Goal: Task Accomplishment & Management: Manage account settings

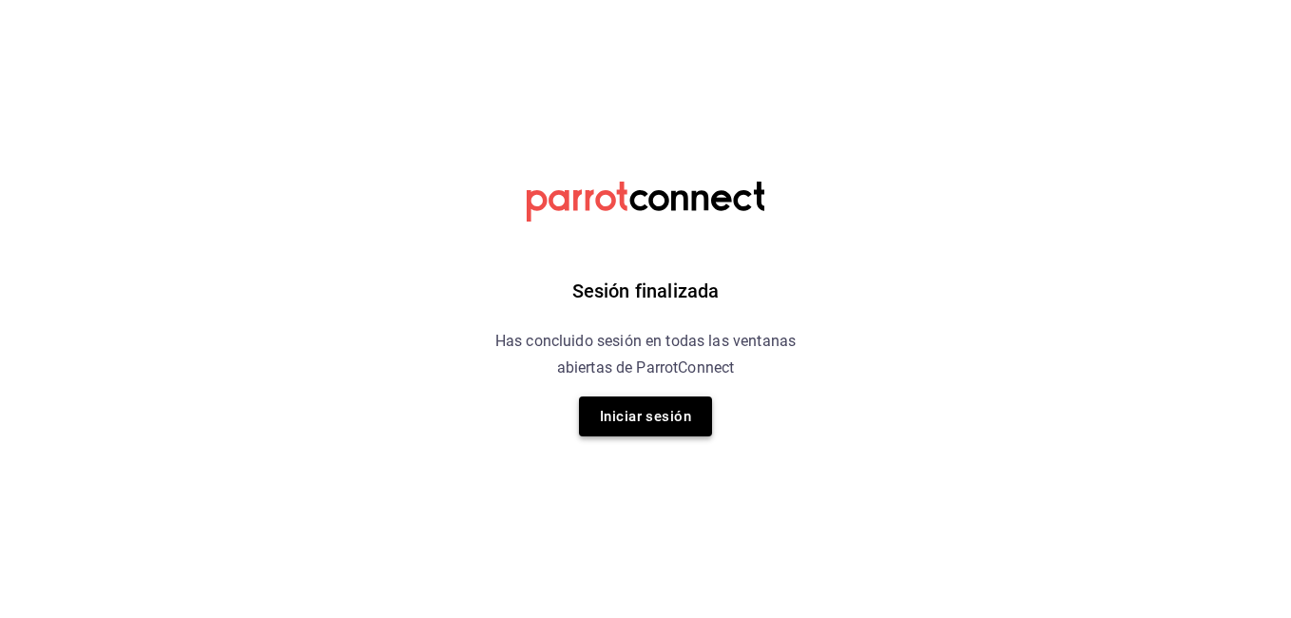
click at [621, 404] on button "Iniciar sesión" at bounding box center [645, 416] width 133 height 40
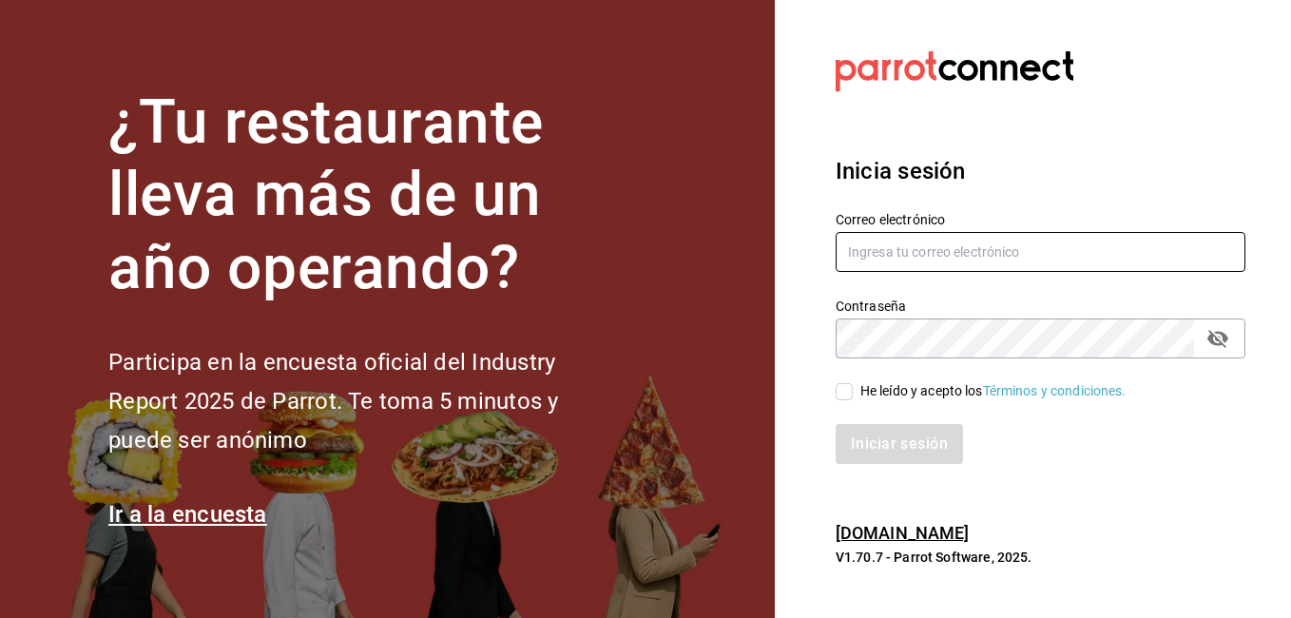
type input "martinez_antonio6@icloud.com"
click at [841, 387] on input "He leído y acepto los Términos y condiciones." at bounding box center [844, 391] width 17 height 17
checkbox input "true"
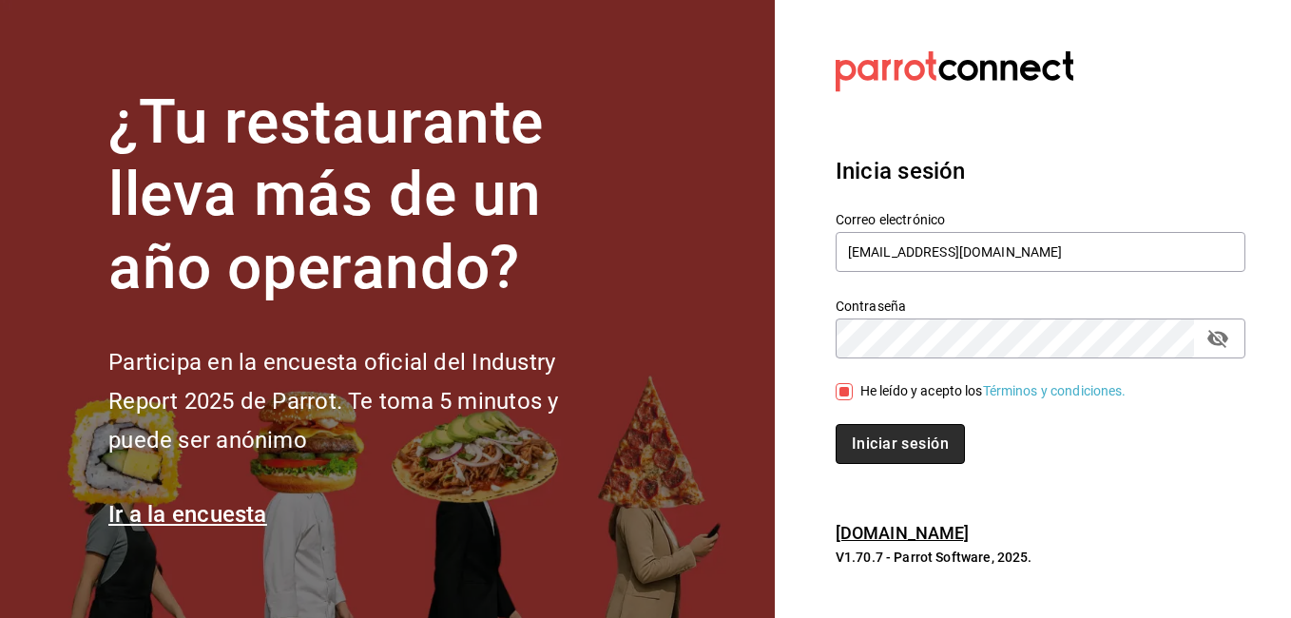
click at [864, 435] on button "Iniciar sesión" at bounding box center [900, 444] width 129 height 40
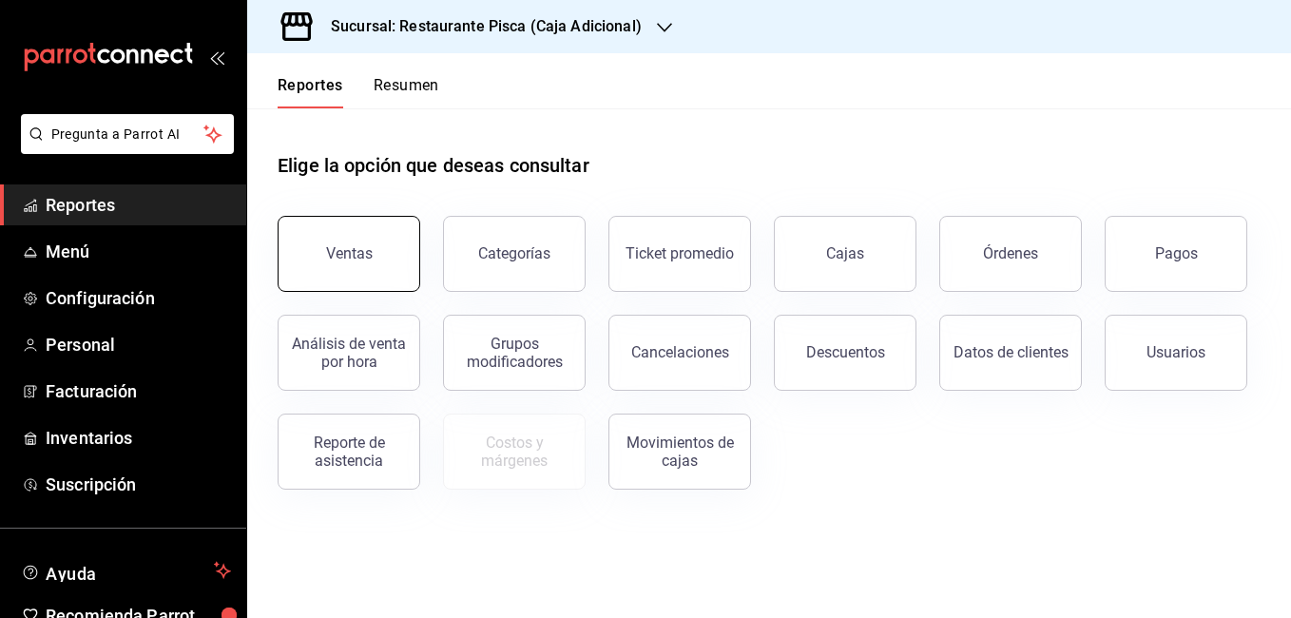
click at [397, 253] on button "Ventas" at bounding box center [349, 254] width 143 height 76
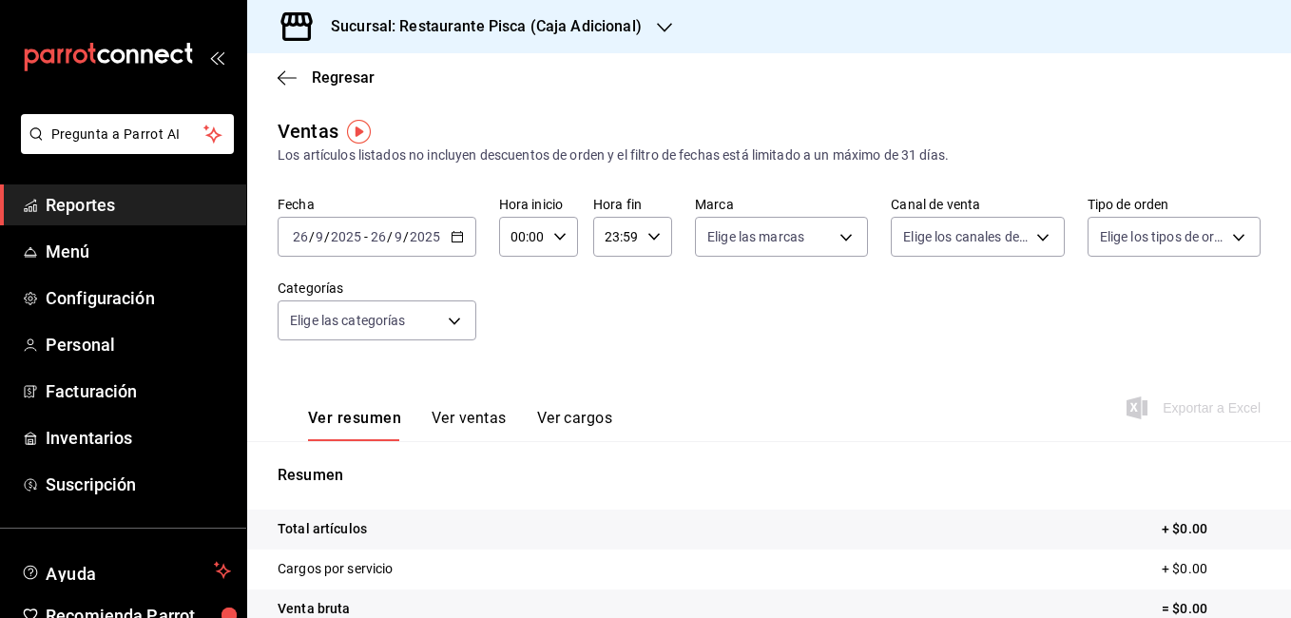
click at [455, 236] on \(Stroke\) "button" at bounding box center [457, 235] width 10 height 1
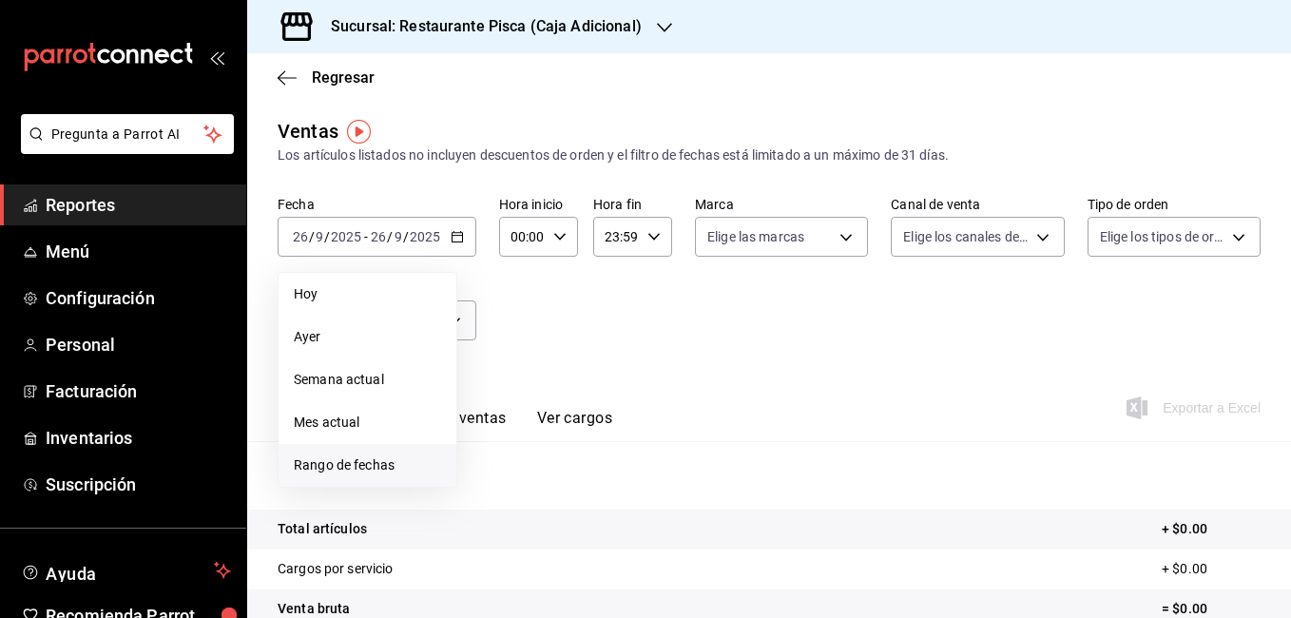
click at [351, 453] on li "Rango de fechas" at bounding box center [368, 465] width 178 height 43
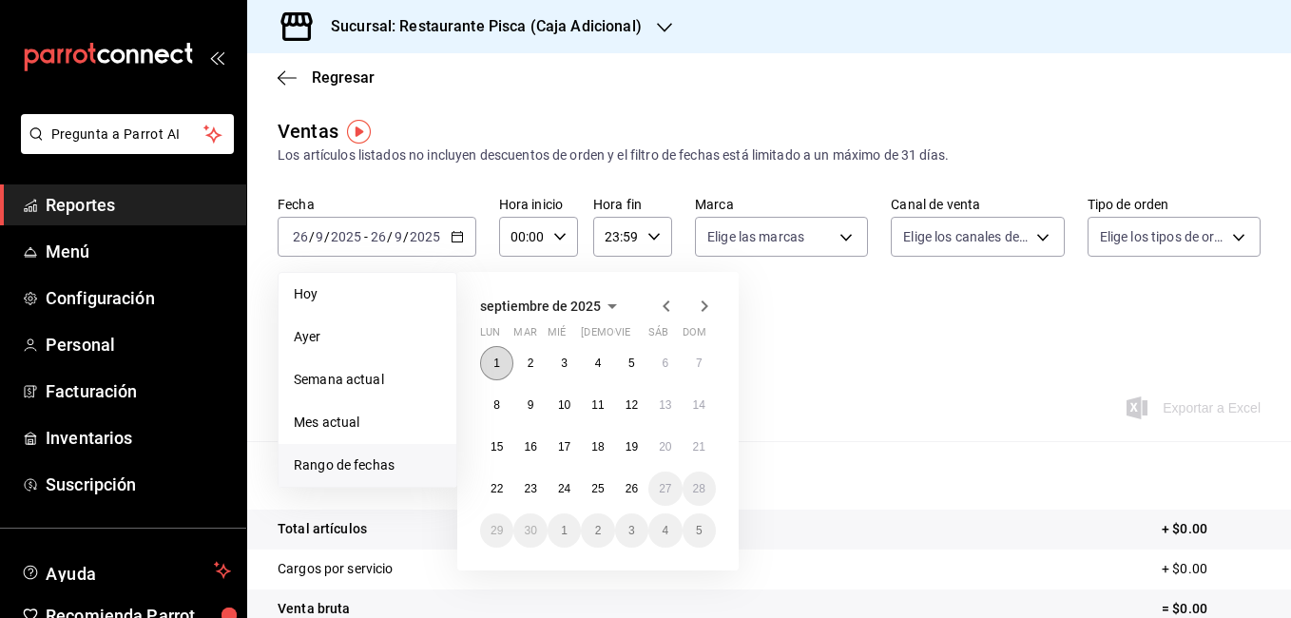
click at [500, 359] on abbr "1" at bounding box center [496, 363] width 7 height 13
click at [696, 358] on abbr "7" at bounding box center [699, 363] width 7 height 13
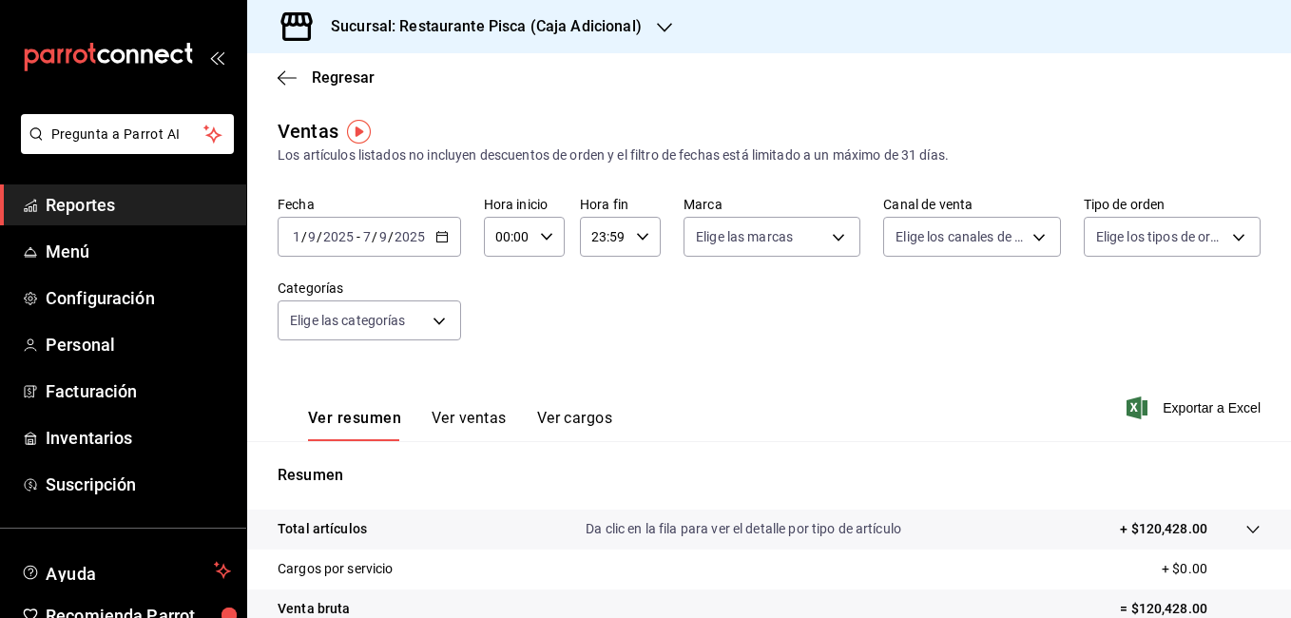
click at [464, 419] on button "Ver ventas" at bounding box center [469, 425] width 75 height 32
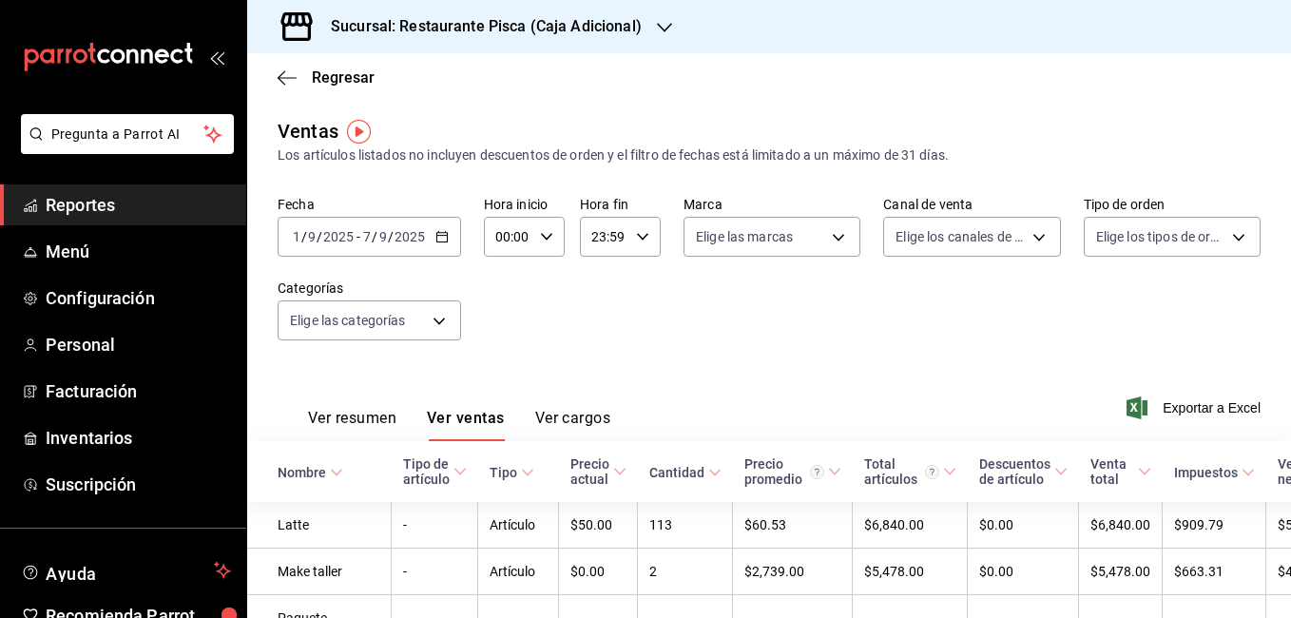
click at [665, 330] on div "Fecha 2025-09-01 1 / 9 / 2025 - 2025-09-07 7 / 9 / 2025 Hora inicio 00:00 Hora …" at bounding box center [769, 279] width 983 height 167
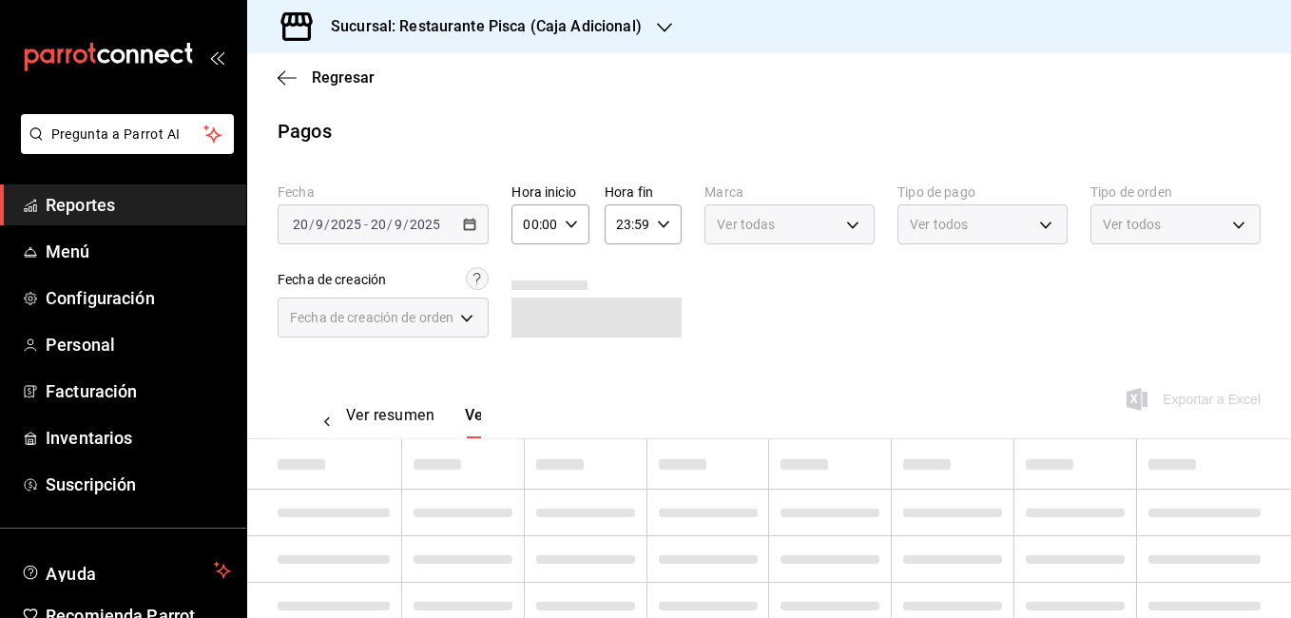
scroll to position [0, 56]
click at [521, 19] on h3 "Sucursal: Restaurante Pisca (Caja Adicional)" at bounding box center [479, 26] width 326 height 23
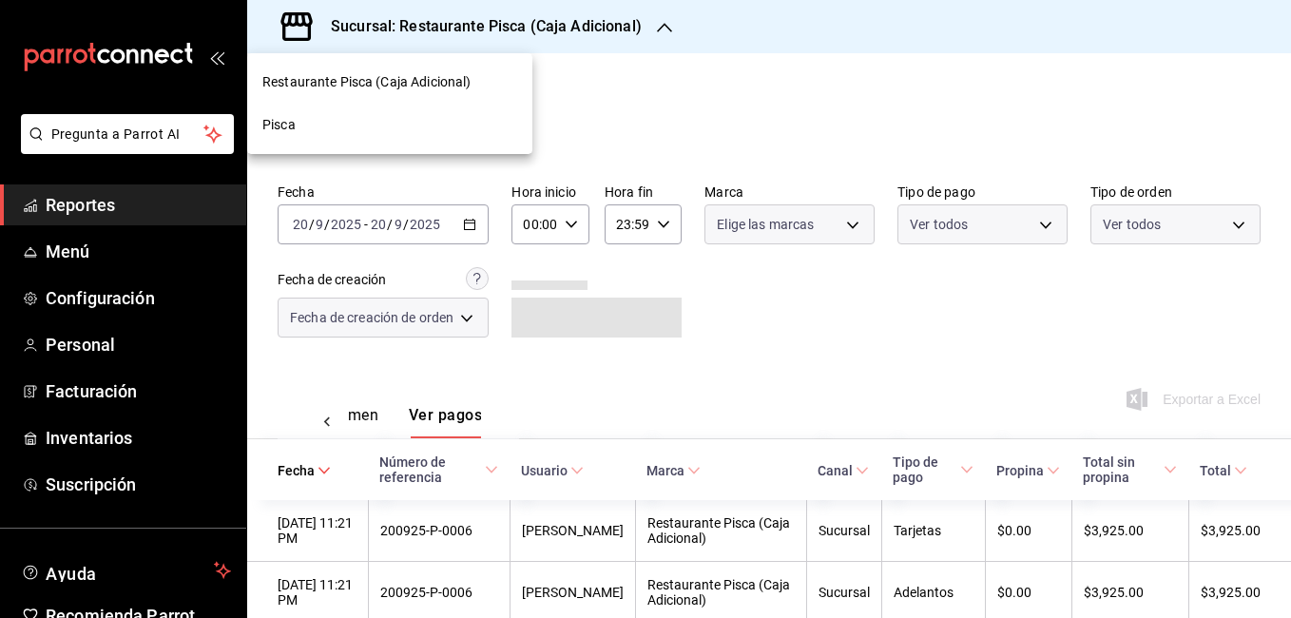
click at [269, 117] on span "Pisca" at bounding box center [278, 125] width 33 height 20
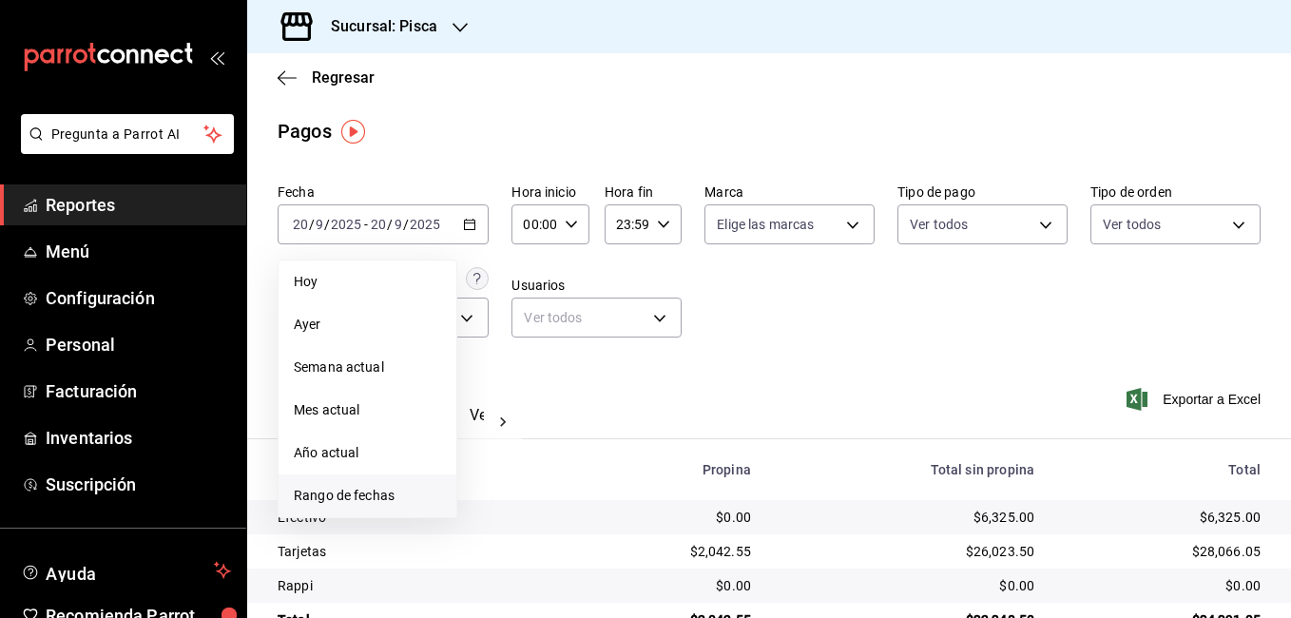
click at [328, 498] on span "Rango de fechas" at bounding box center [367, 496] width 147 height 20
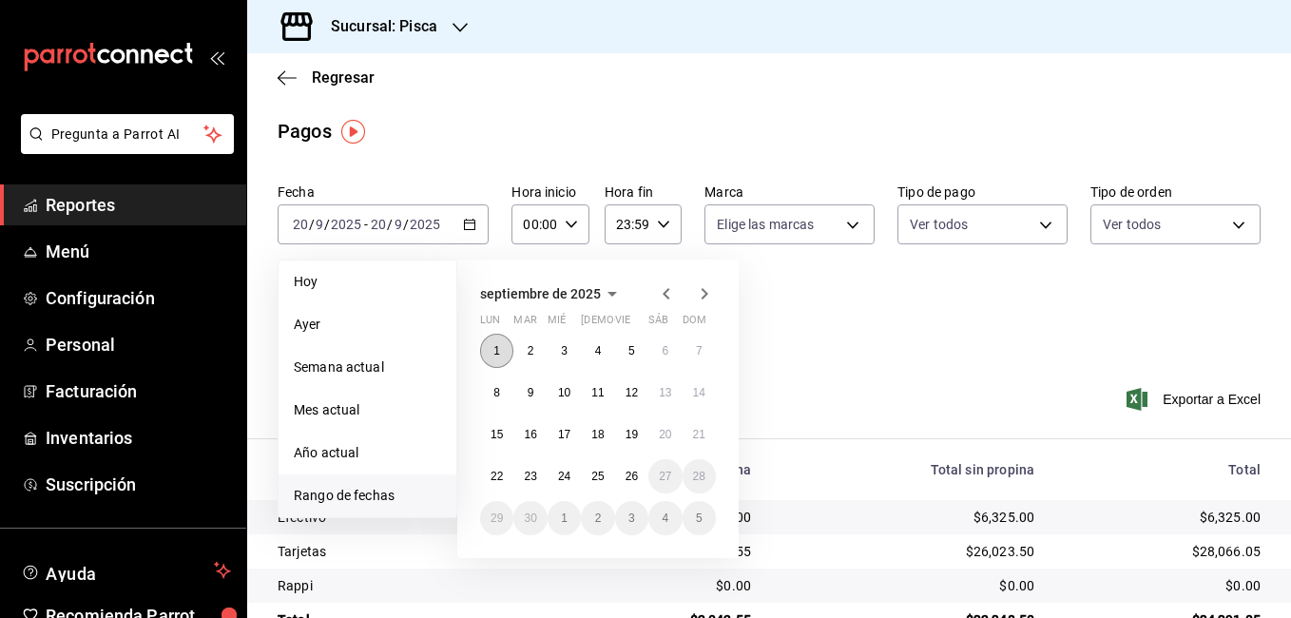
click at [494, 352] on abbr "1" at bounding box center [496, 350] width 7 height 13
click at [704, 341] on button "7" at bounding box center [699, 351] width 33 height 34
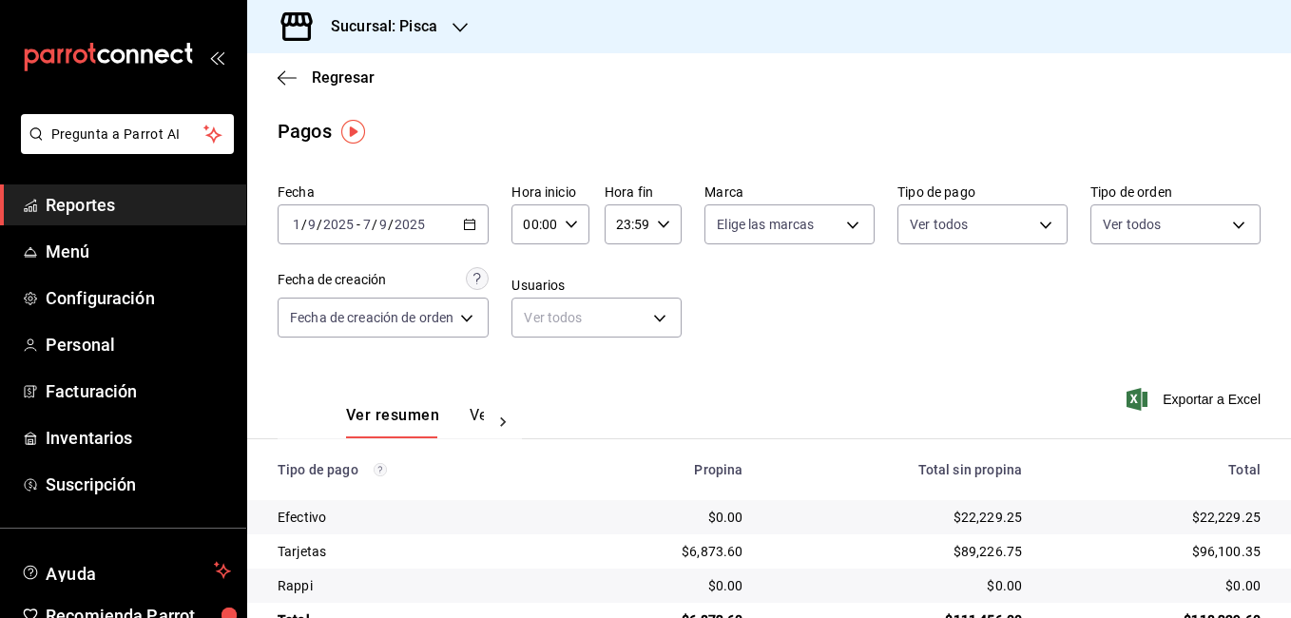
click at [476, 413] on button "Ver pagos" at bounding box center [505, 422] width 71 height 32
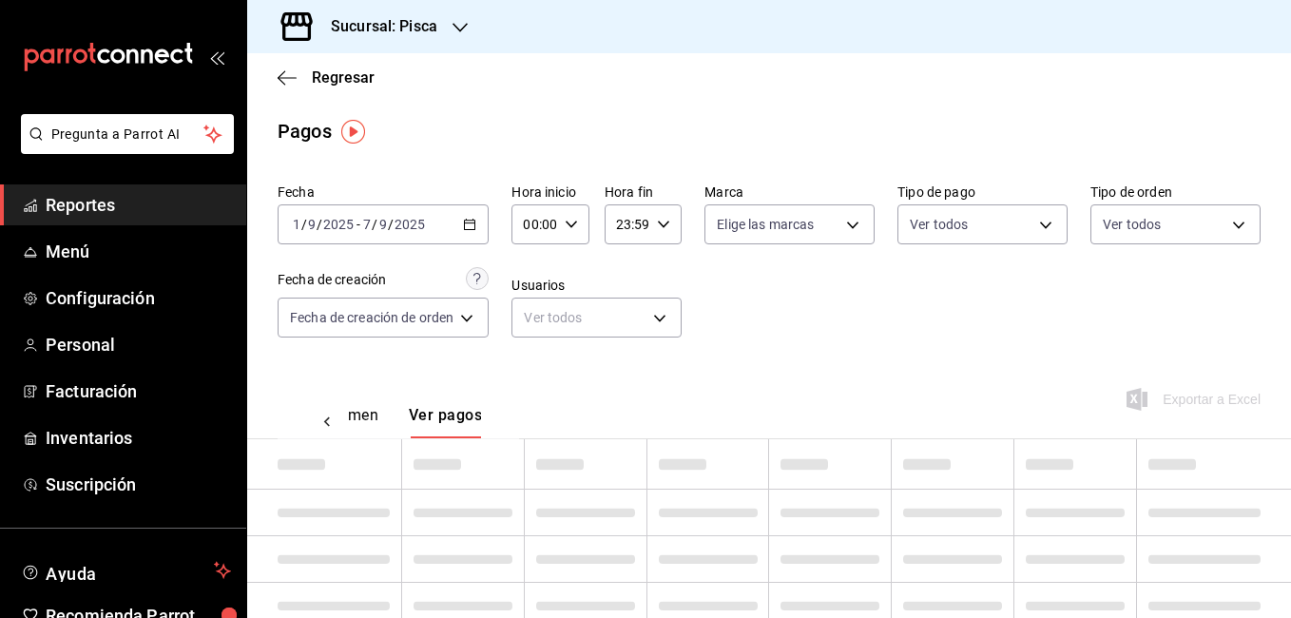
scroll to position [0, 56]
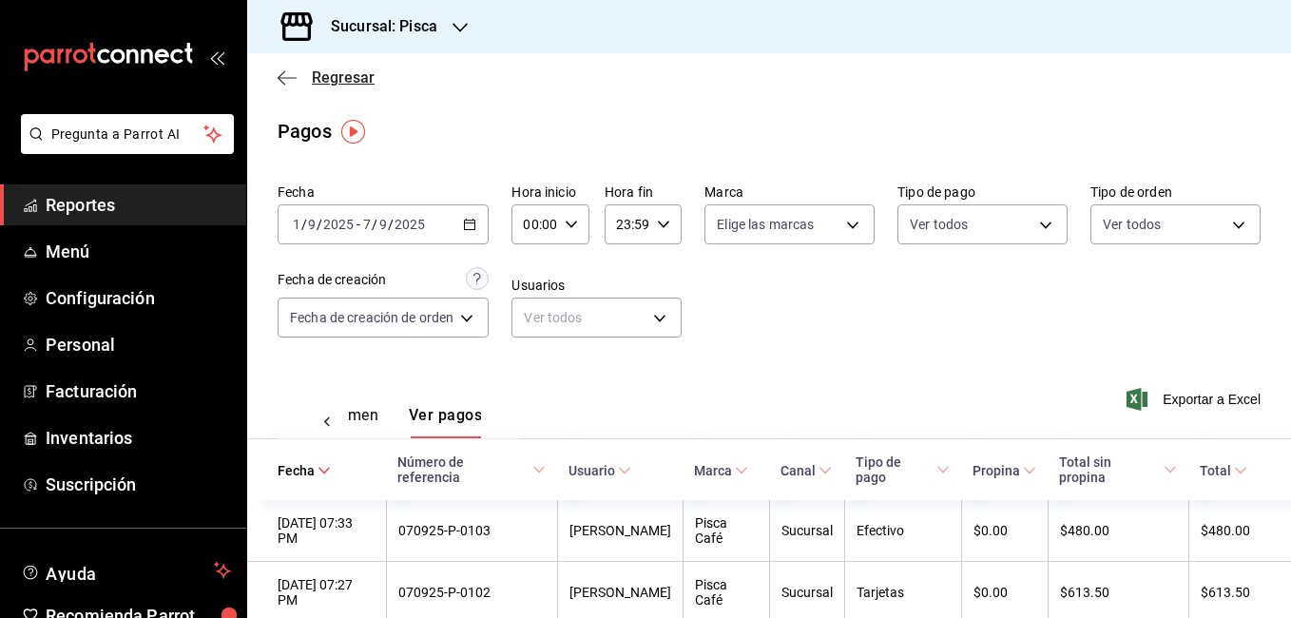
click at [322, 79] on span "Regresar" at bounding box center [343, 77] width 63 height 18
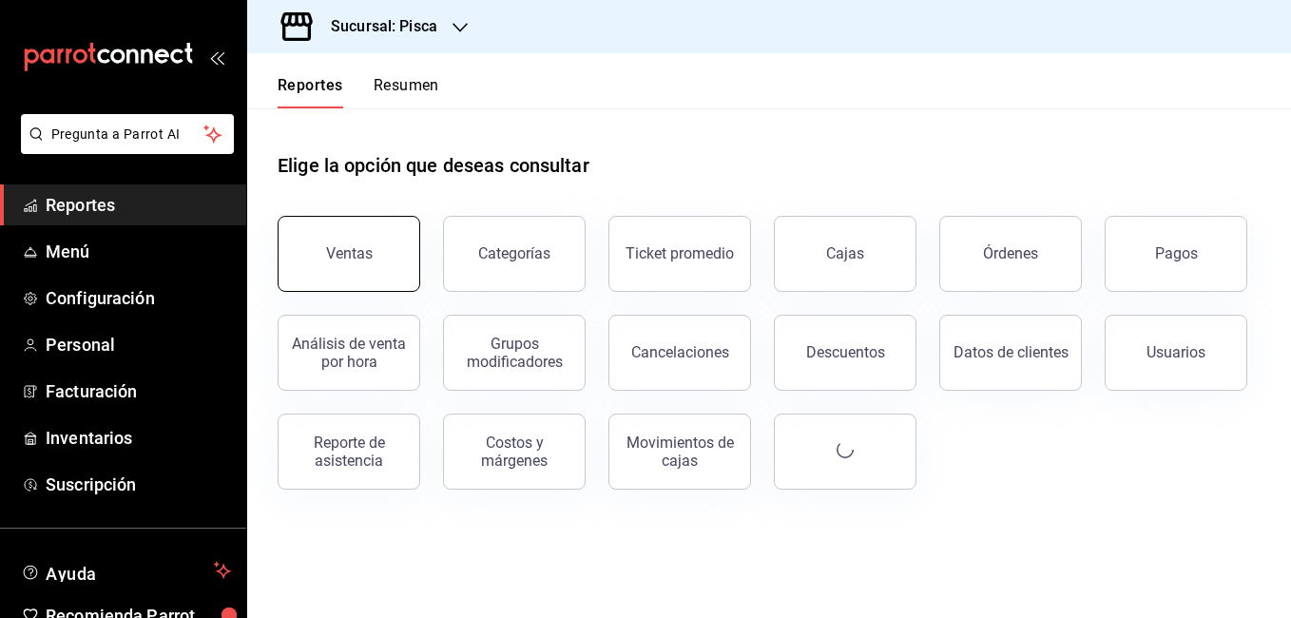
click at [348, 257] on div "Ventas" at bounding box center [349, 253] width 47 height 18
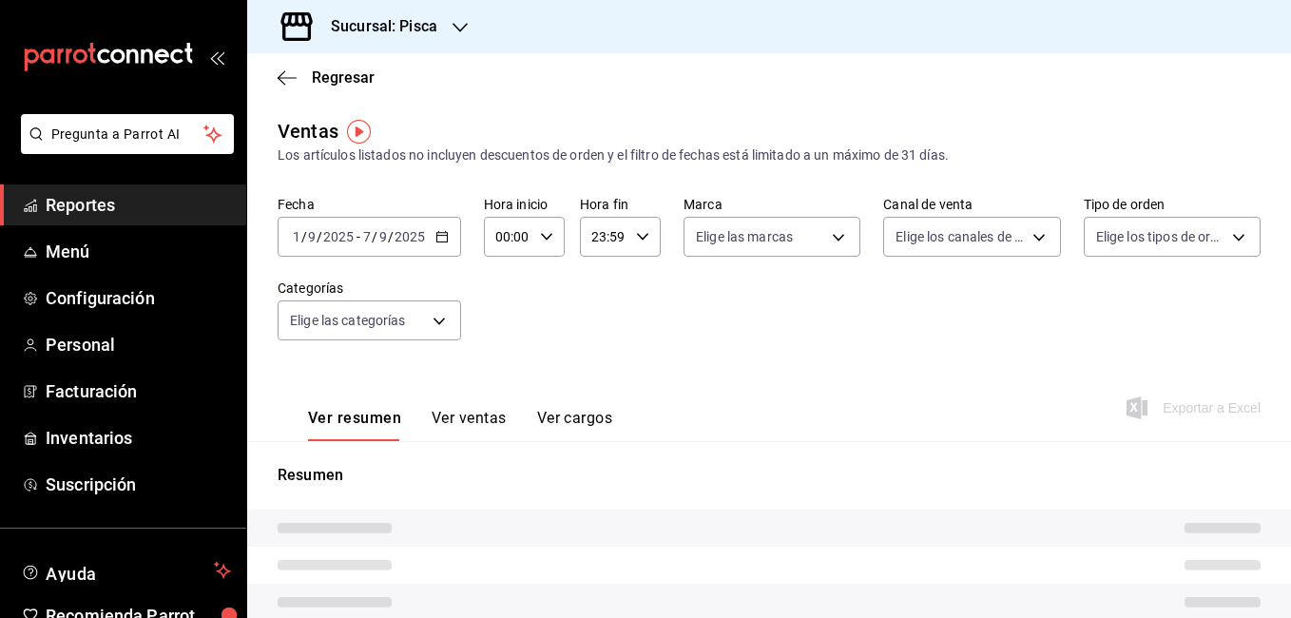
click at [450, 240] on div "2025-09-01 1 / 9 / 2025 - 2025-09-07 7 / 9 / 2025" at bounding box center [369, 237] width 183 height 40
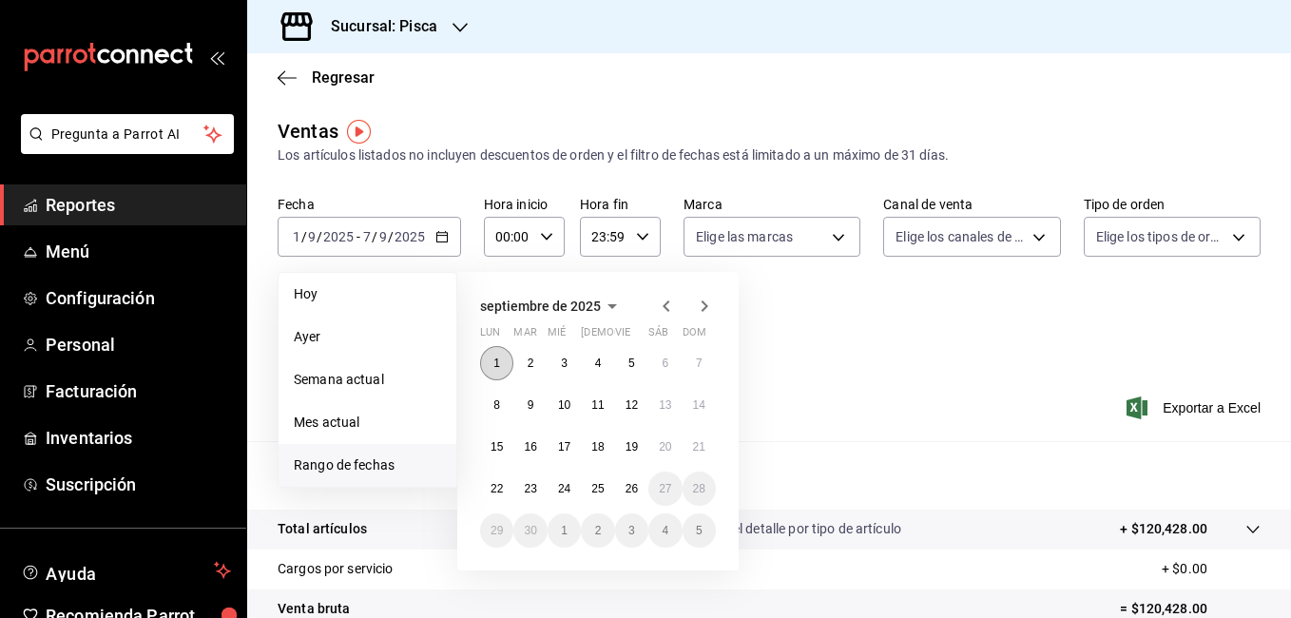
click at [492, 363] on button "1" at bounding box center [496, 363] width 33 height 34
click at [700, 372] on button "7" at bounding box center [699, 363] width 33 height 34
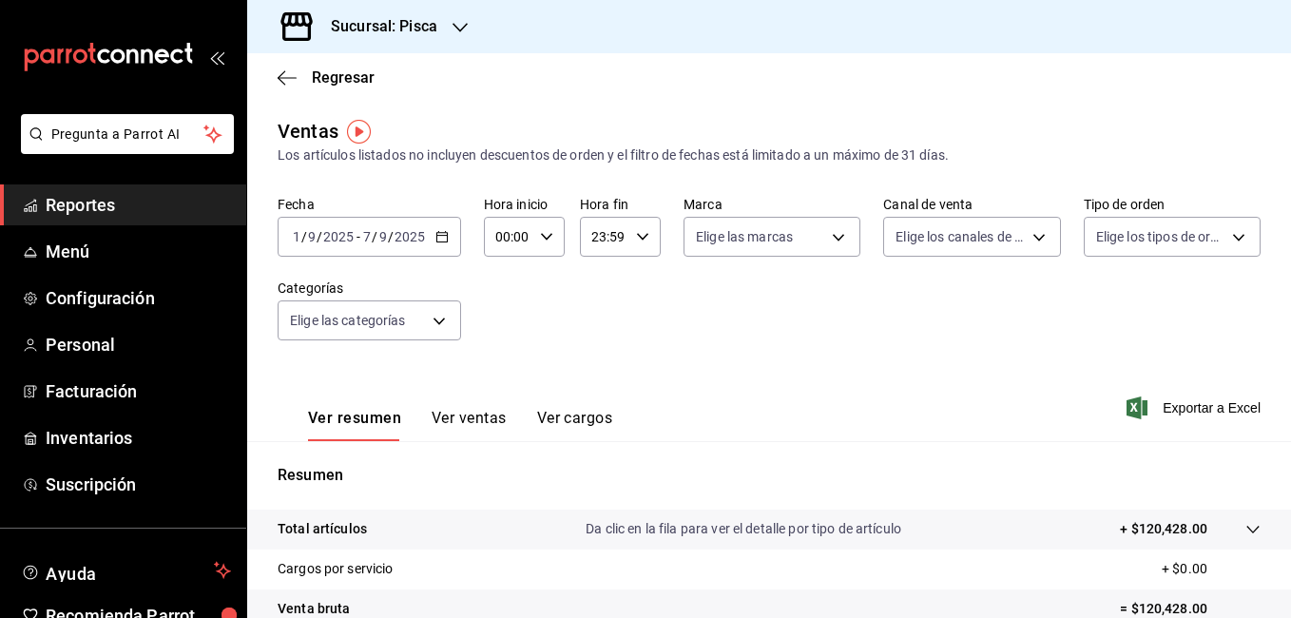
click at [490, 421] on button "Ver ventas" at bounding box center [469, 425] width 75 height 32
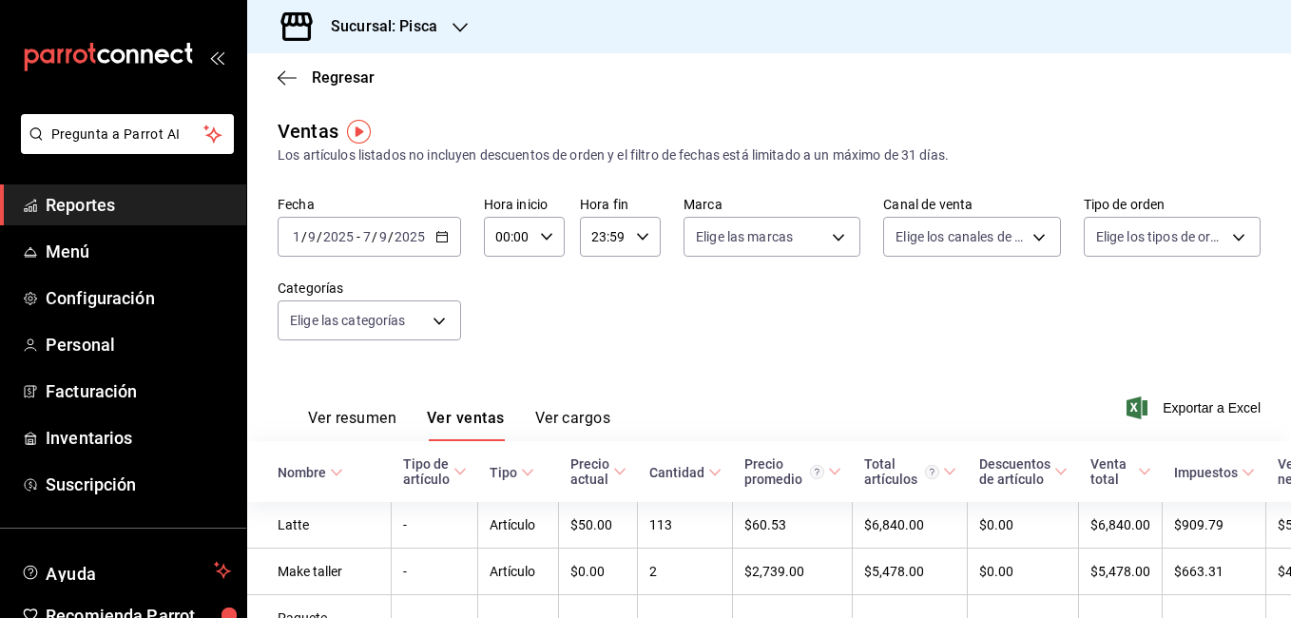
click at [646, 368] on div "Ver resumen Ver ventas Ver cargos Exportar a Excel" at bounding box center [769, 402] width 1044 height 78
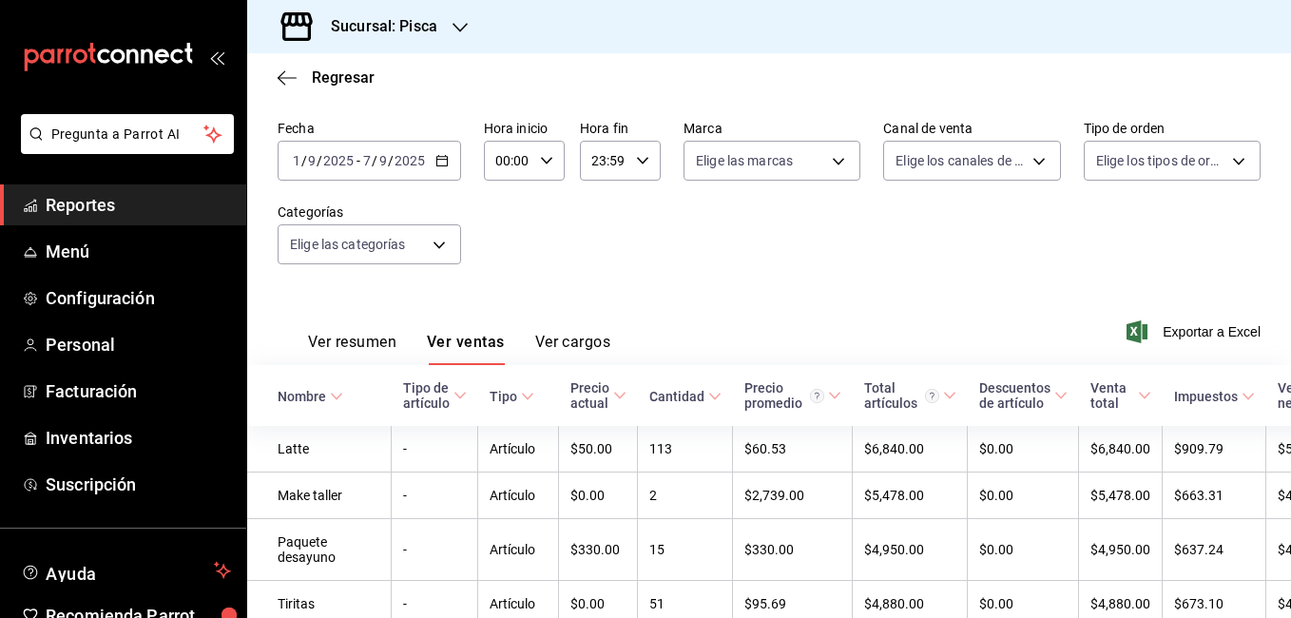
scroll to position [114, 0]
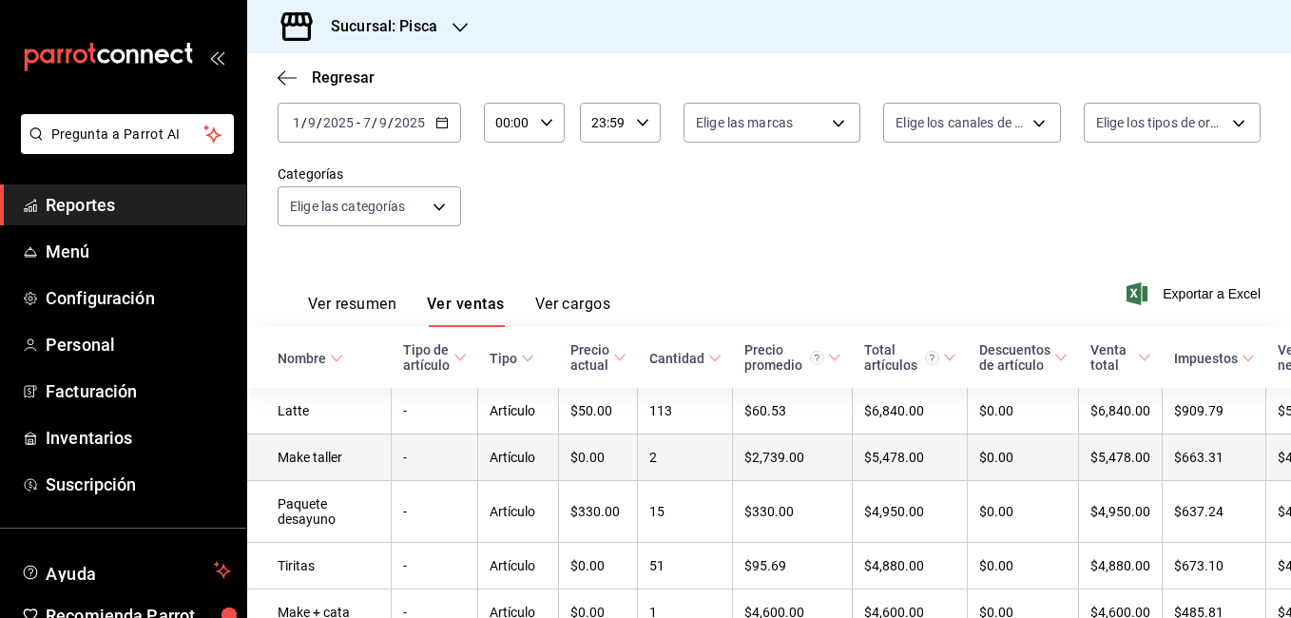
click at [317, 469] on td "Make taller" at bounding box center [319, 457] width 145 height 47
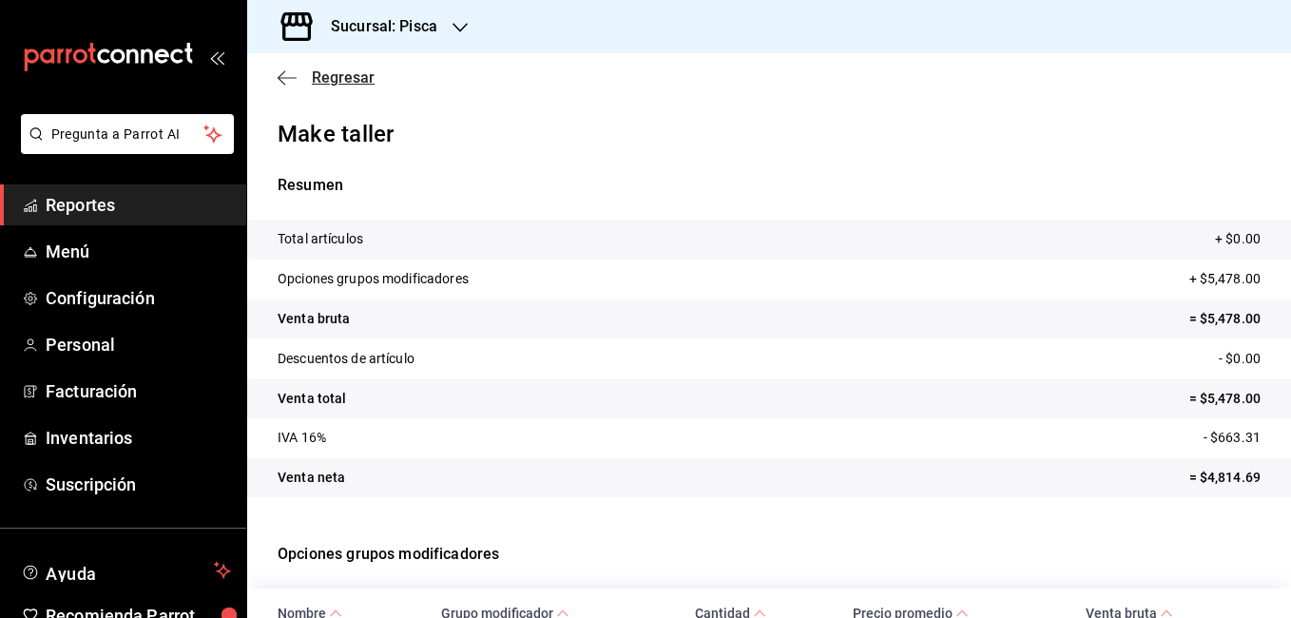
click at [289, 84] on icon "button" at bounding box center [287, 77] width 19 height 17
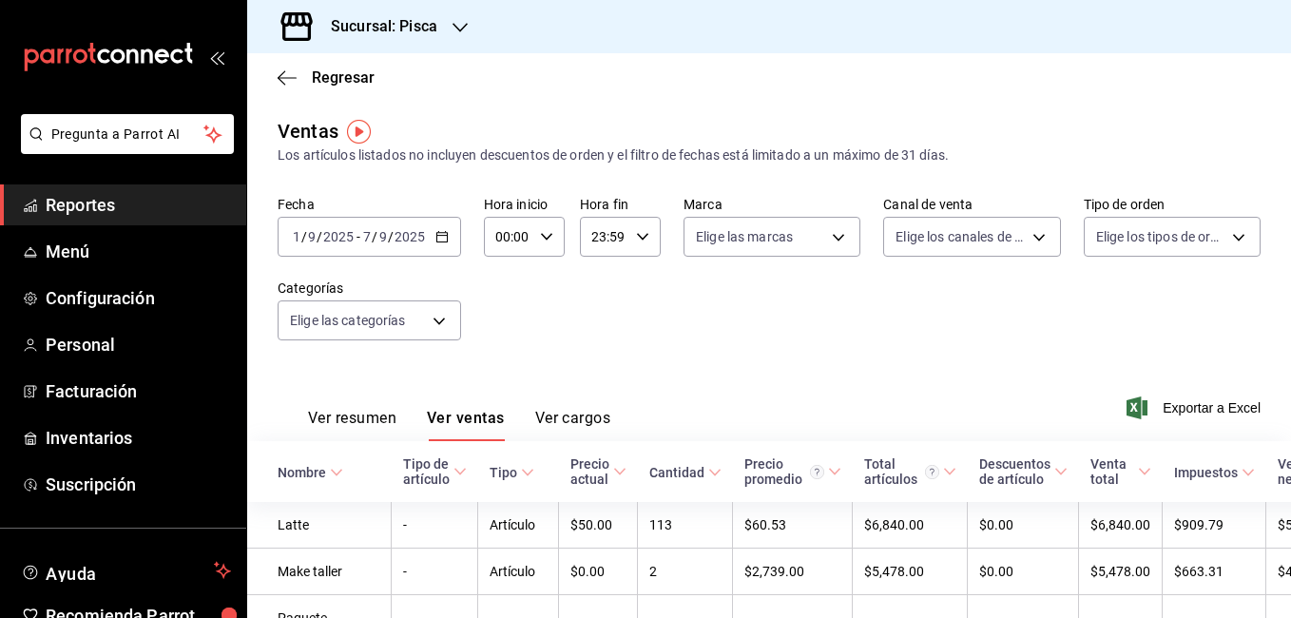
click at [742, 363] on div "Ver resumen Ver ventas Ver cargos Exportar a Excel" at bounding box center [769, 402] width 1044 height 78
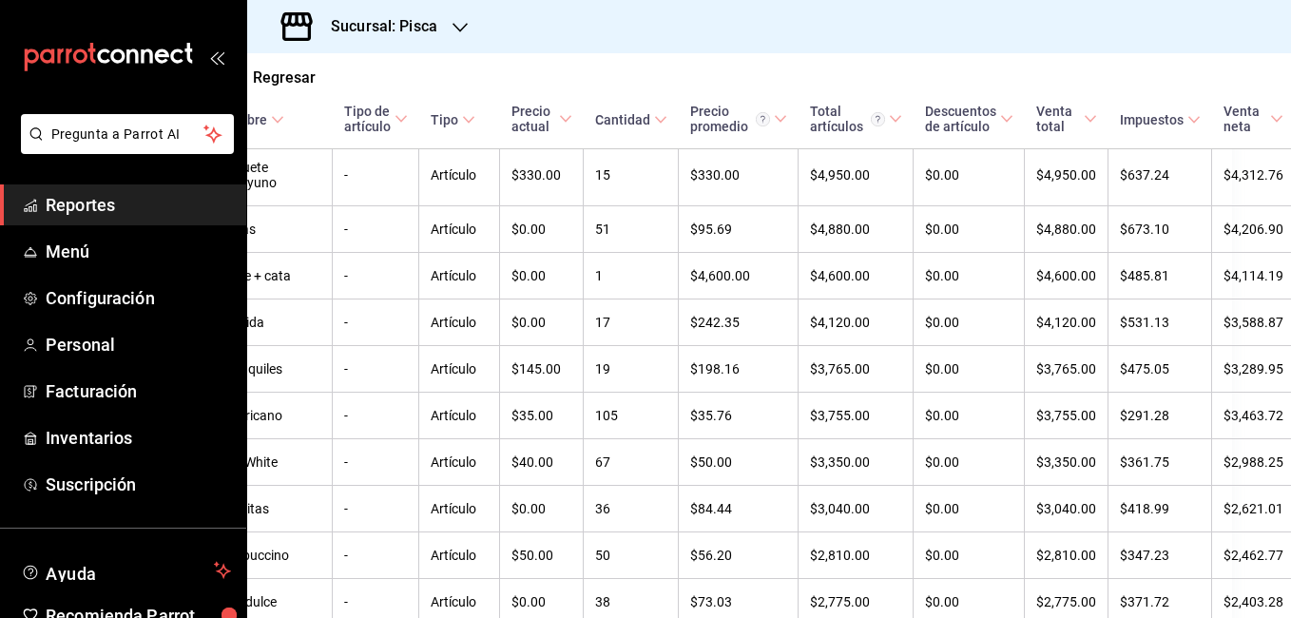
scroll to position [486, 63]
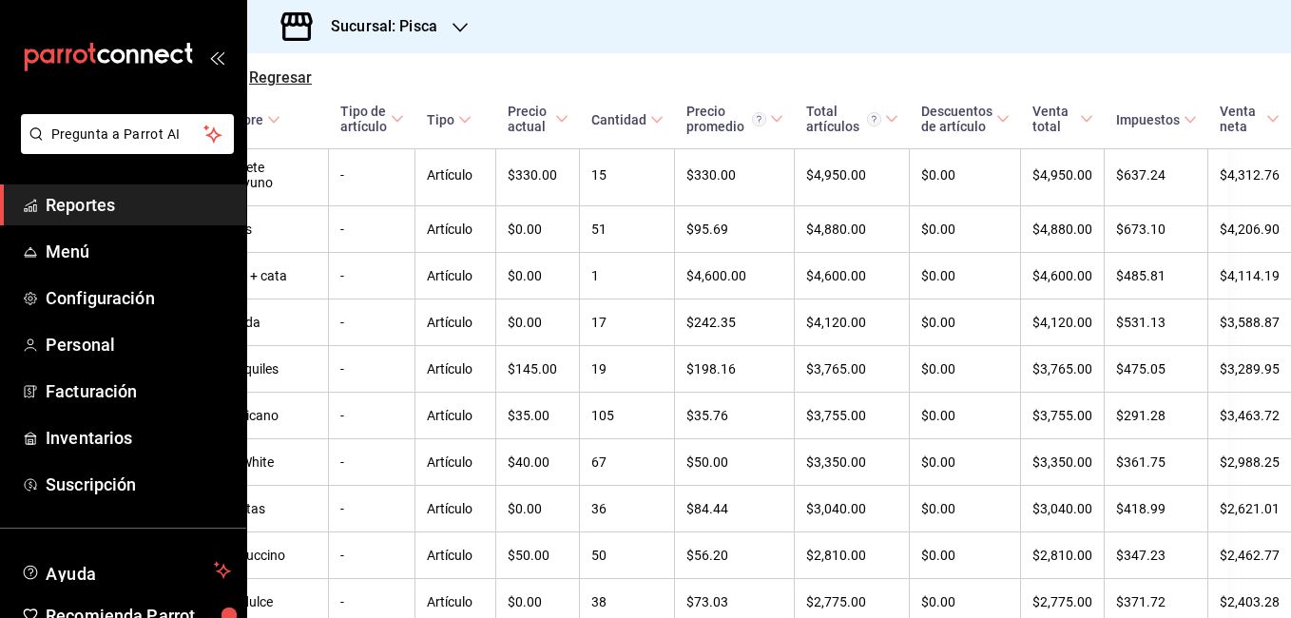
click at [272, 79] on span "Regresar" at bounding box center [280, 77] width 63 height 18
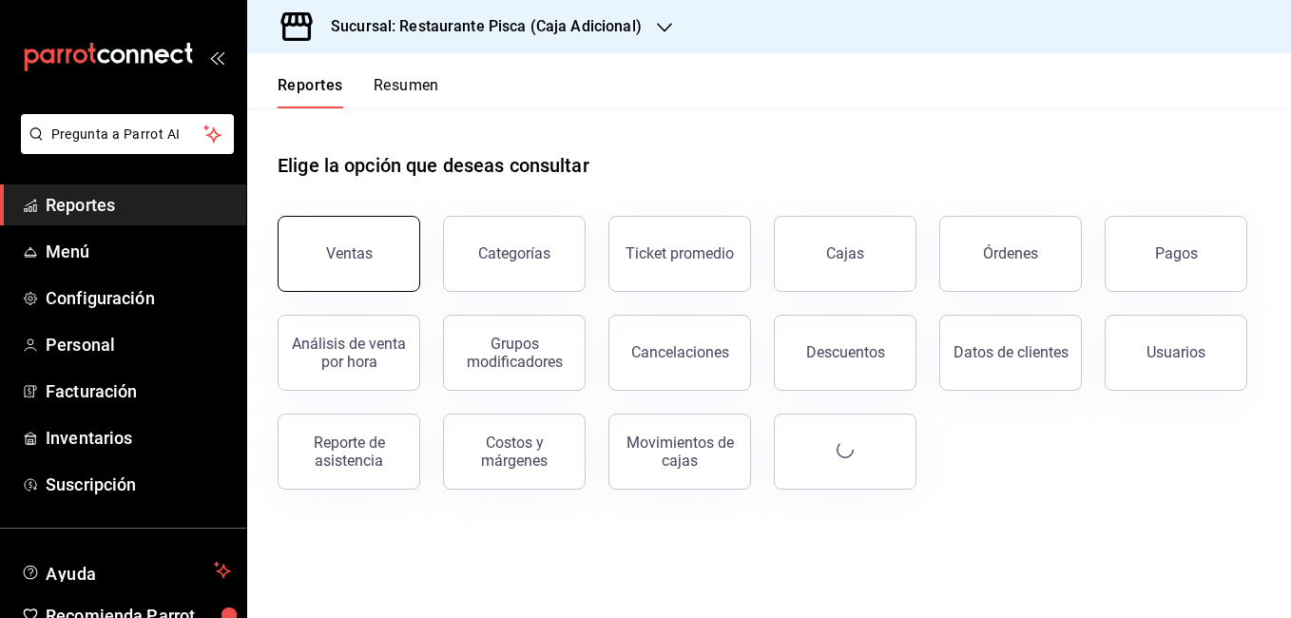
click at [356, 240] on button "Ventas" at bounding box center [349, 254] width 143 height 76
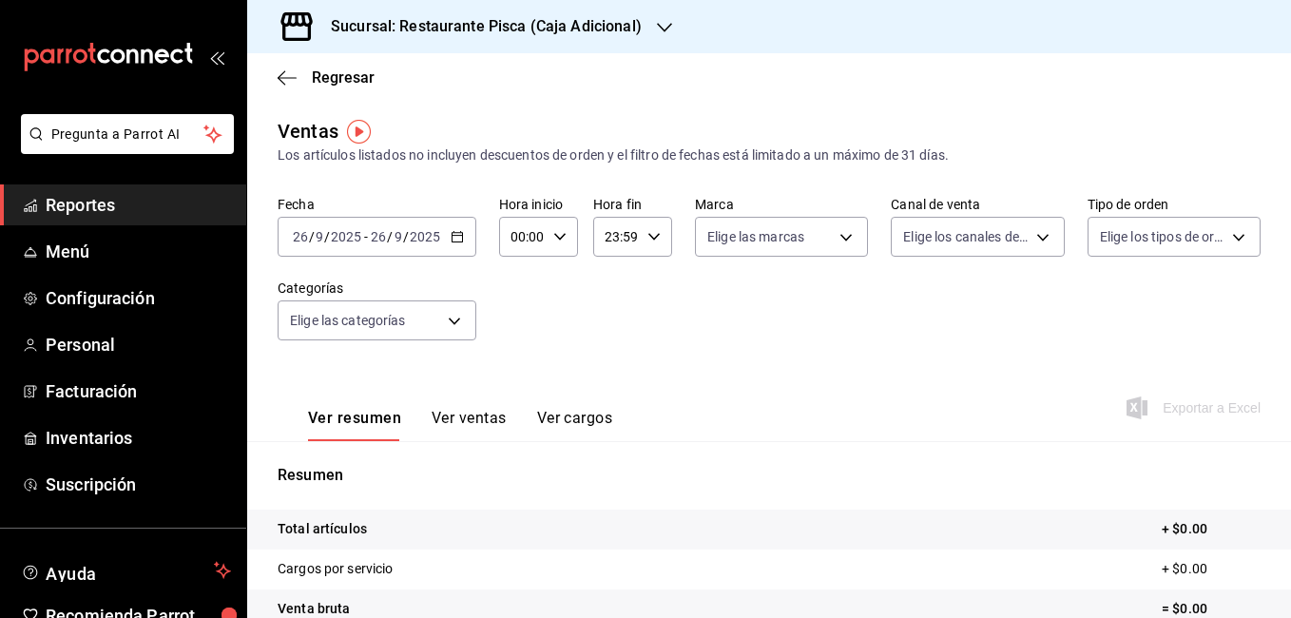
click at [455, 238] on icon "button" at bounding box center [457, 236] width 13 height 13
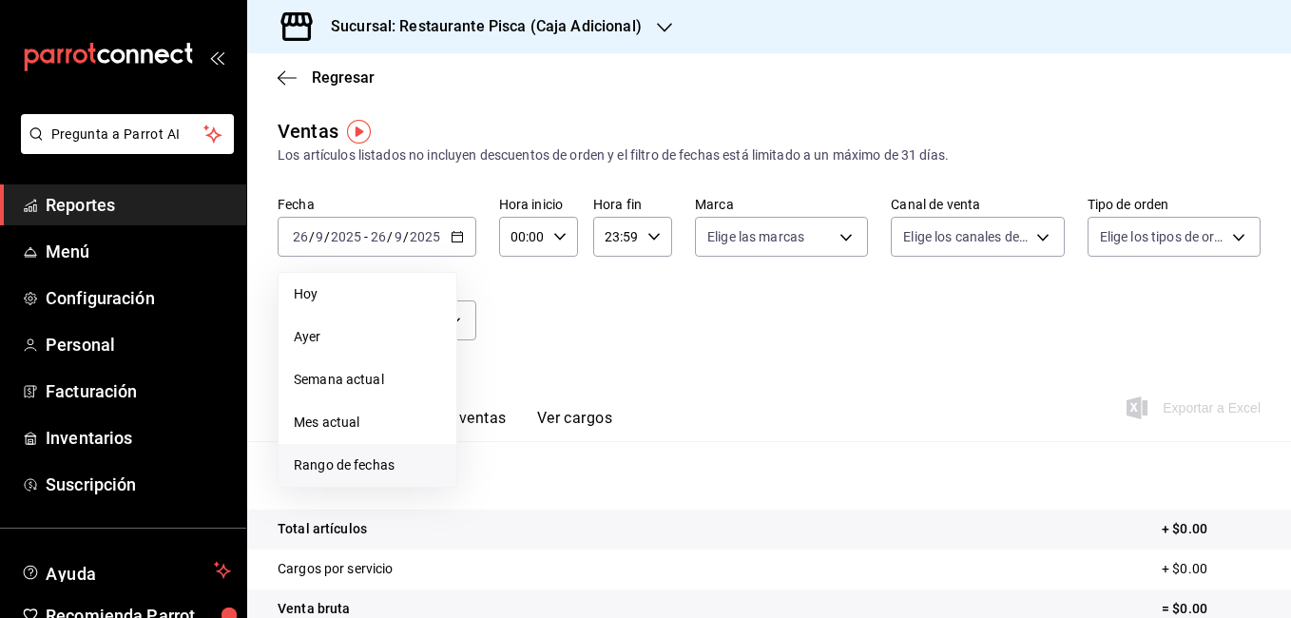
click at [337, 462] on span "Rango de fechas" at bounding box center [367, 465] width 147 height 20
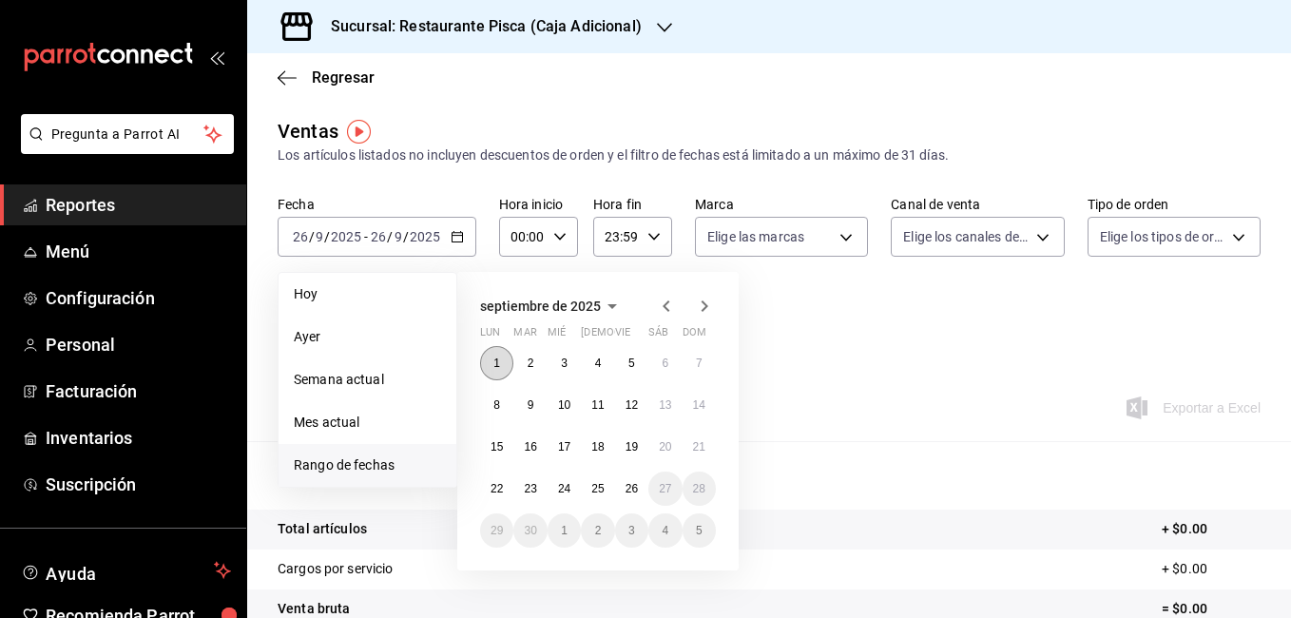
click at [496, 360] on abbr "1" at bounding box center [496, 363] width 7 height 13
click at [701, 374] on button "7" at bounding box center [699, 363] width 33 height 34
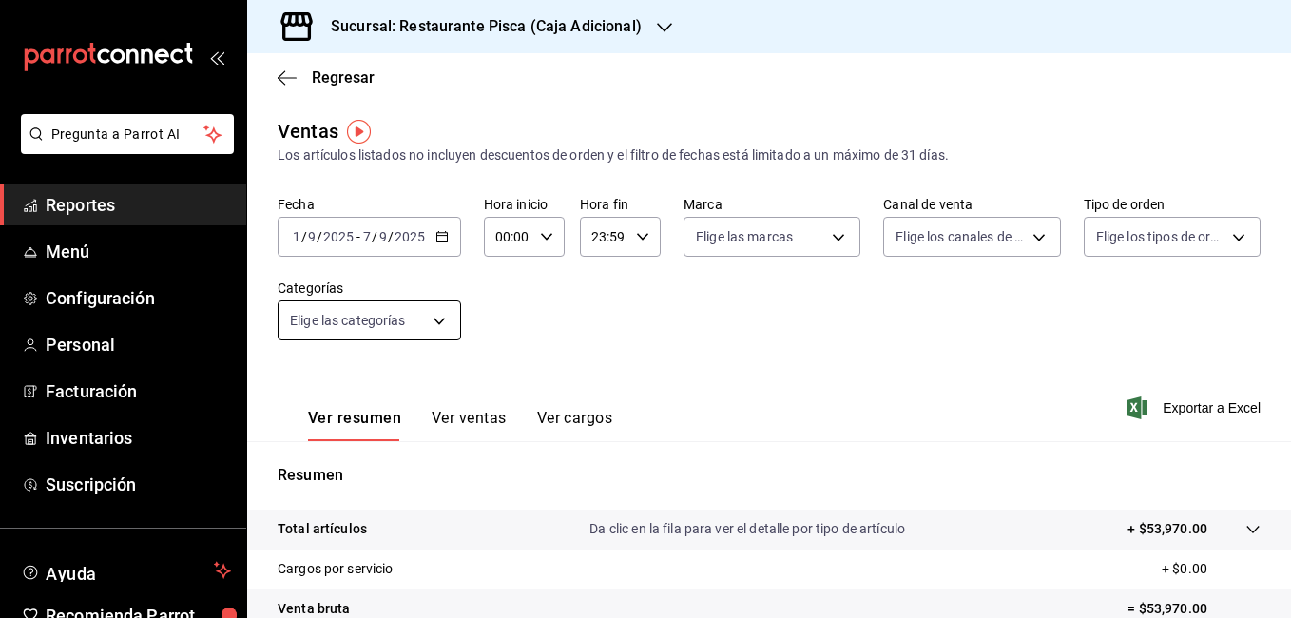
click at [438, 317] on body "Pregunta a Parrot AI Reportes Menú Configuración Personal Facturación Inventari…" at bounding box center [645, 309] width 1291 height 618
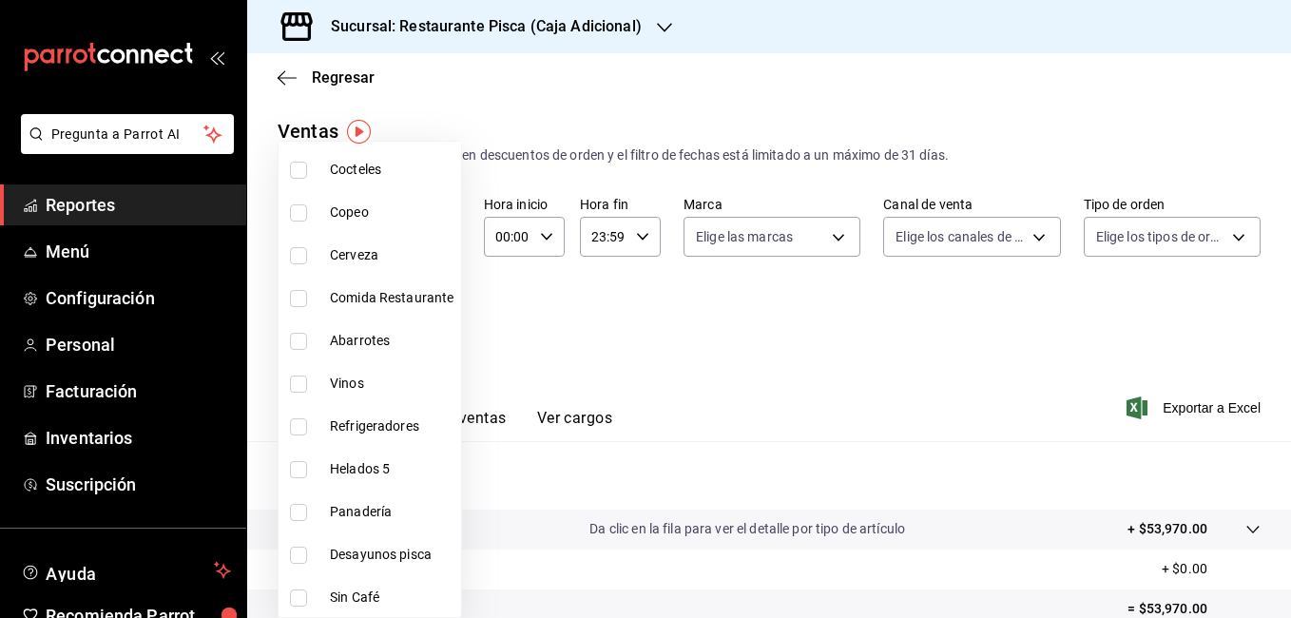
scroll to position [369, 0]
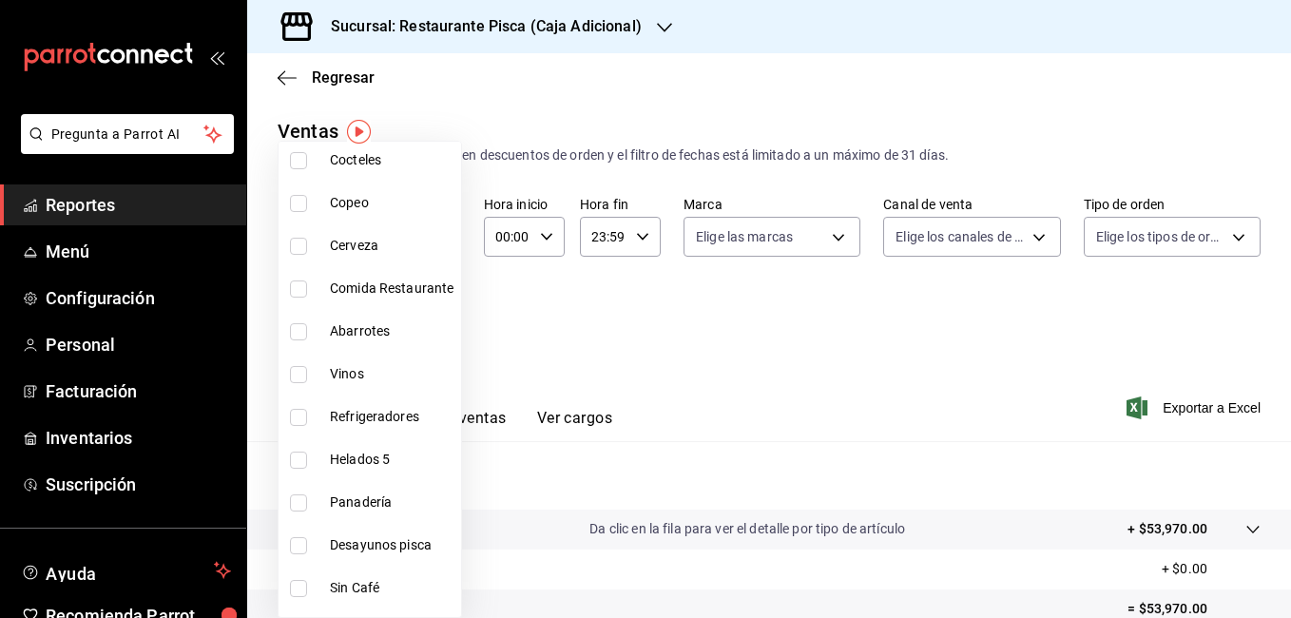
click at [286, 548] on li "Desayunos pisca" at bounding box center [370, 545] width 183 height 43
type input "708bfc0f-6ed4-49d3-93e8-2ee436c8f720"
checkbox input "true"
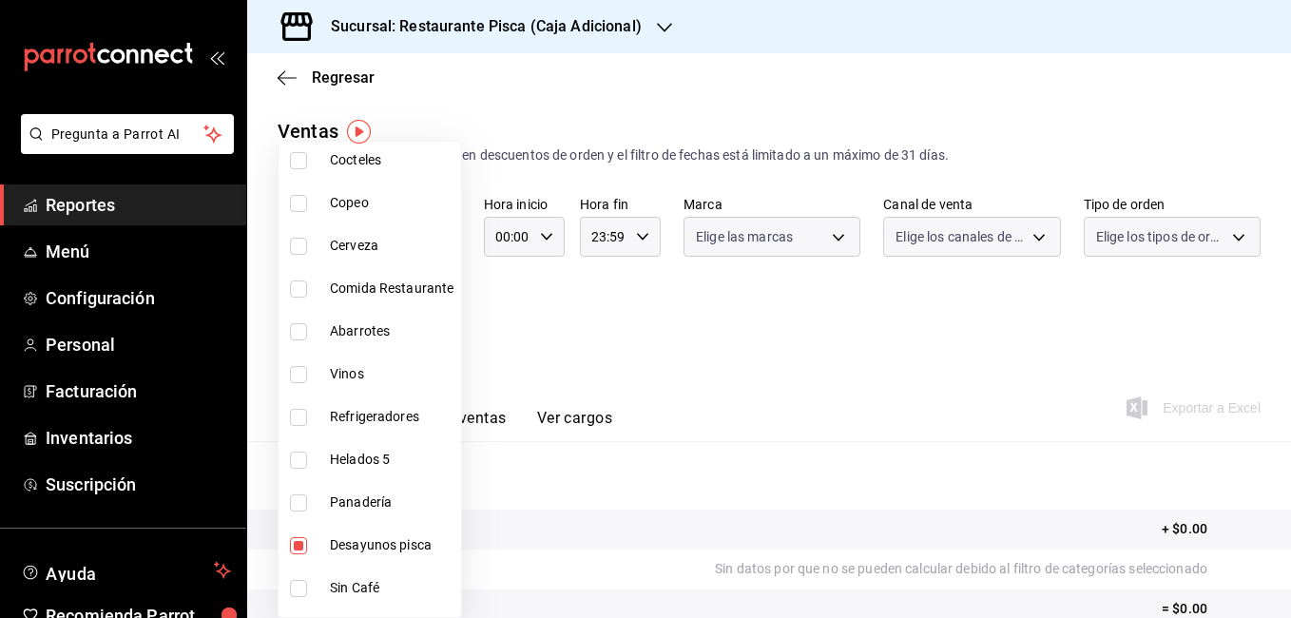
click at [723, 347] on div at bounding box center [645, 309] width 1291 height 618
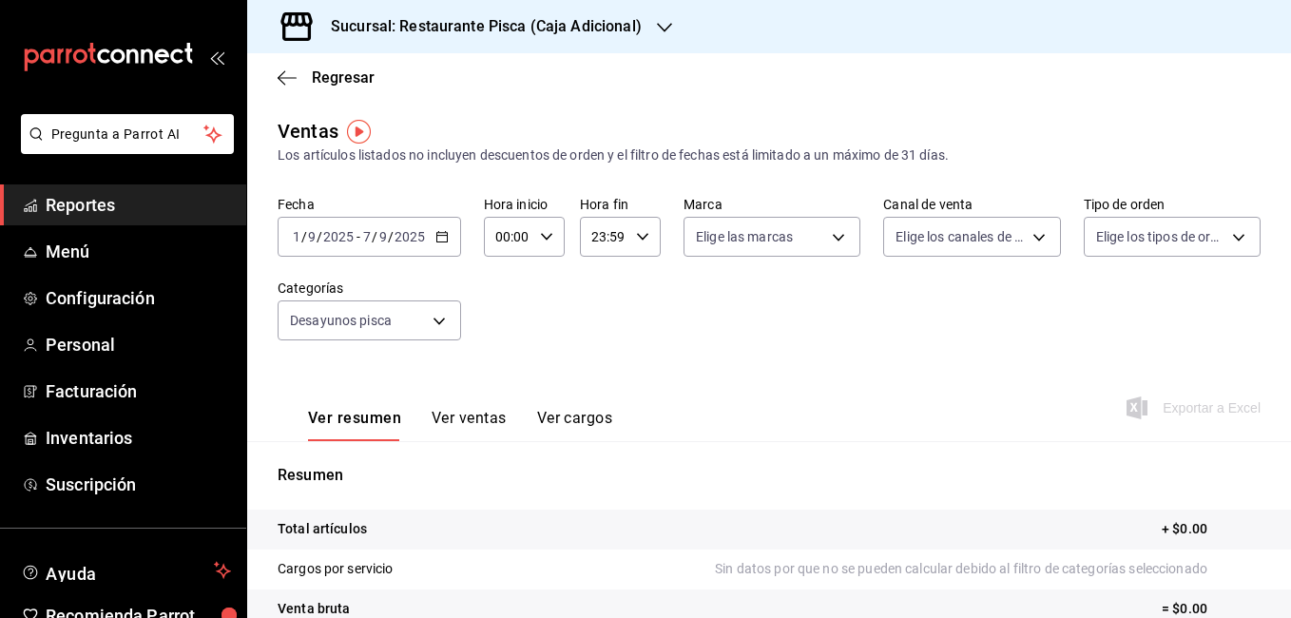
click at [477, 411] on button "Ver ventas" at bounding box center [469, 425] width 75 height 32
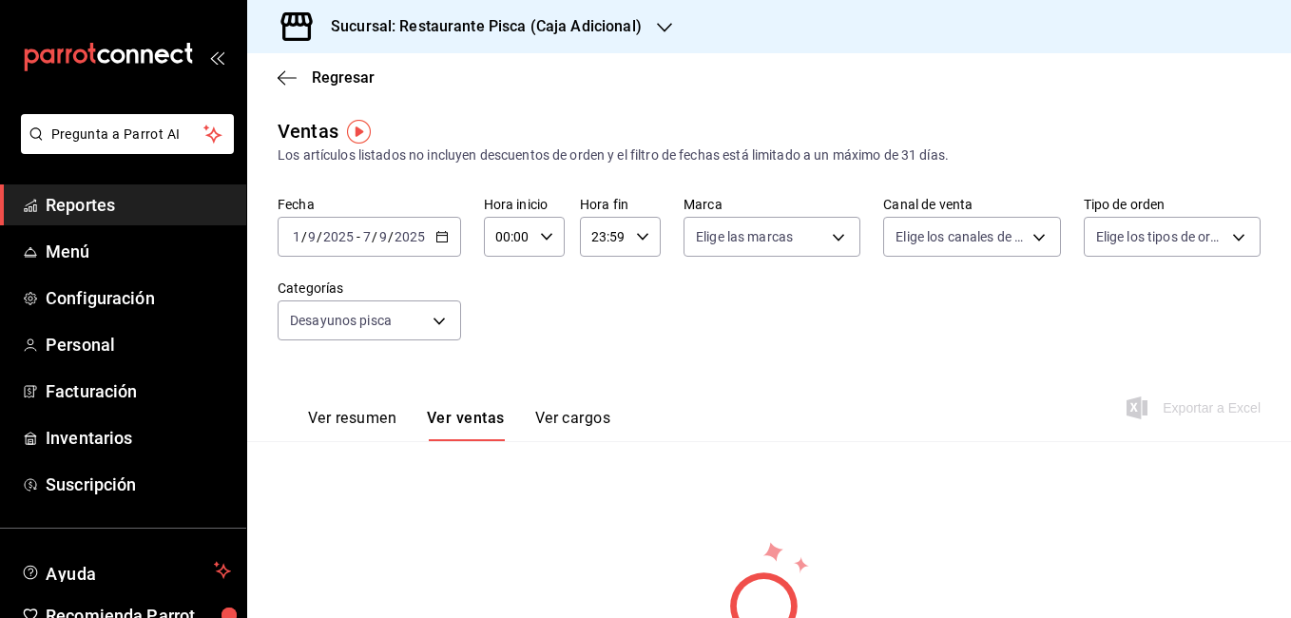
click at [378, 414] on button "Ver resumen" at bounding box center [352, 425] width 88 height 32
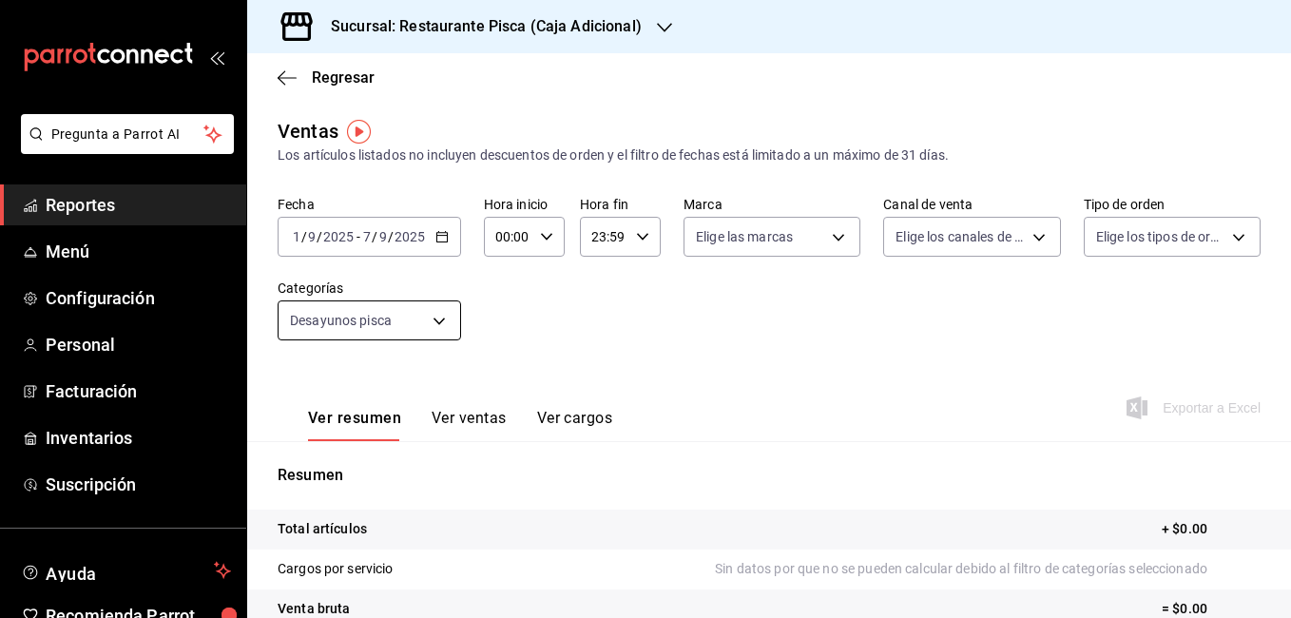
click at [432, 311] on body "Pregunta a Parrot AI Reportes Menú Configuración Personal Facturación Inventari…" at bounding box center [645, 309] width 1291 height 618
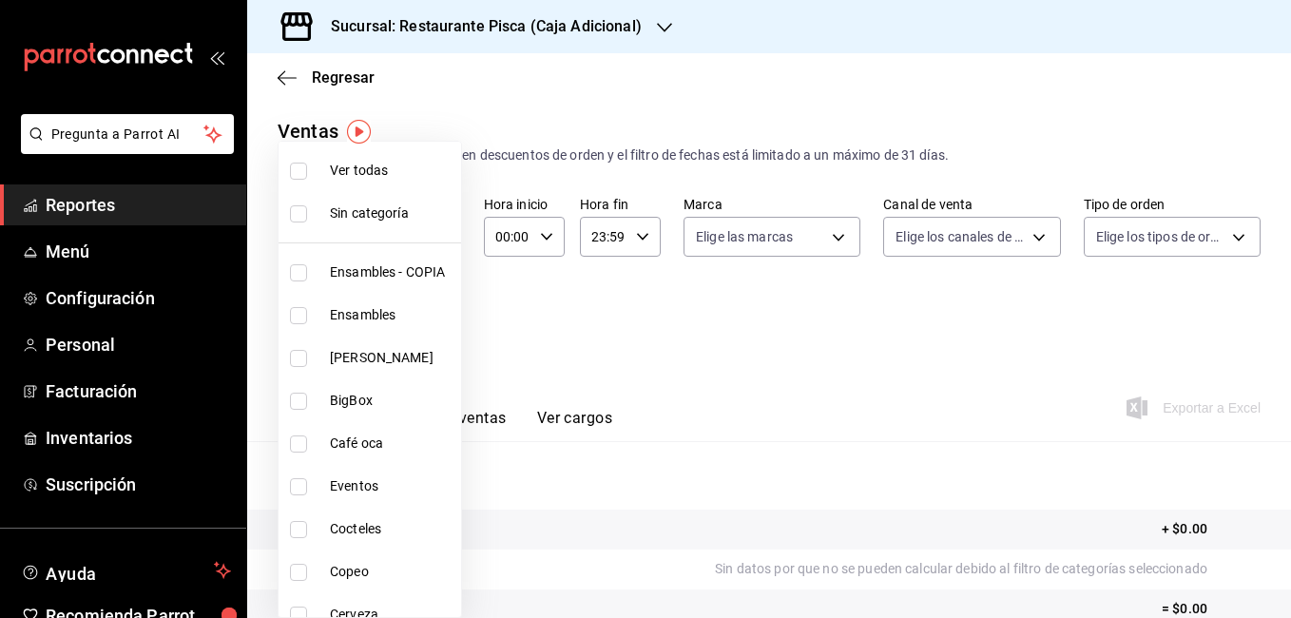
click at [622, 288] on div at bounding box center [645, 309] width 1291 height 618
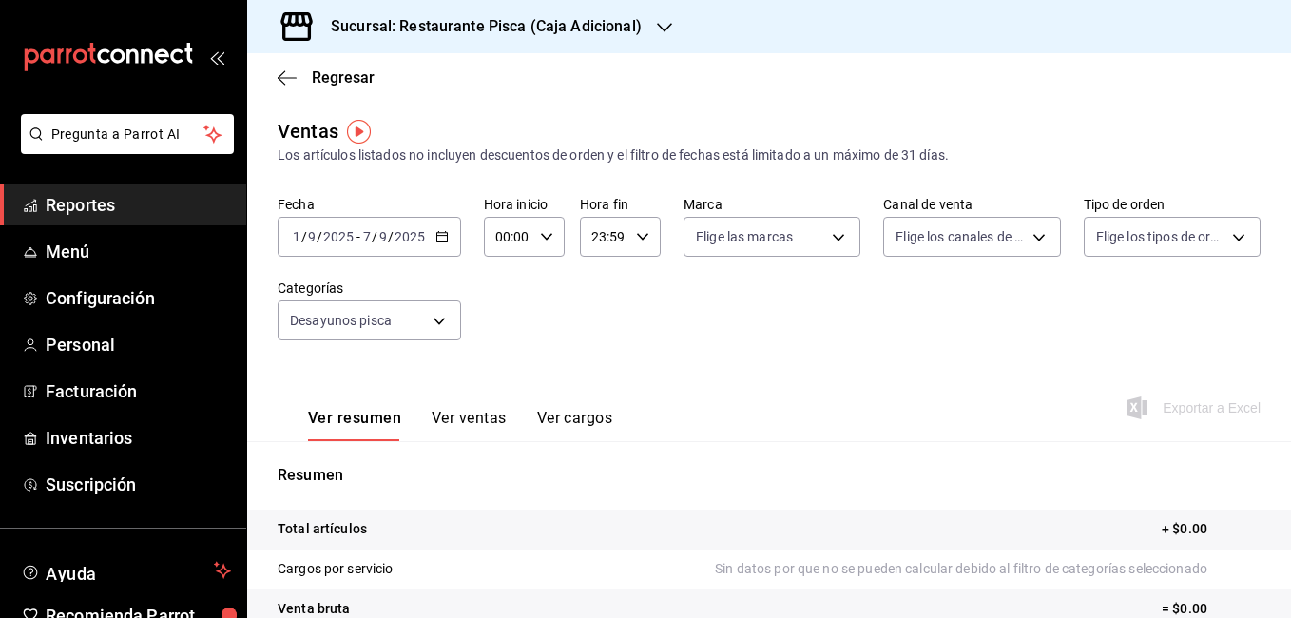
click at [607, 18] on h3 "Sucursal: Restaurante Pisca (Caja Adicional)" at bounding box center [479, 26] width 326 height 23
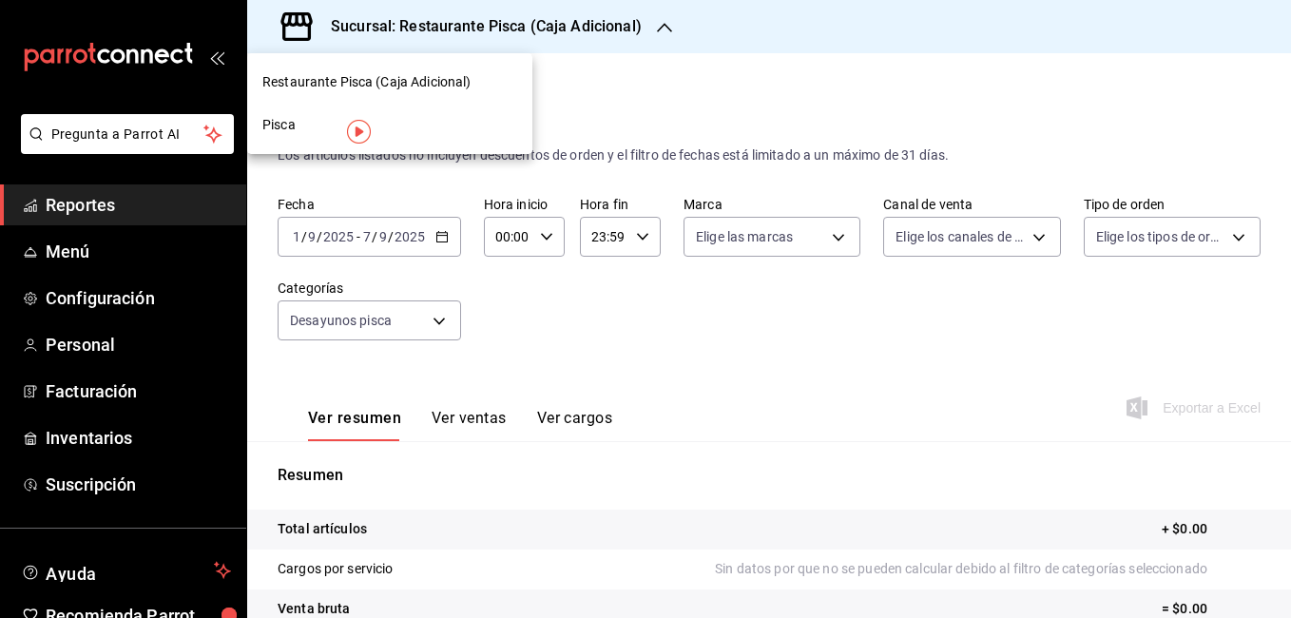
click at [362, 109] on div "Pisca" at bounding box center [389, 125] width 285 height 43
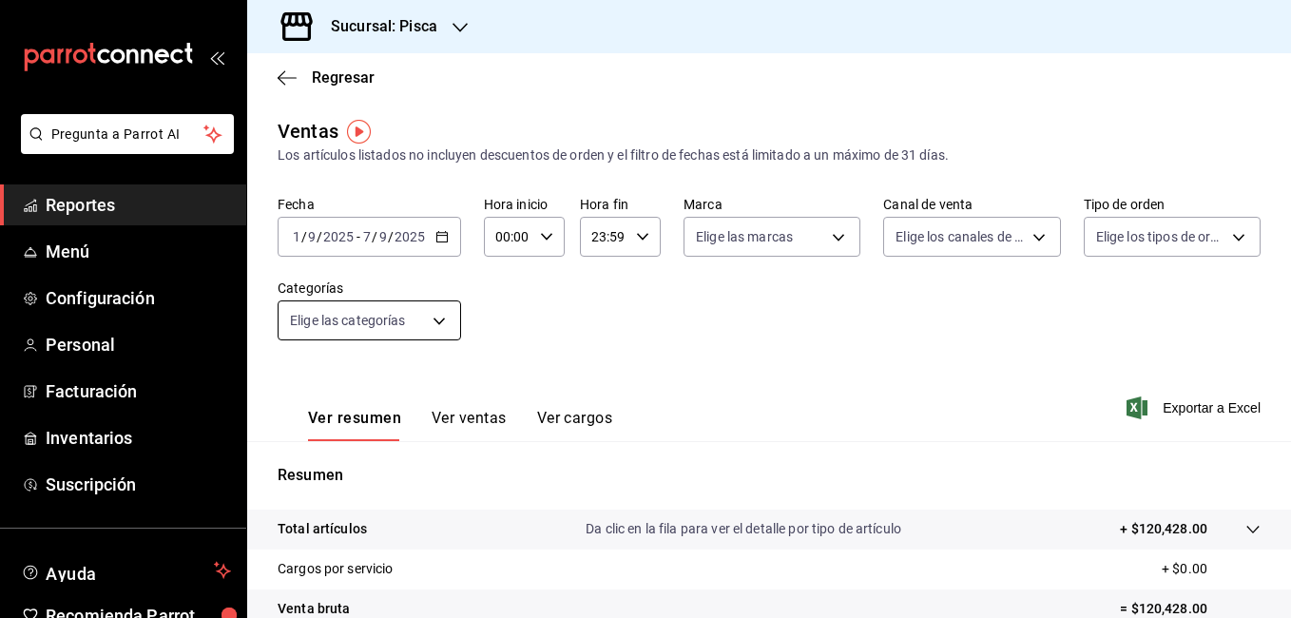
click at [445, 314] on body "Pregunta a Parrot AI Reportes Menú Configuración Personal Facturación Inventari…" at bounding box center [645, 309] width 1291 height 618
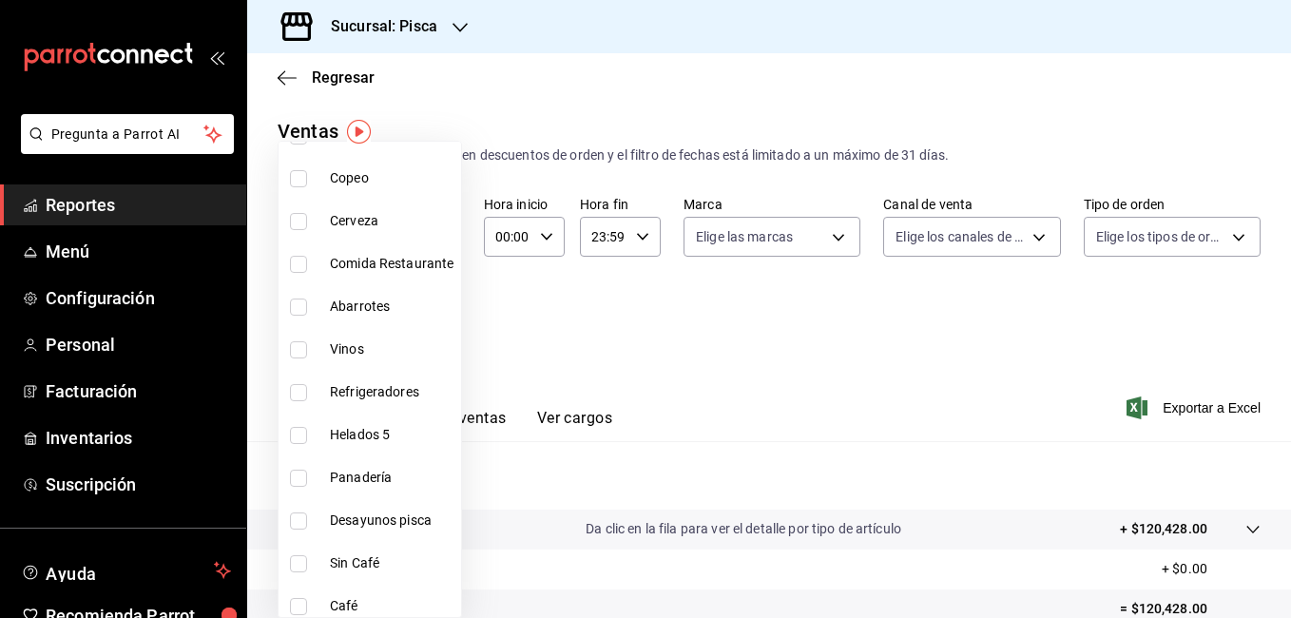
scroll to position [405, 0]
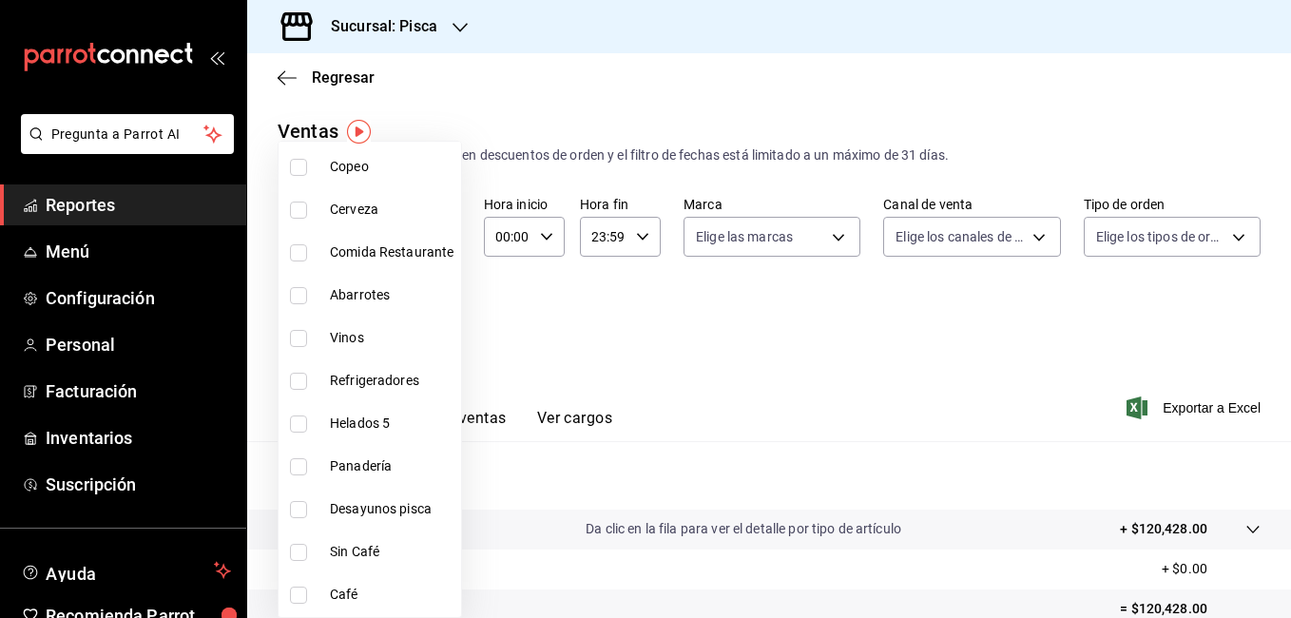
click at [303, 506] on input "checkbox" at bounding box center [298, 509] width 17 height 17
checkbox input "true"
type input "d77e6dfd-3e6a-4fce-8557-3b0b4ec92802"
click at [766, 379] on div at bounding box center [645, 309] width 1291 height 618
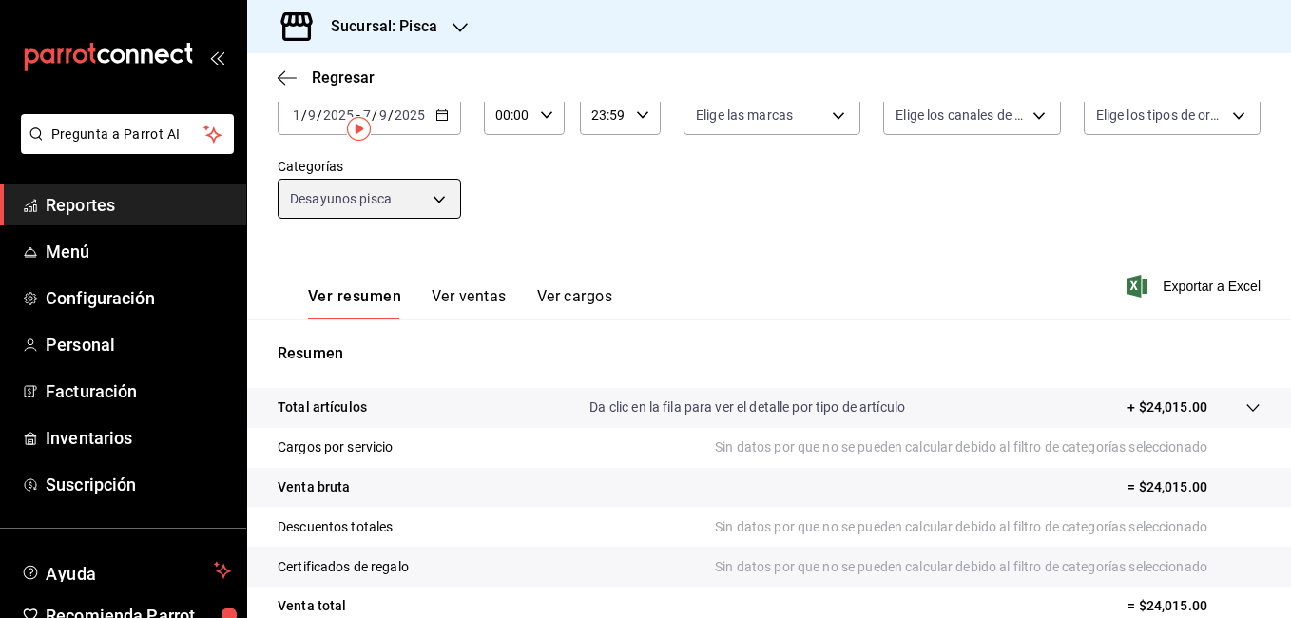
scroll to position [3, 0]
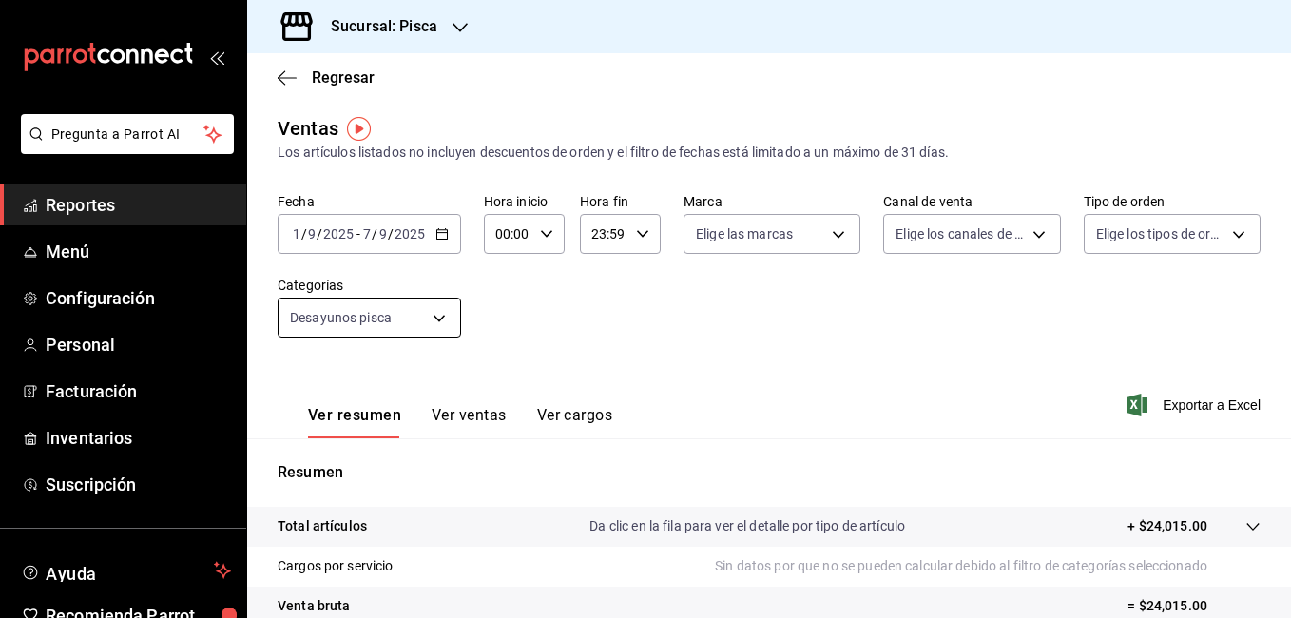
click at [433, 306] on body "Pregunta a Parrot AI Reportes Menú Configuración Personal Facturación Inventari…" at bounding box center [645, 309] width 1291 height 618
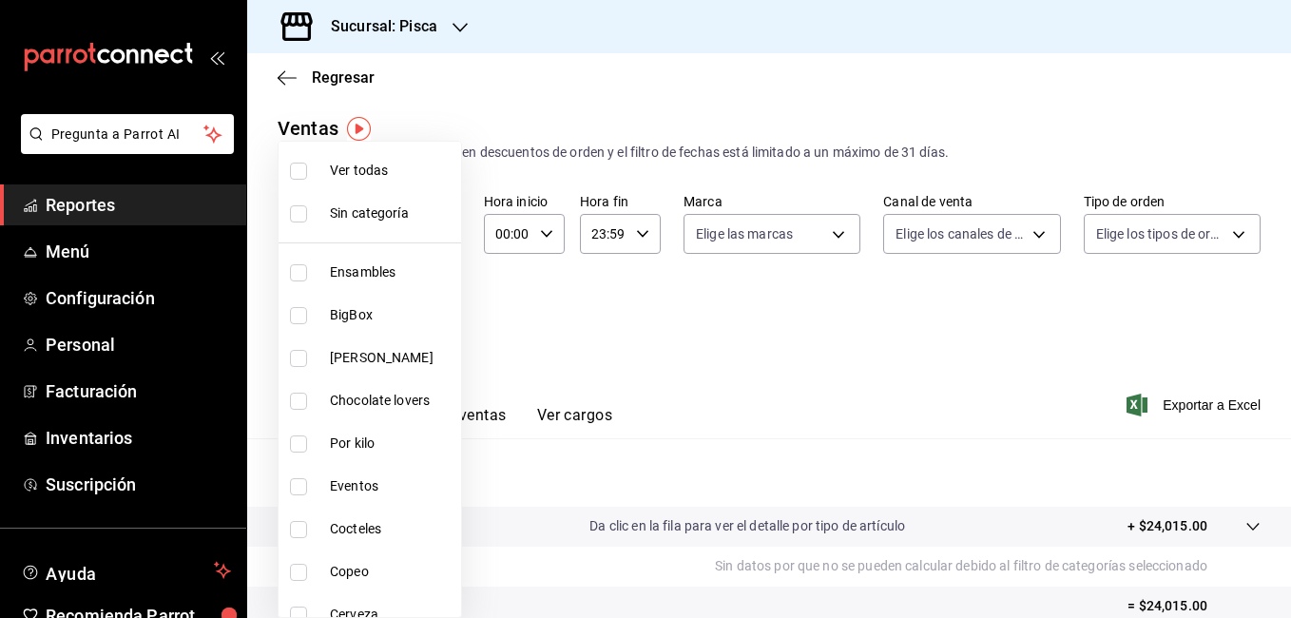
click at [299, 215] on input "checkbox" at bounding box center [298, 213] width 17 height 17
checkbox input "true"
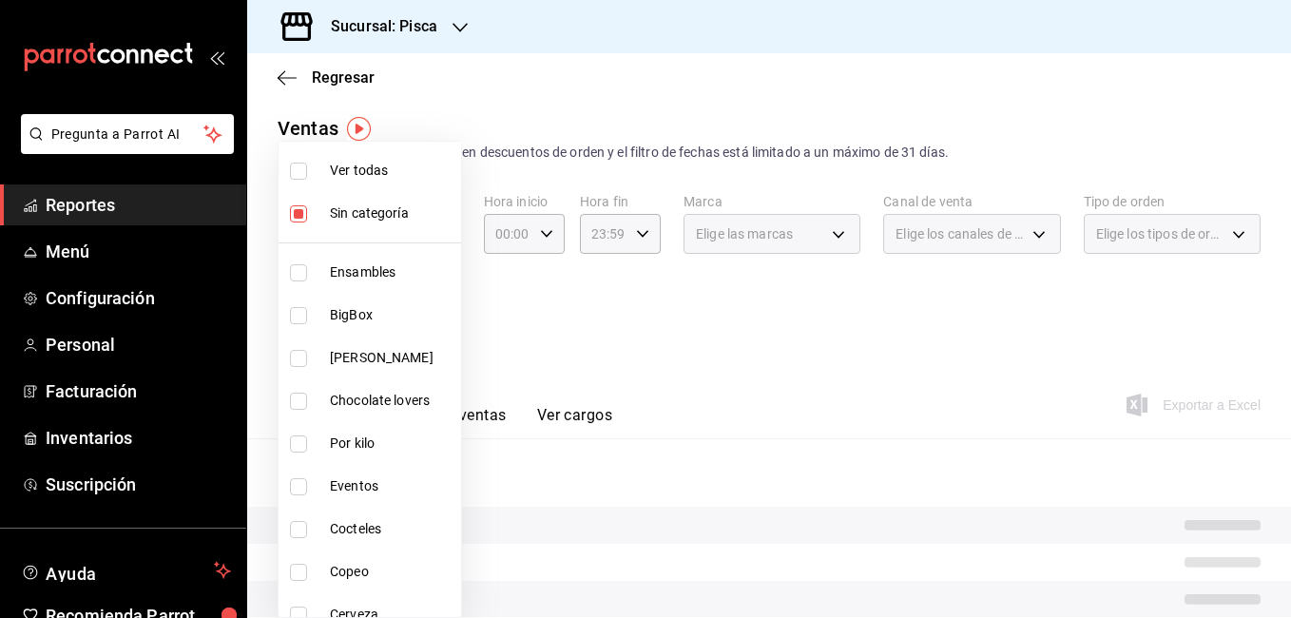
click at [603, 334] on div at bounding box center [645, 309] width 1291 height 618
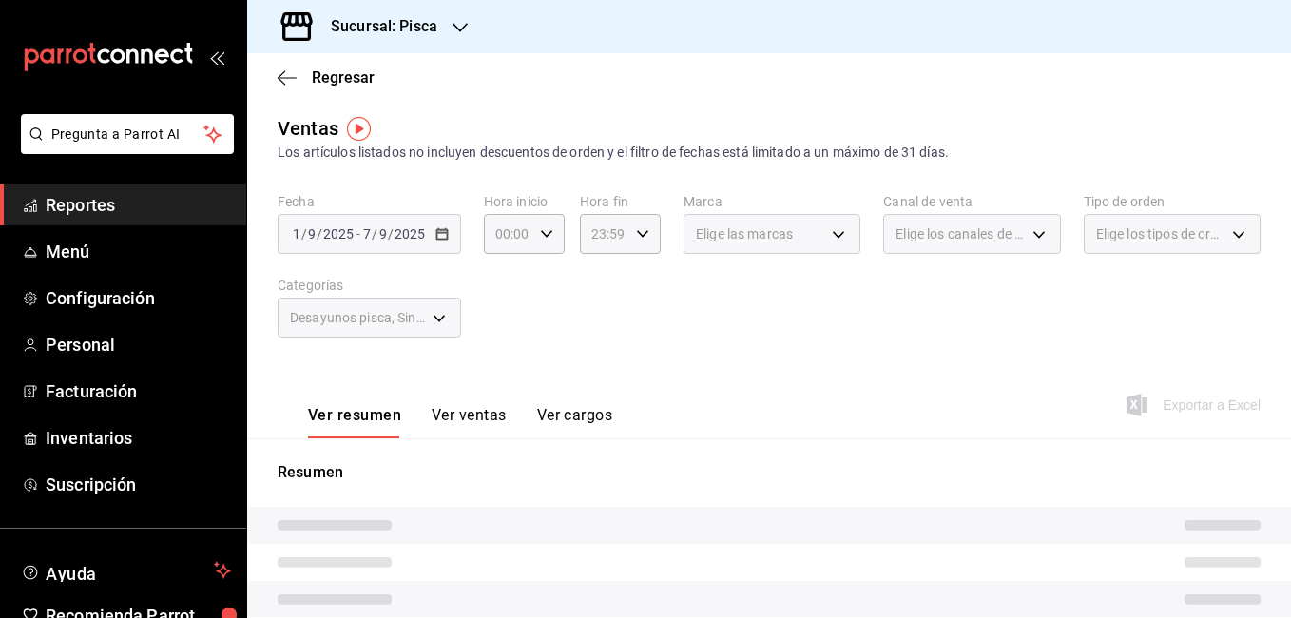
click at [436, 316] on div "Desayunos pisca, Sin categoría" at bounding box center [369, 318] width 183 height 40
click at [337, 73] on span "Regresar" at bounding box center [343, 77] width 63 height 18
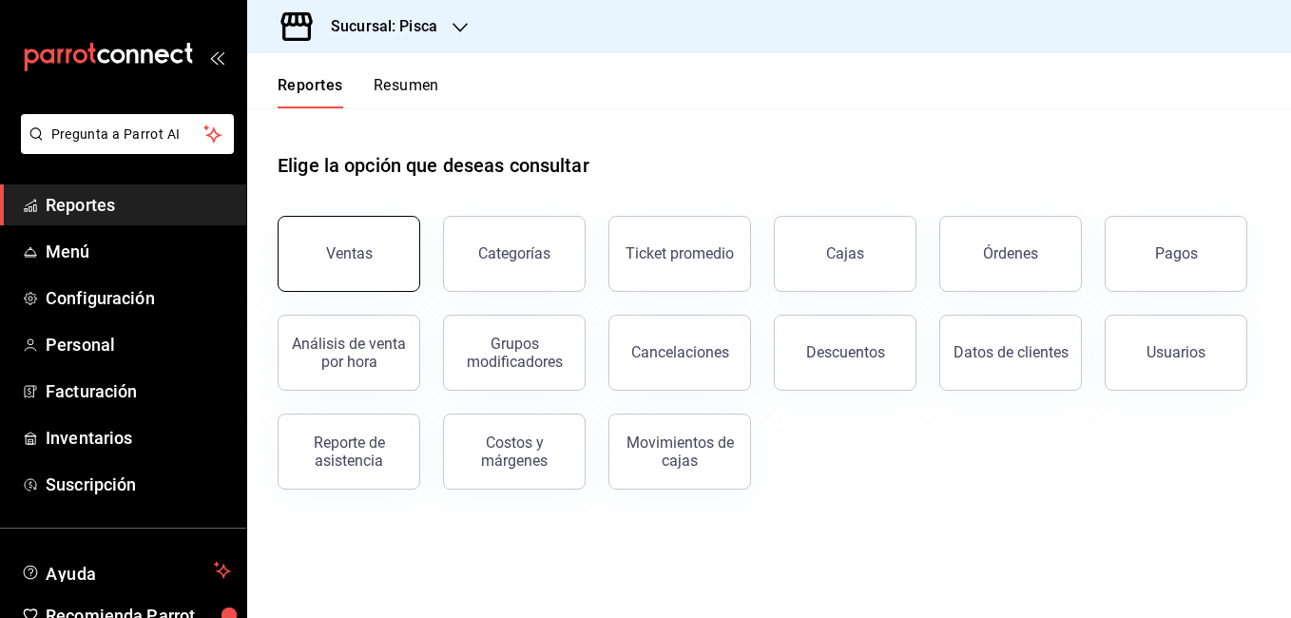
click at [340, 250] on div "Ventas" at bounding box center [349, 253] width 47 height 18
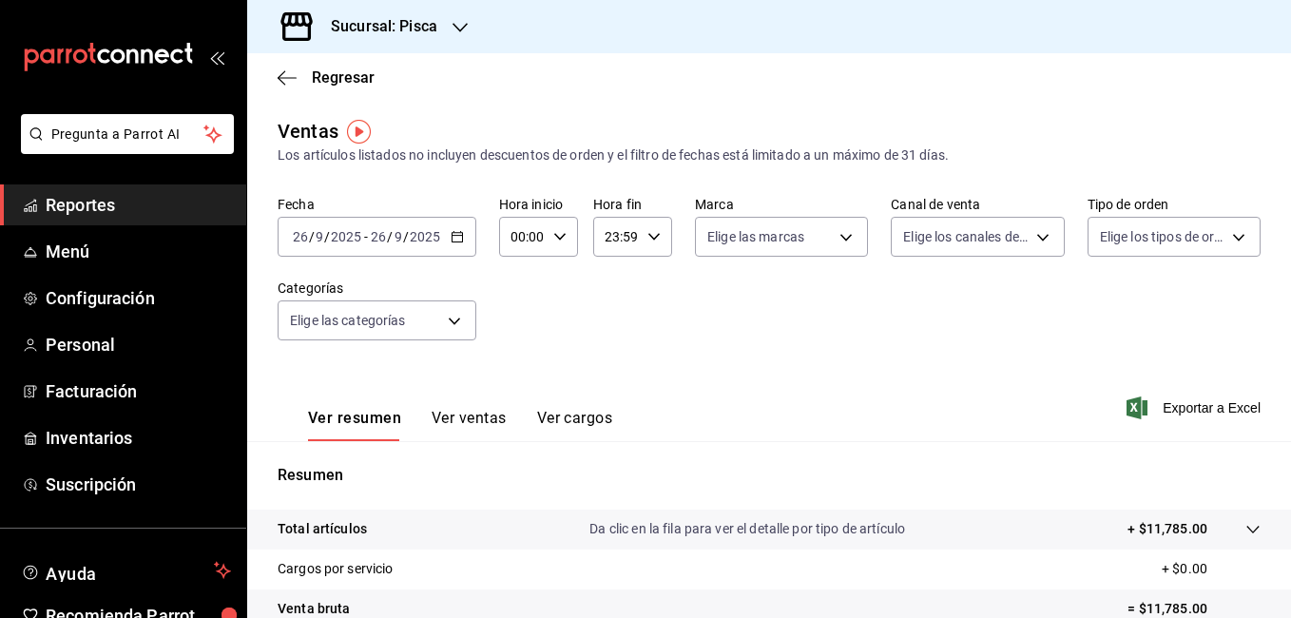
click at [448, 246] on div "2025-09-26 26 / 9 / 2025 - 2025-09-26 26 / 9 / 2025" at bounding box center [377, 237] width 199 height 40
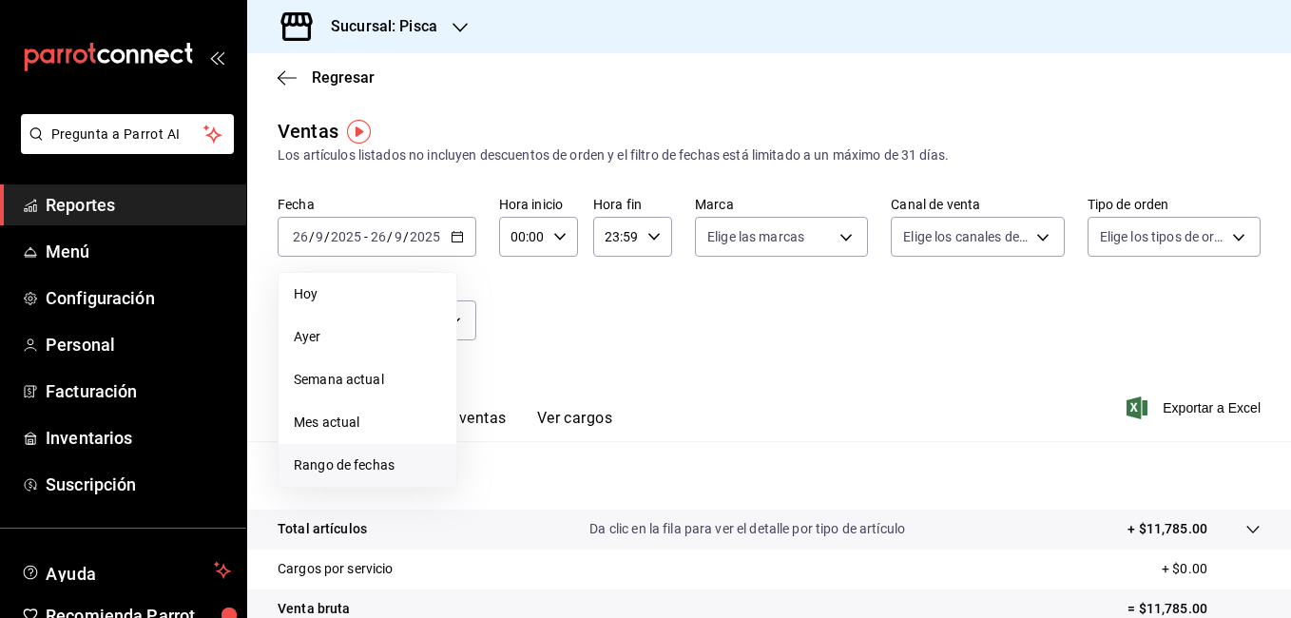
click at [334, 466] on span "Rango de fechas" at bounding box center [367, 465] width 147 height 20
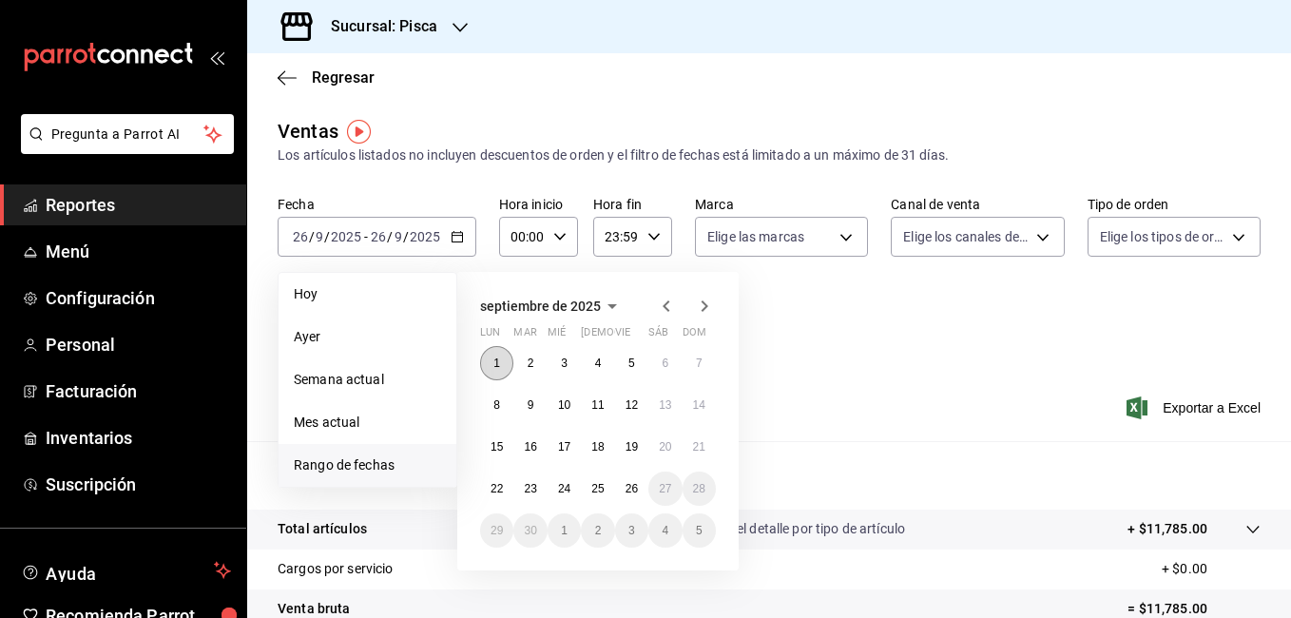
click at [495, 360] on abbr "1" at bounding box center [496, 363] width 7 height 13
click at [700, 368] on abbr "7" at bounding box center [699, 363] width 7 height 13
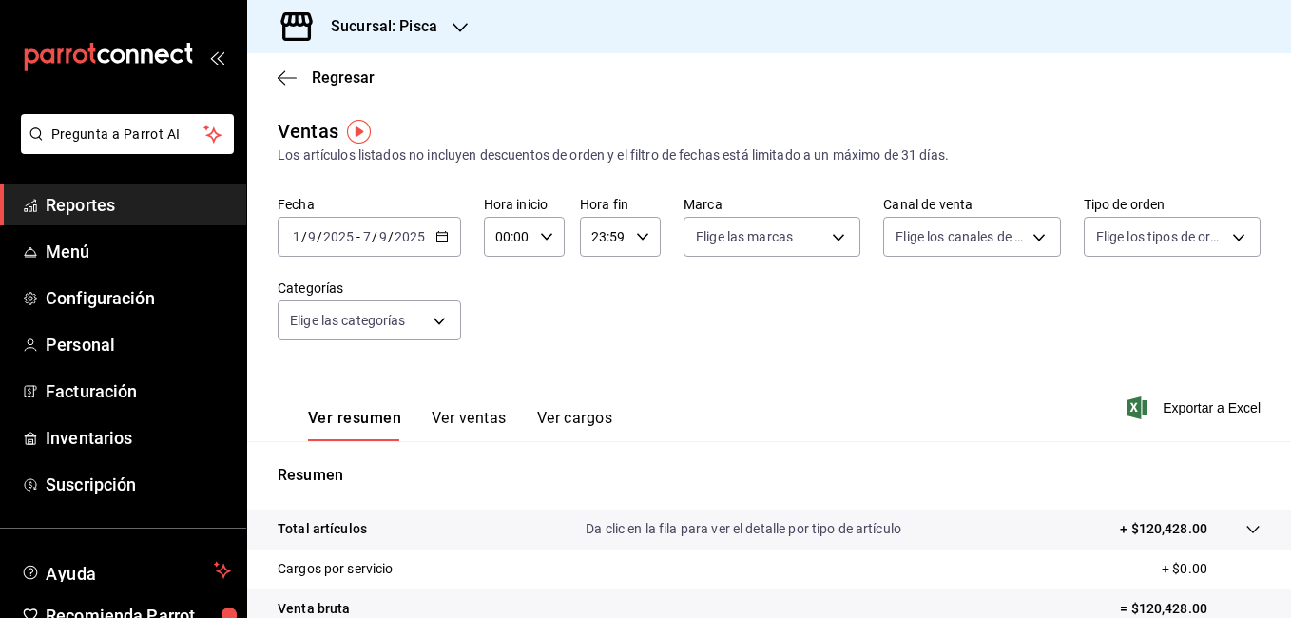
click at [457, 417] on button "Ver ventas" at bounding box center [469, 425] width 75 height 32
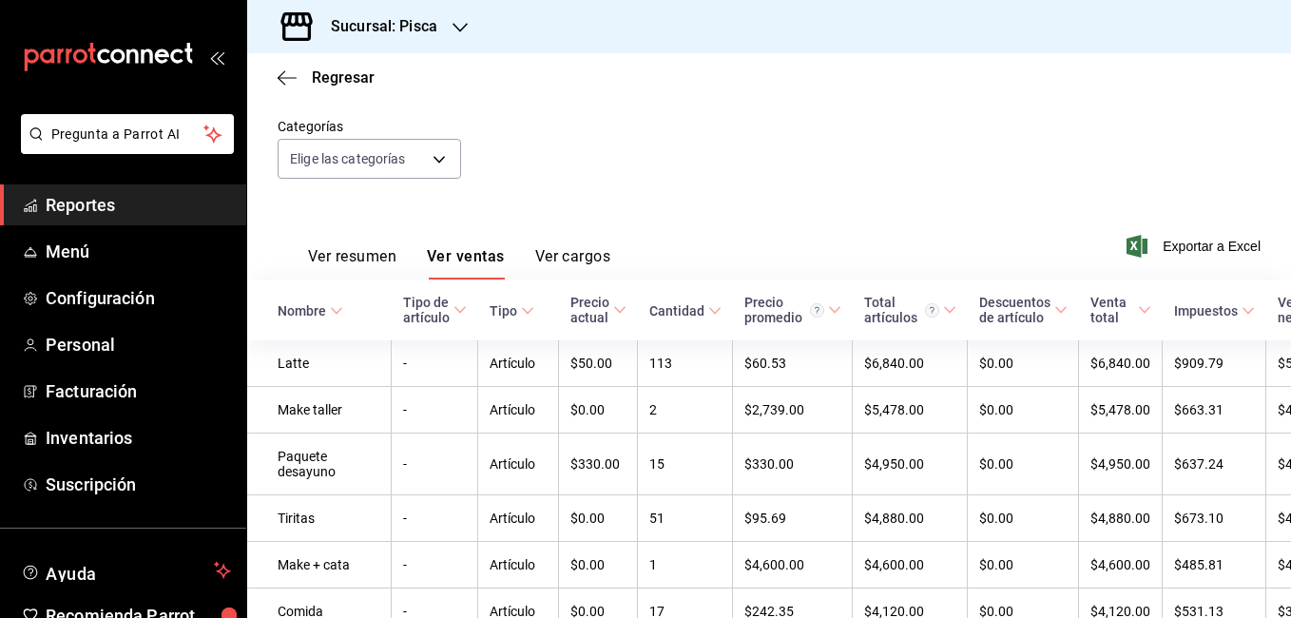
scroll to position [184, 0]
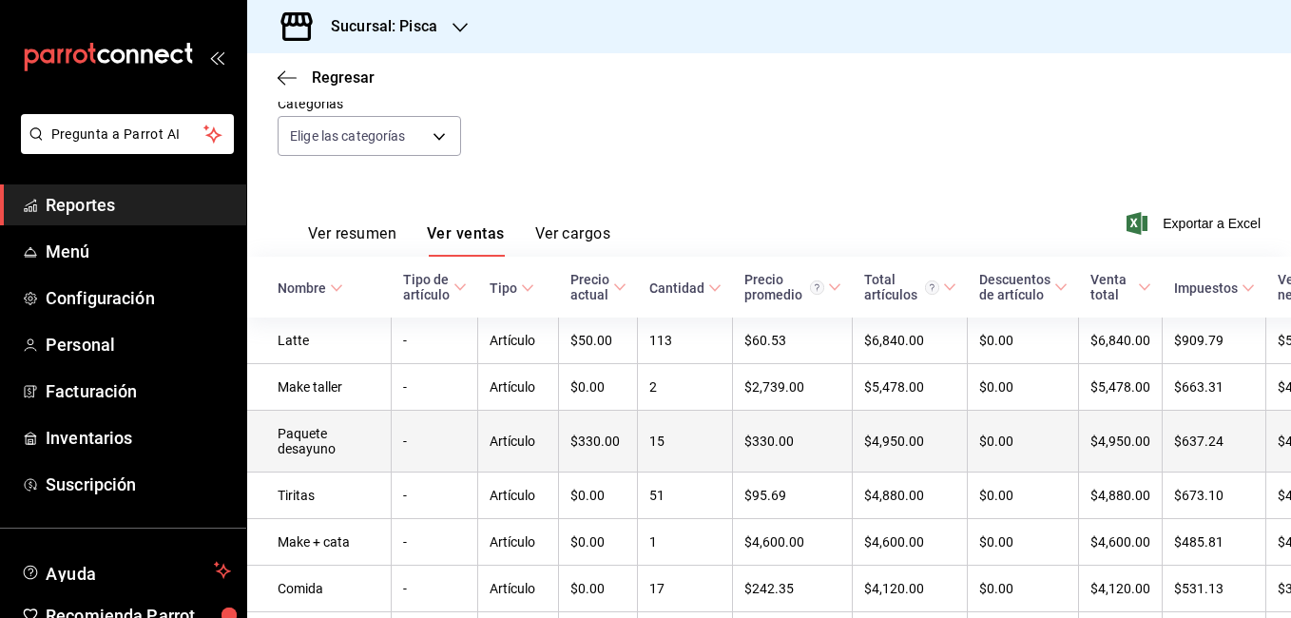
click at [339, 461] on td "Paquete desayuno" at bounding box center [319, 442] width 145 height 62
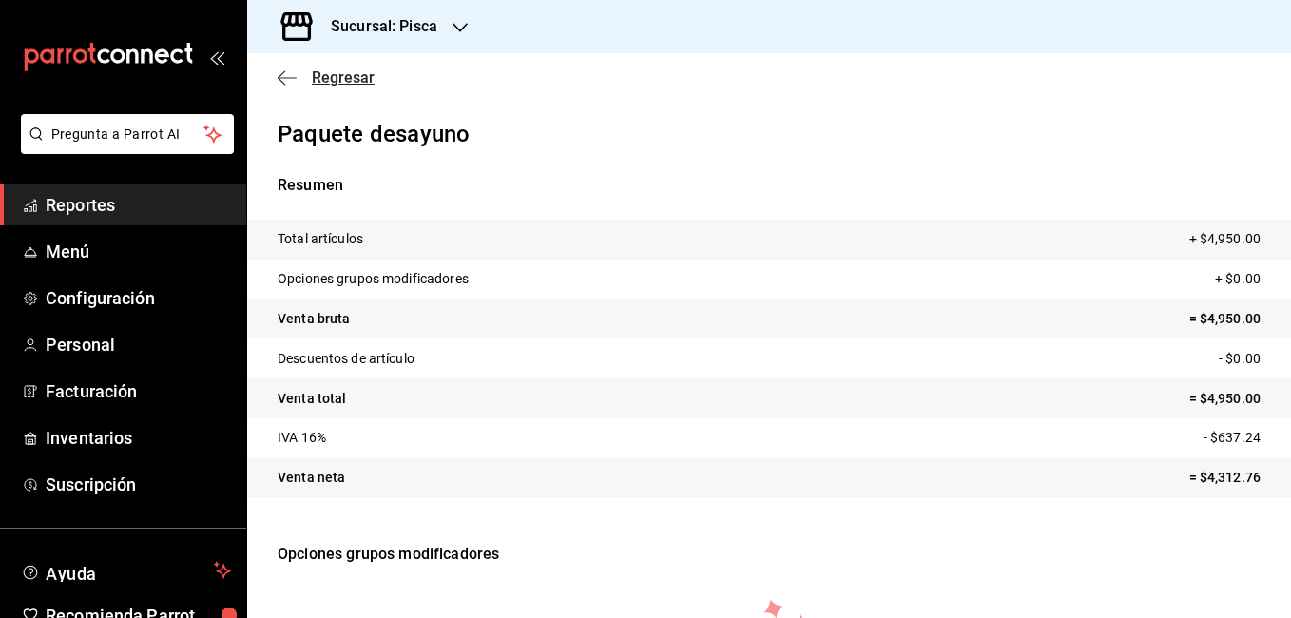
click at [335, 79] on span "Regresar" at bounding box center [343, 77] width 63 height 18
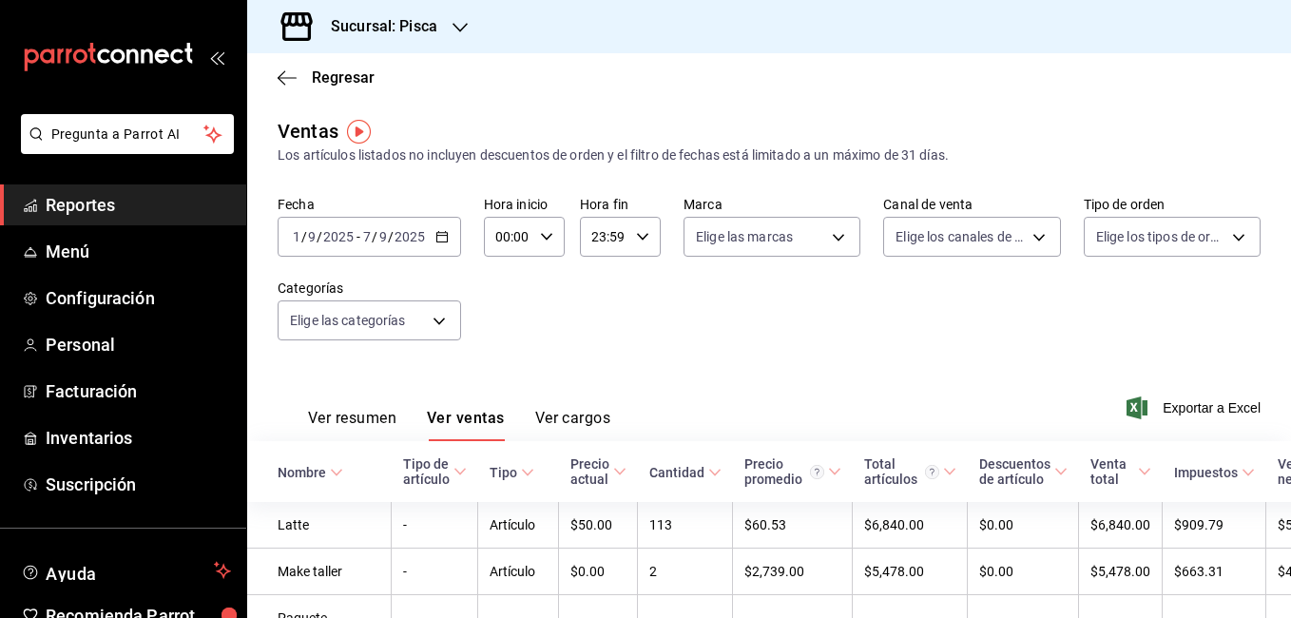
click at [443, 233] on \(Stroke\) "button" at bounding box center [441, 237] width 11 height 10
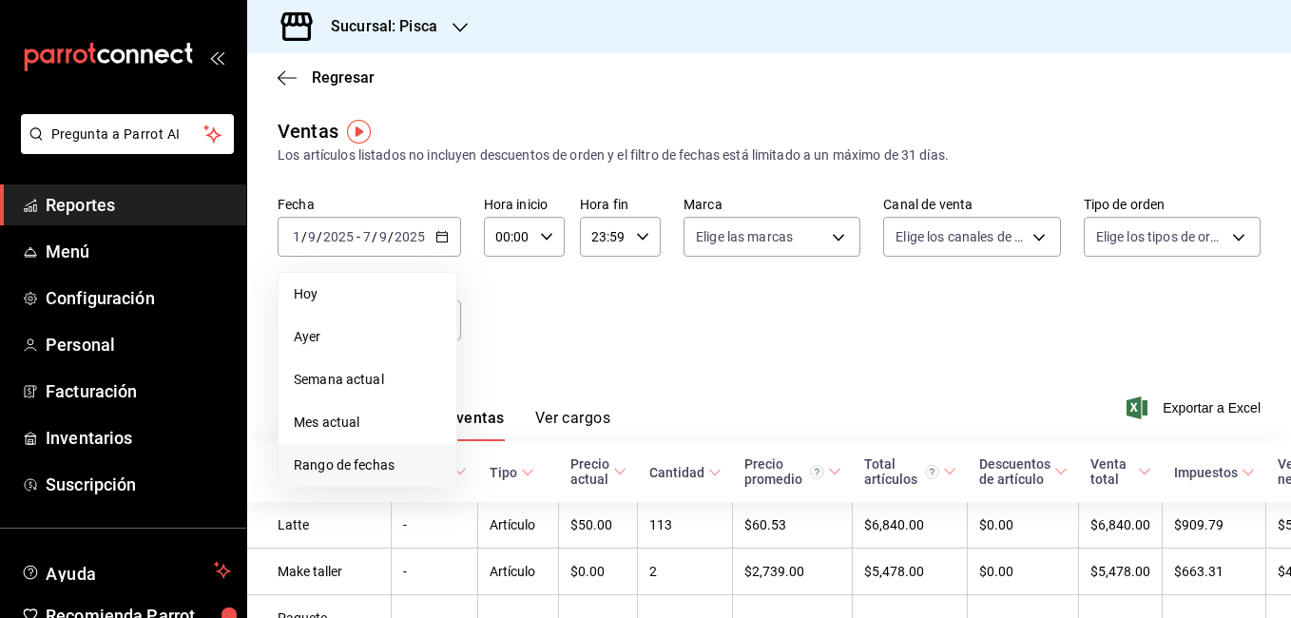
click at [337, 461] on span "Rango de fechas" at bounding box center [367, 465] width 147 height 20
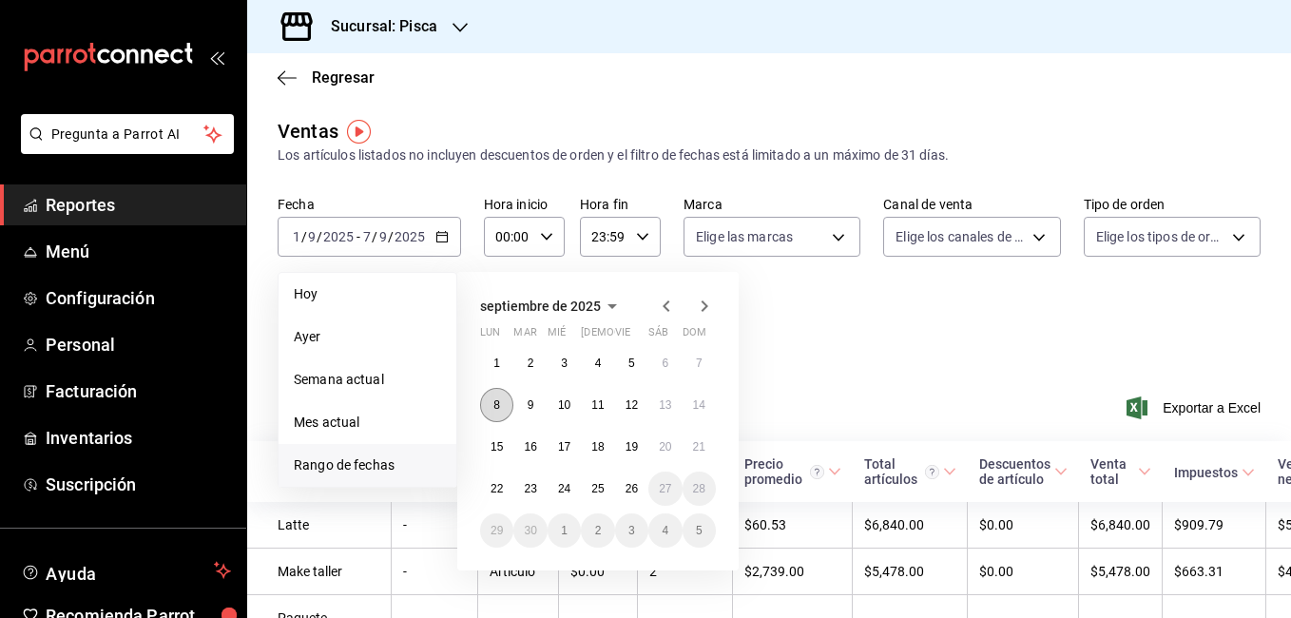
click at [503, 403] on button "8" at bounding box center [496, 405] width 33 height 34
click at [700, 412] on button "14" at bounding box center [699, 405] width 33 height 34
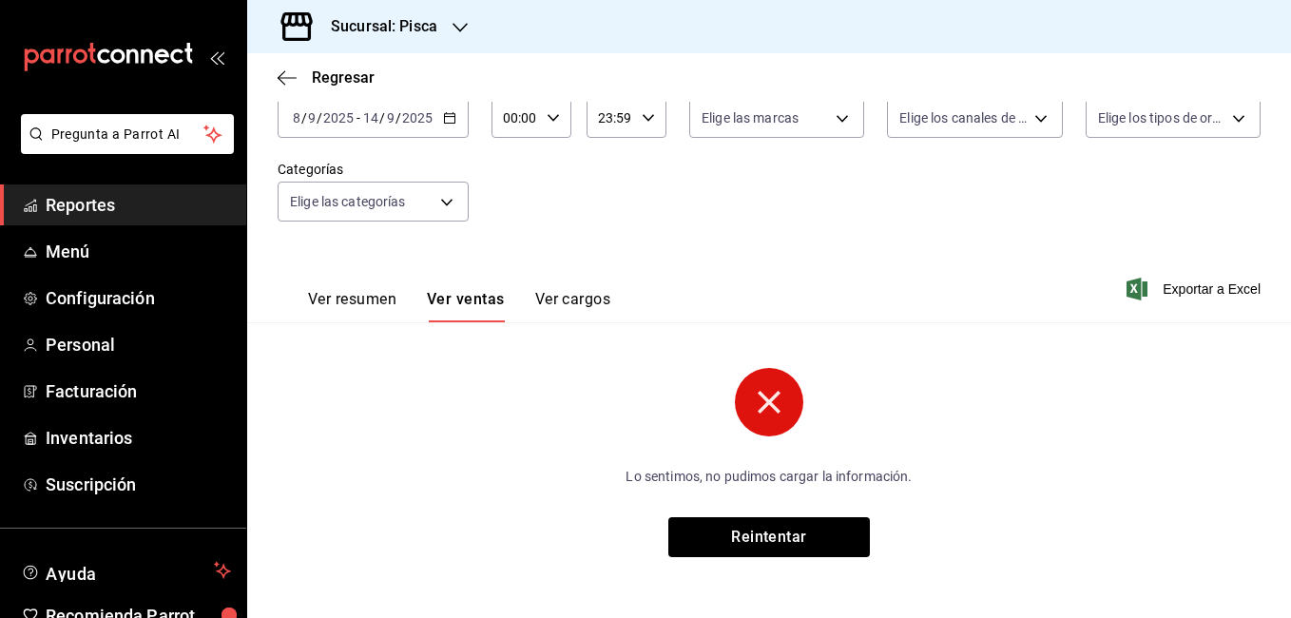
scroll to position [119, 0]
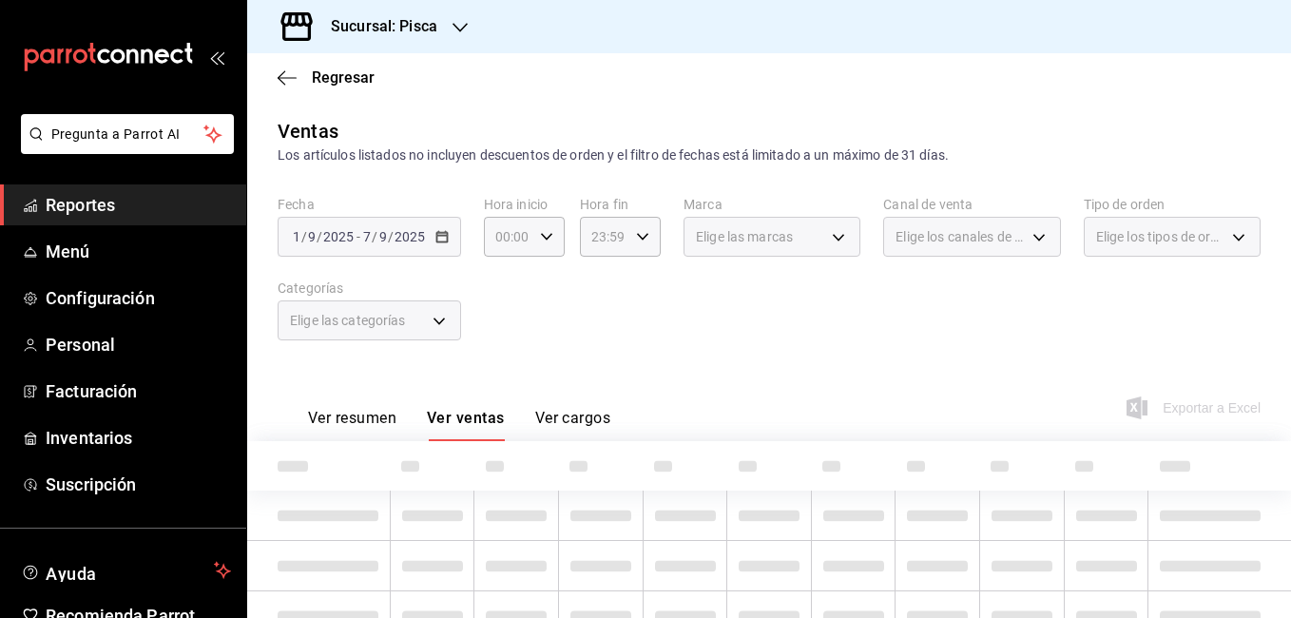
click at [448, 39] on div "Sucursal: Pisca" at bounding box center [368, 26] width 213 height 53
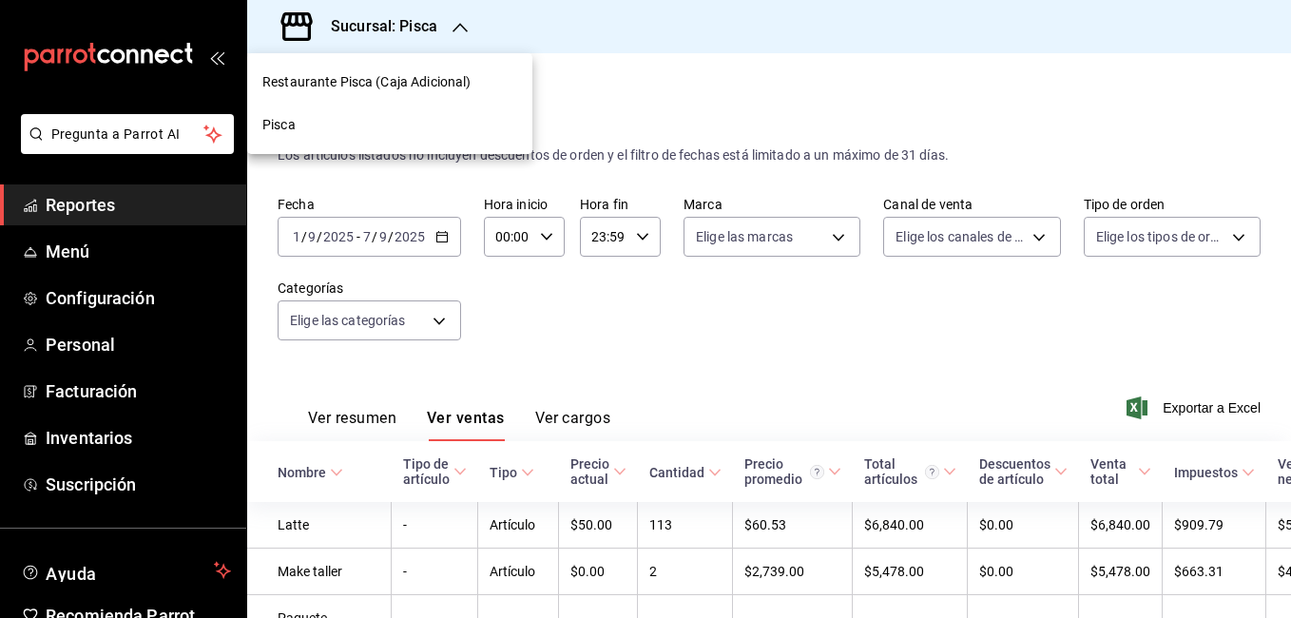
click at [339, 89] on span "Restaurante Pisca (Caja Adicional)" at bounding box center [366, 82] width 208 height 20
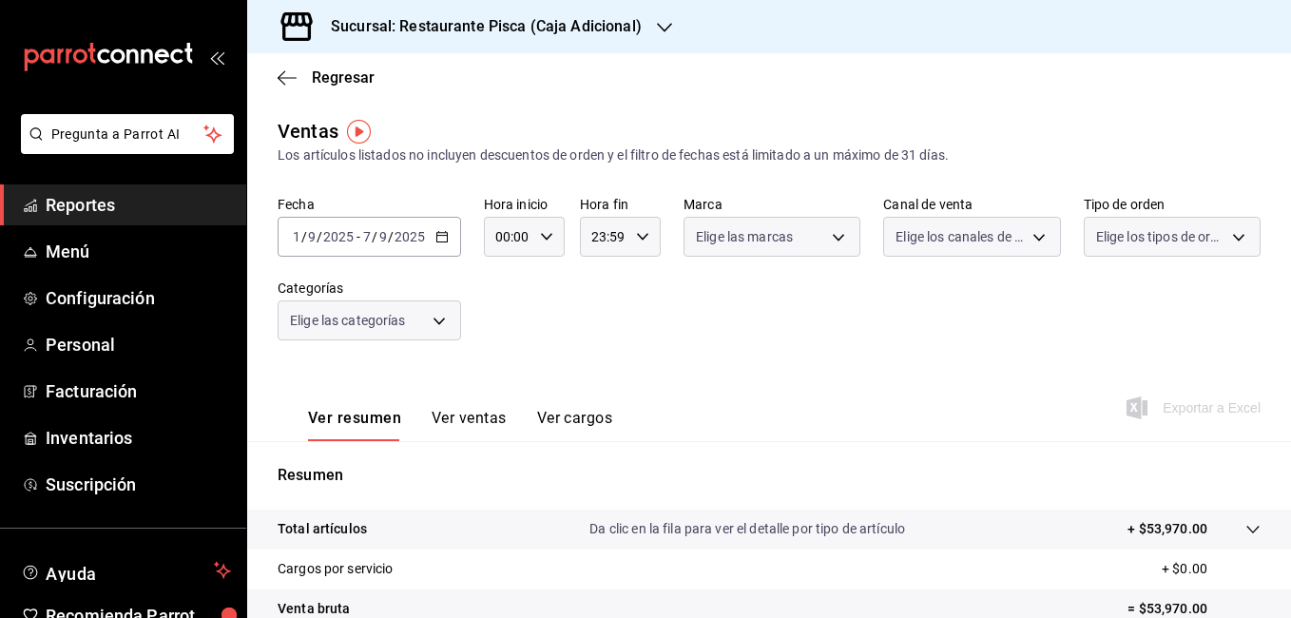
click at [452, 414] on button "Ver ventas" at bounding box center [469, 425] width 75 height 32
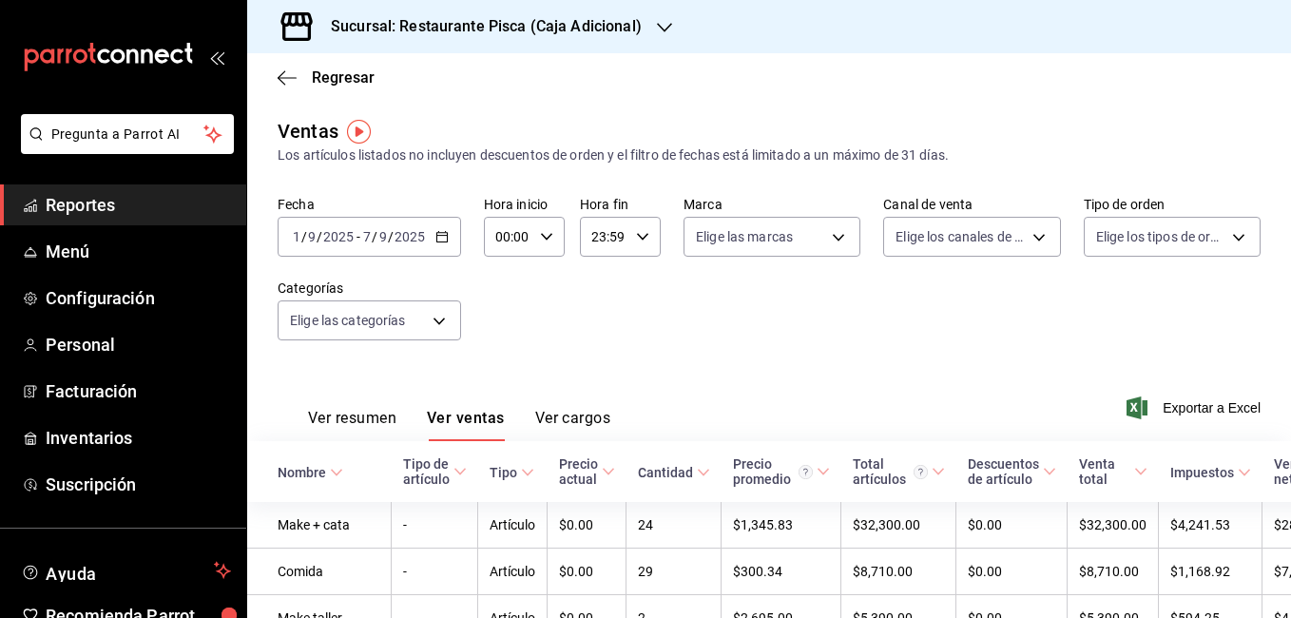
click at [715, 336] on div "Fecha 2025-09-01 1 / 9 / 2025 - 2025-09-07 7 / 9 / 2025 Hora inicio 00:00 Hora …" at bounding box center [769, 279] width 983 height 167
click at [435, 234] on icon "button" at bounding box center [441, 236] width 13 height 13
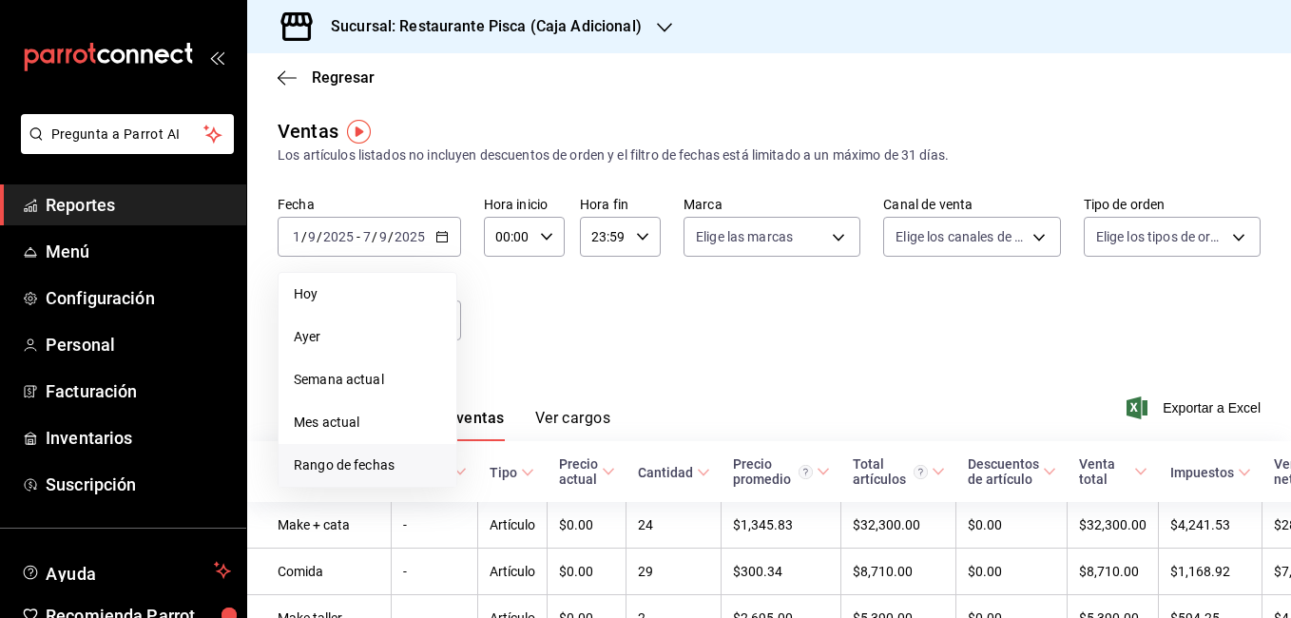
click at [373, 466] on span "Rango de fechas" at bounding box center [367, 465] width 147 height 20
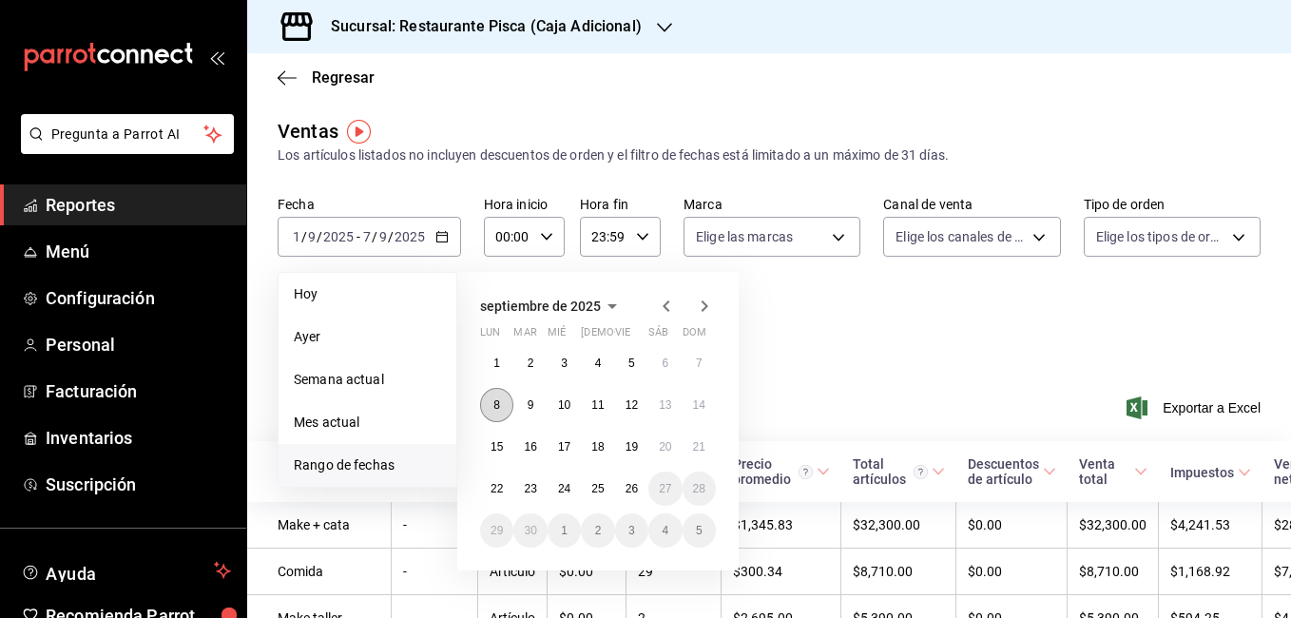
click at [501, 404] on button "8" at bounding box center [496, 405] width 33 height 34
click at [708, 397] on button "14" at bounding box center [699, 405] width 33 height 34
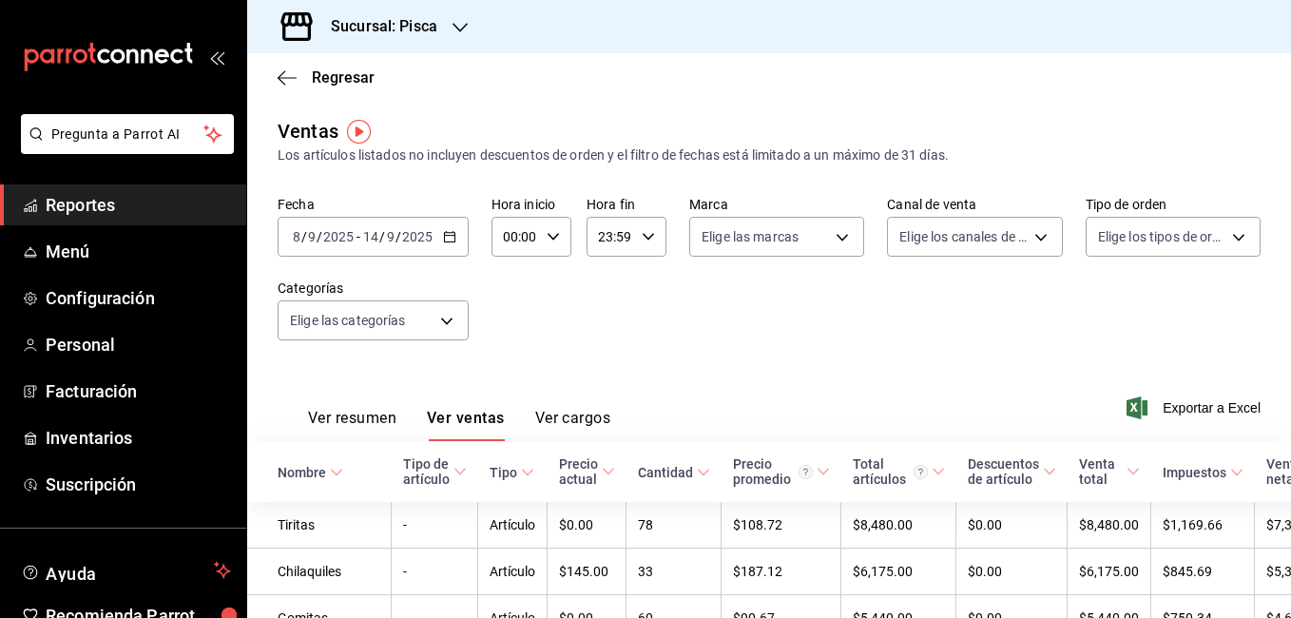
click at [451, 31] on div "Sucursal: Pisca" at bounding box center [368, 26] width 213 height 53
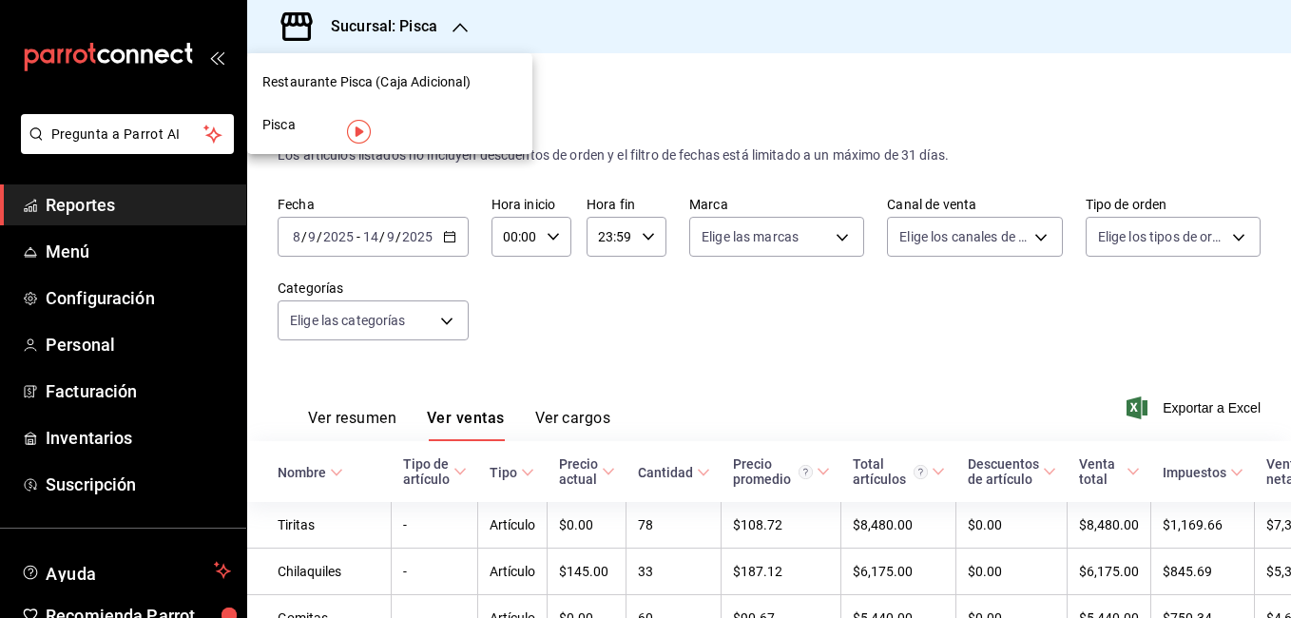
click at [424, 74] on span "Restaurante Pisca (Caja Adicional)" at bounding box center [366, 82] width 208 height 20
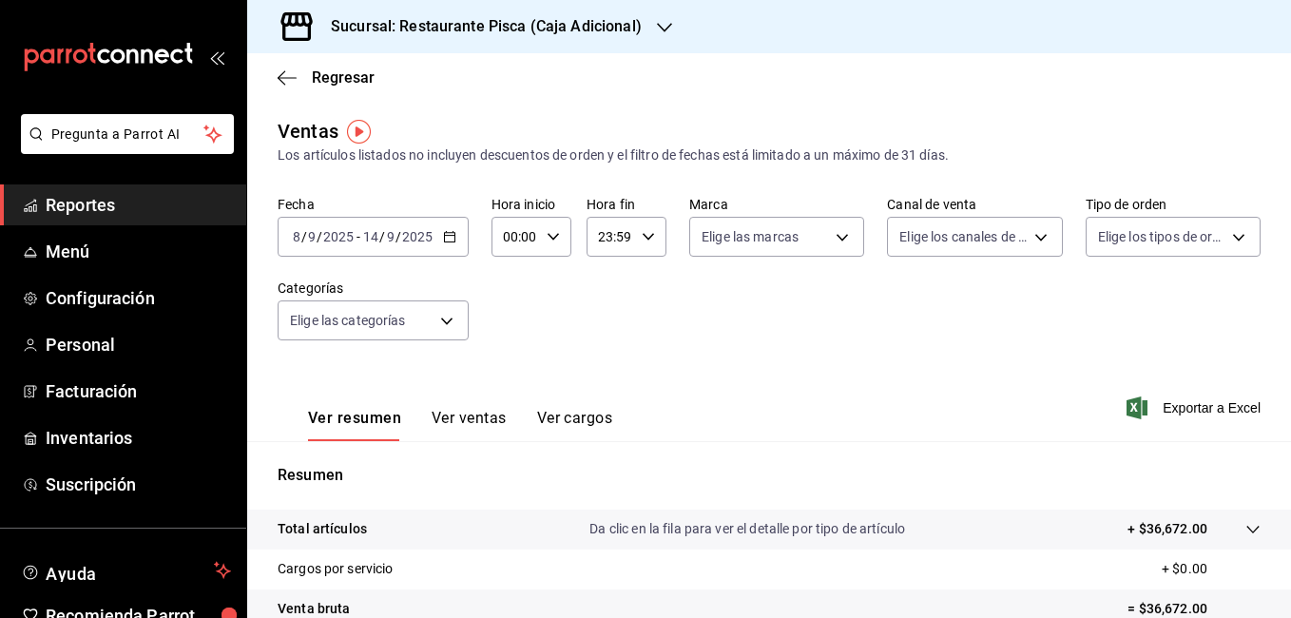
click at [469, 418] on button "Ver ventas" at bounding box center [469, 425] width 75 height 32
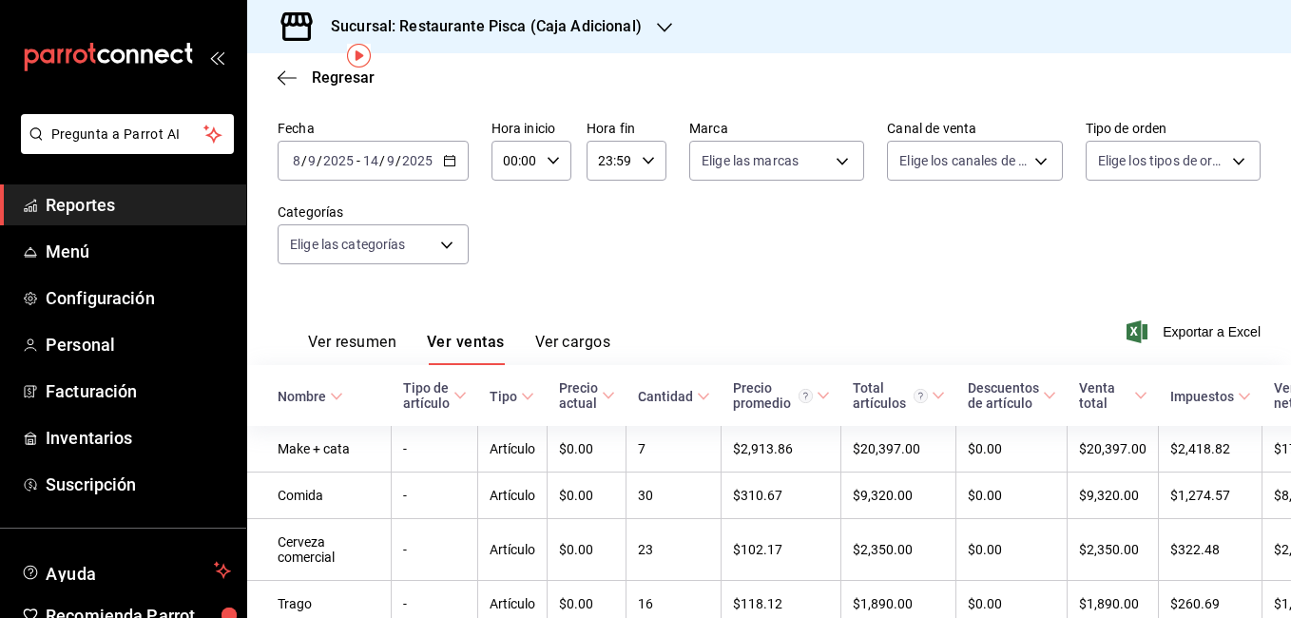
scroll to position [70, 0]
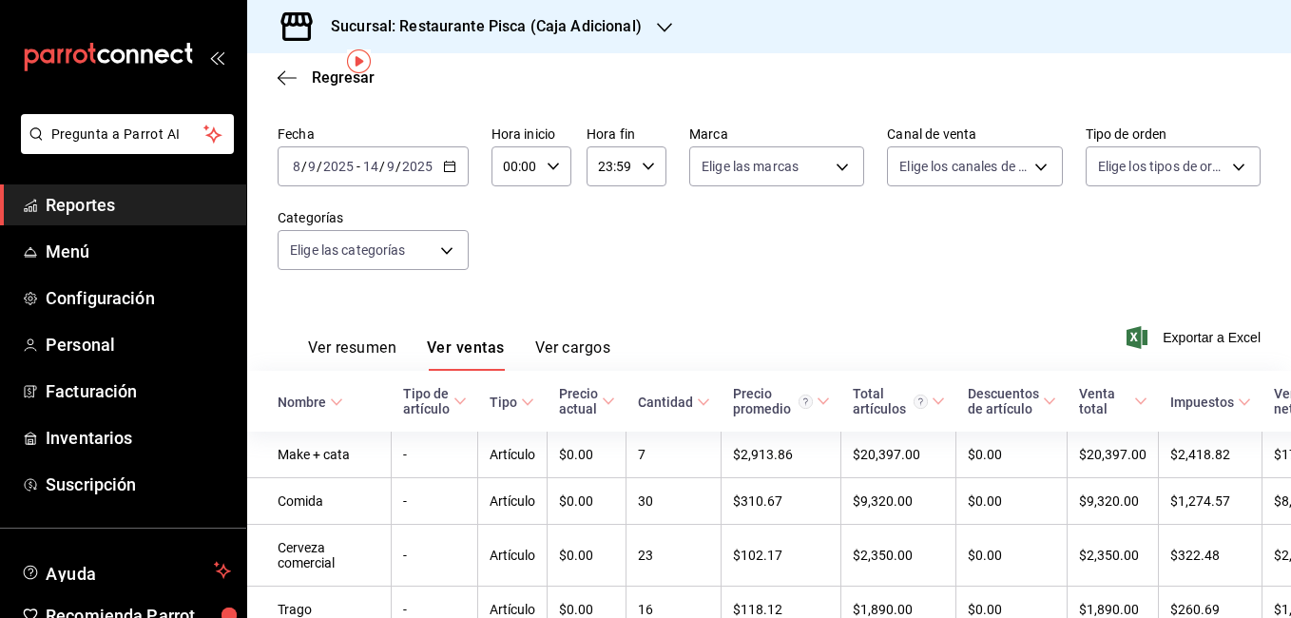
click at [448, 164] on icon "button" at bounding box center [449, 166] width 13 height 13
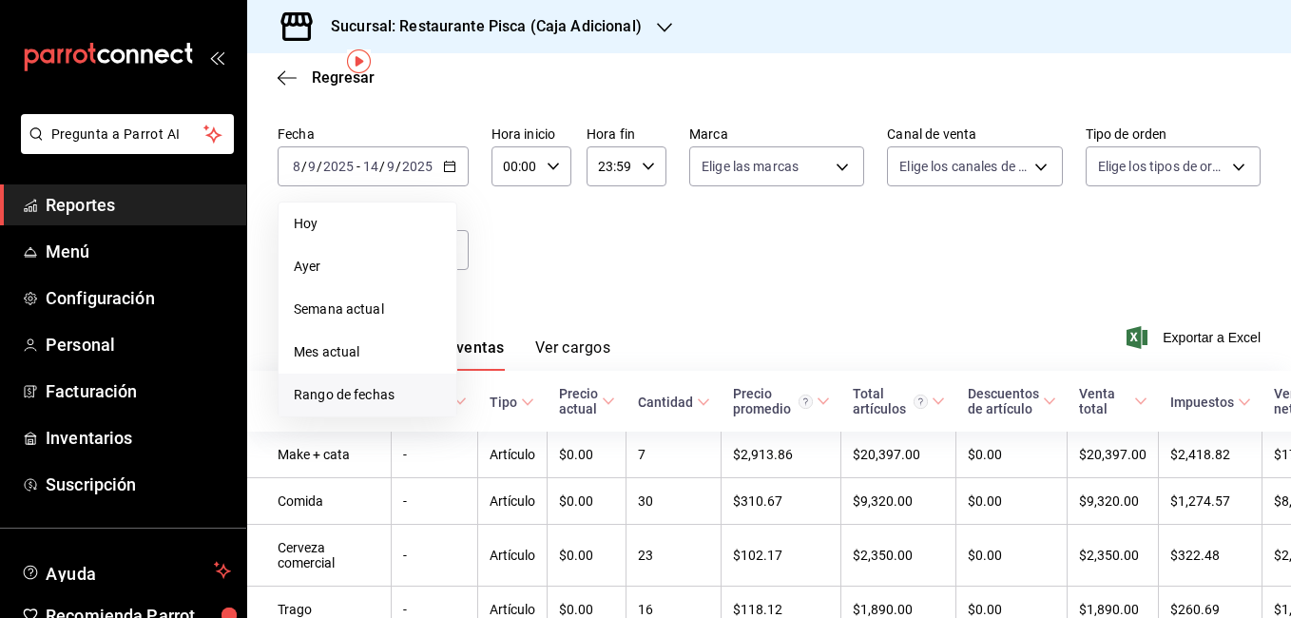
click at [350, 396] on span "Rango de fechas" at bounding box center [367, 395] width 147 height 20
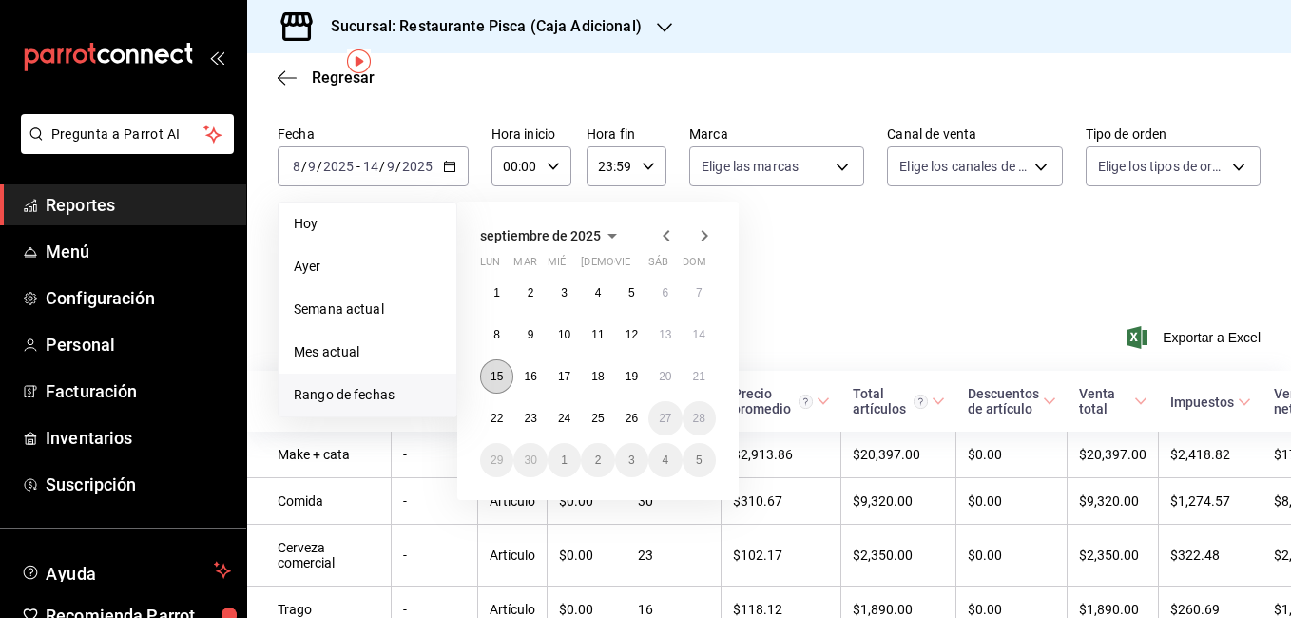
click at [497, 376] on abbr "15" at bounding box center [497, 376] width 12 height 13
click at [694, 380] on abbr "21" at bounding box center [699, 376] width 12 height 13
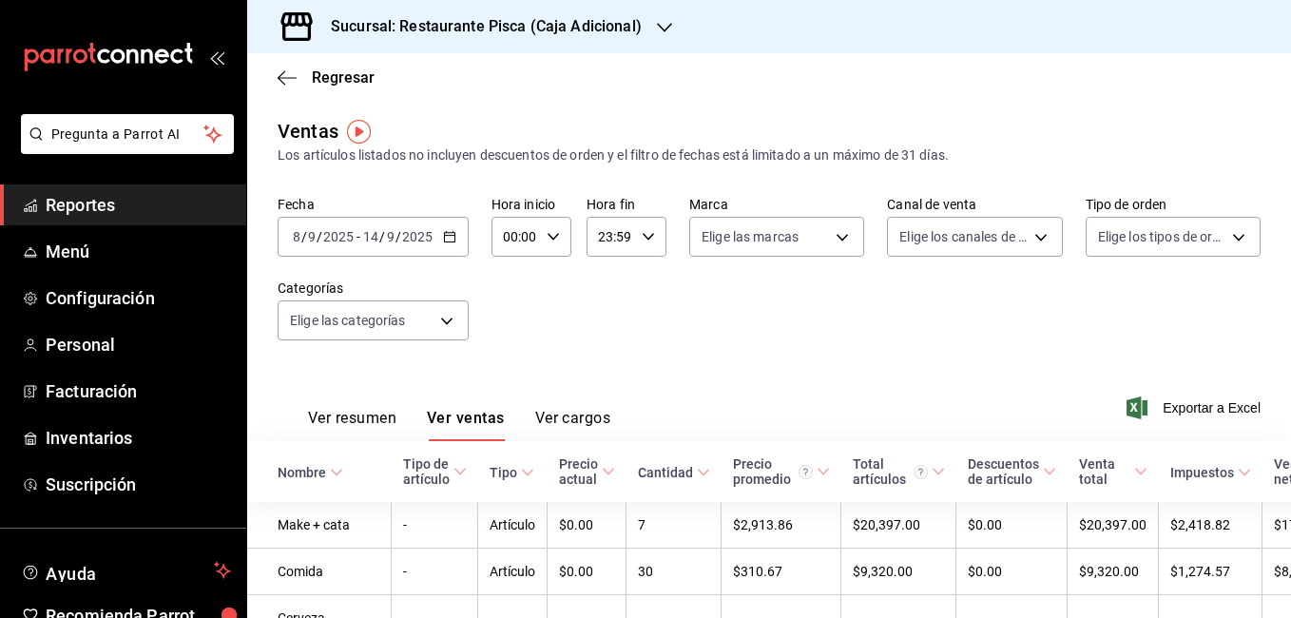
click at [649, 27] on div "Sucursal: Restaurante Pisca (Caja Adicional)" at bounding box center [470, 26] width 417 height 53
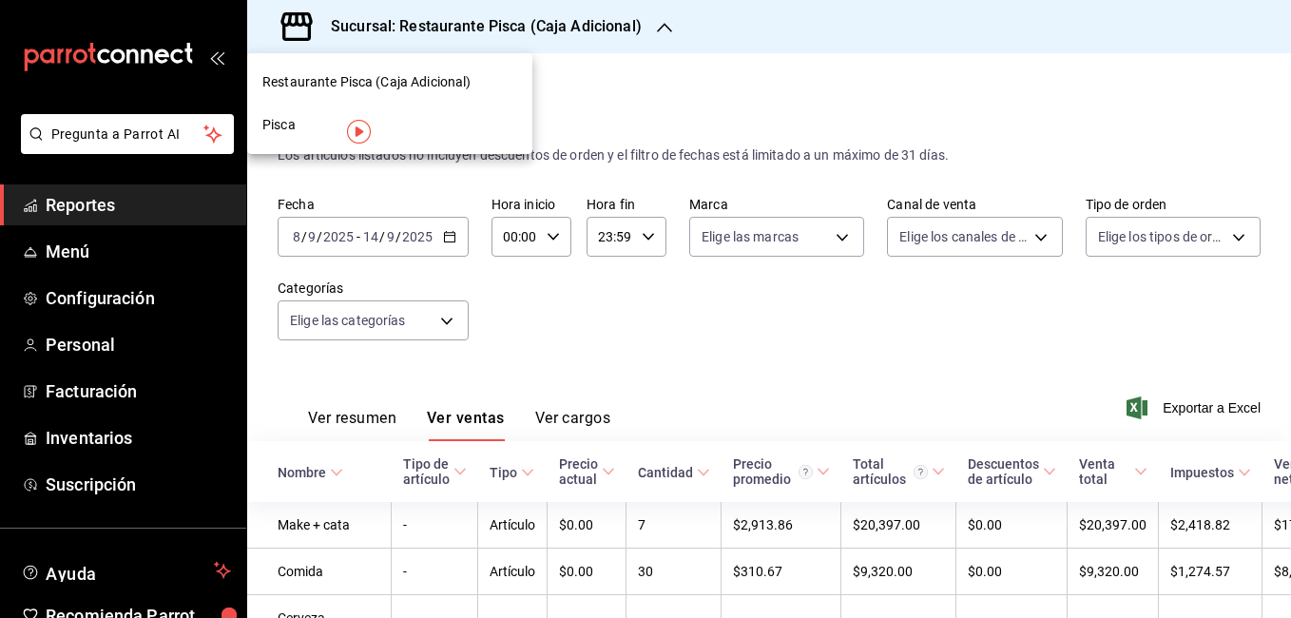
click at [321, 120] on div "Pisca" at bounding box center [389, 125] width 255 height 20
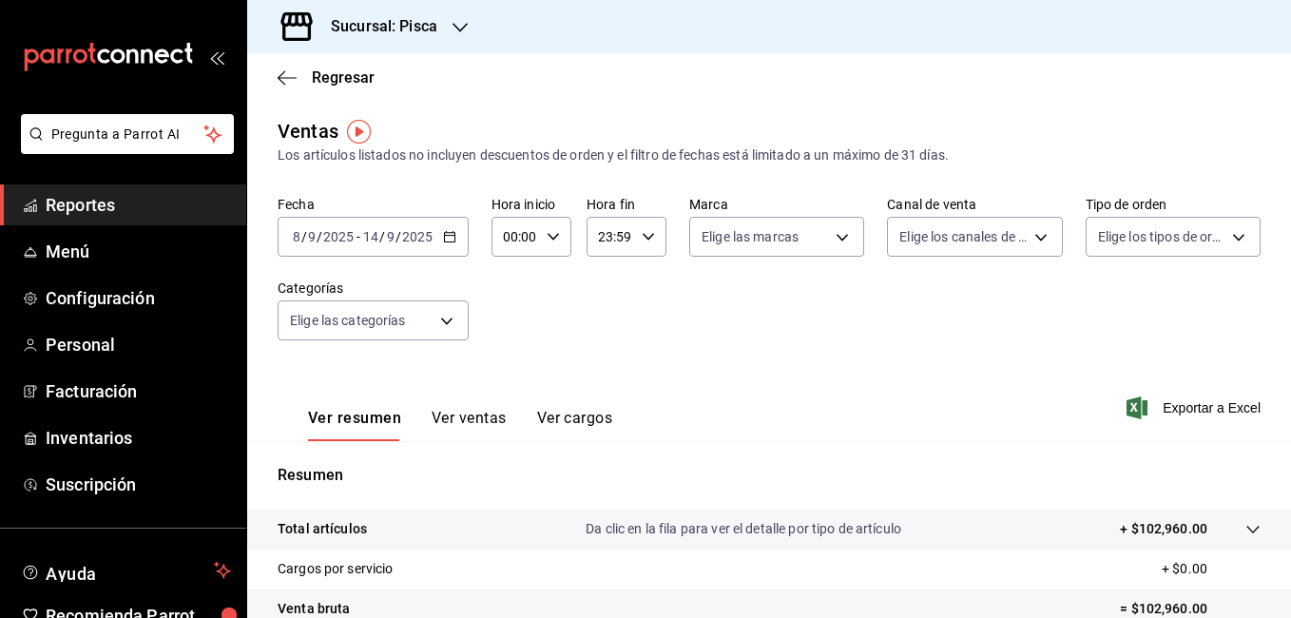
click at [456, 417] on button "Ver ventas" at bounding box center [469, 425] width 75 height 32
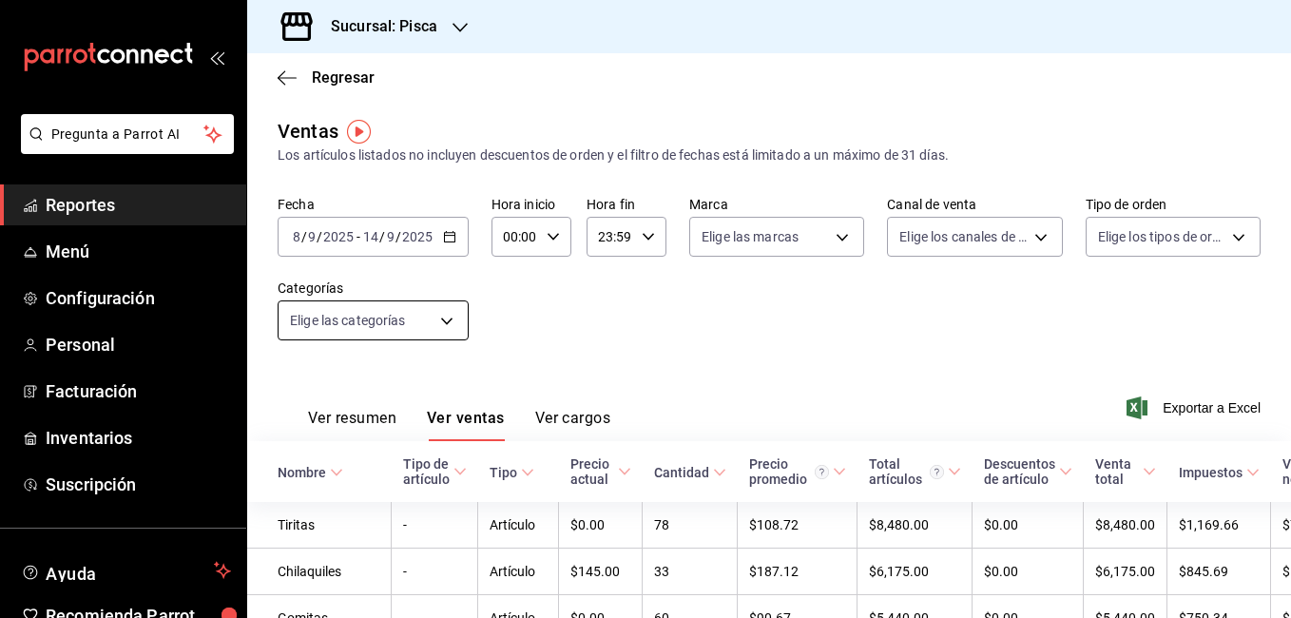
click at [439, 308] on body "Pregunta a Parrot AI Reportes Menú Configuración Personal Facturación Inventari…" at bounding box center [645, 309] width 1291 height 618
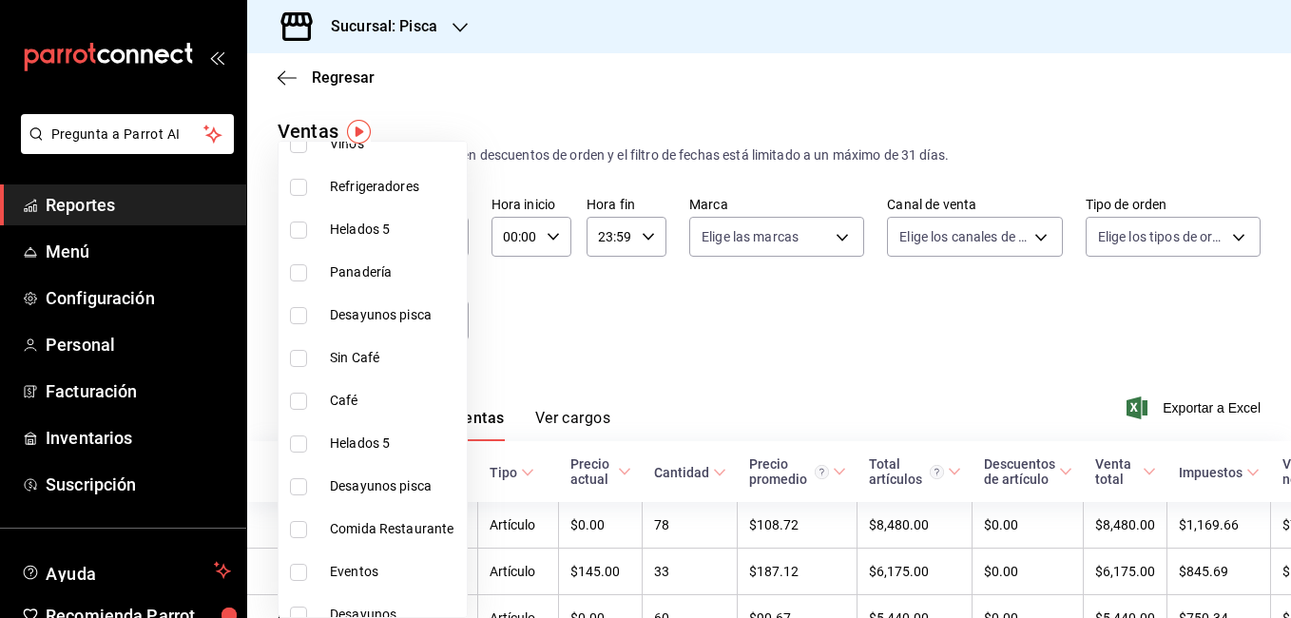
scroll to position [595, 0]
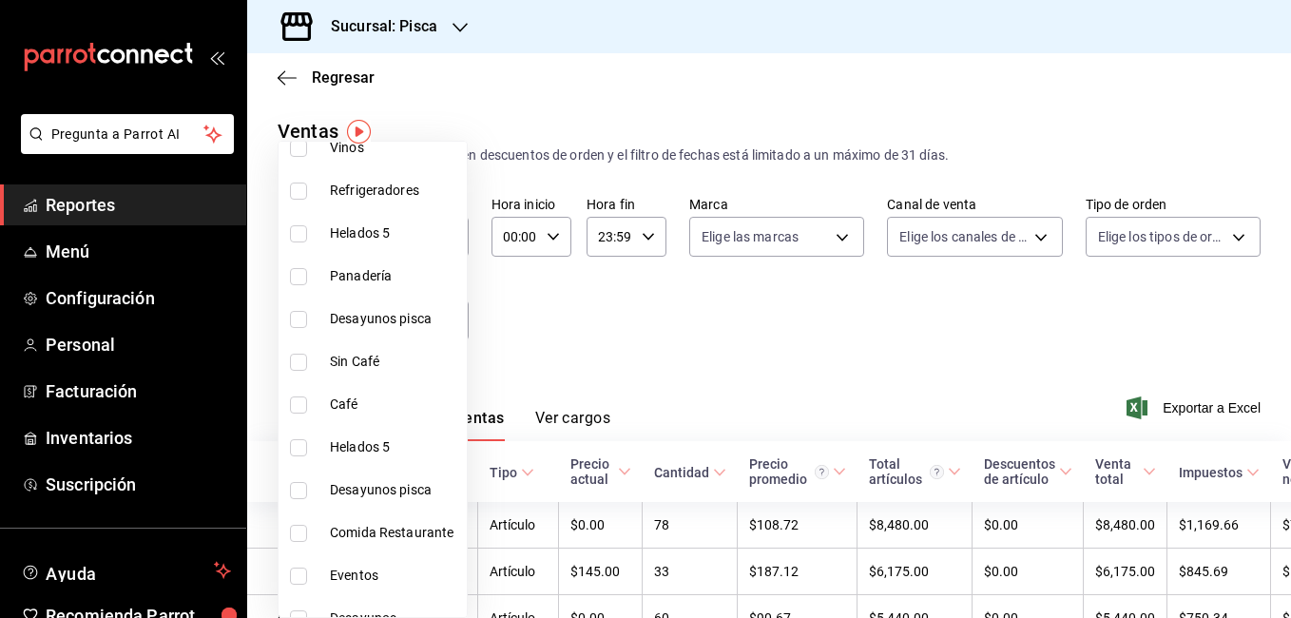
click at [385, 325] on span "Desayunos pisca" at bounding box center [394, 319] width 129 height 20
type input "d77e6dfd-3e6a-4fce-8557-3b0b4ec92802"
checkbox input "true"
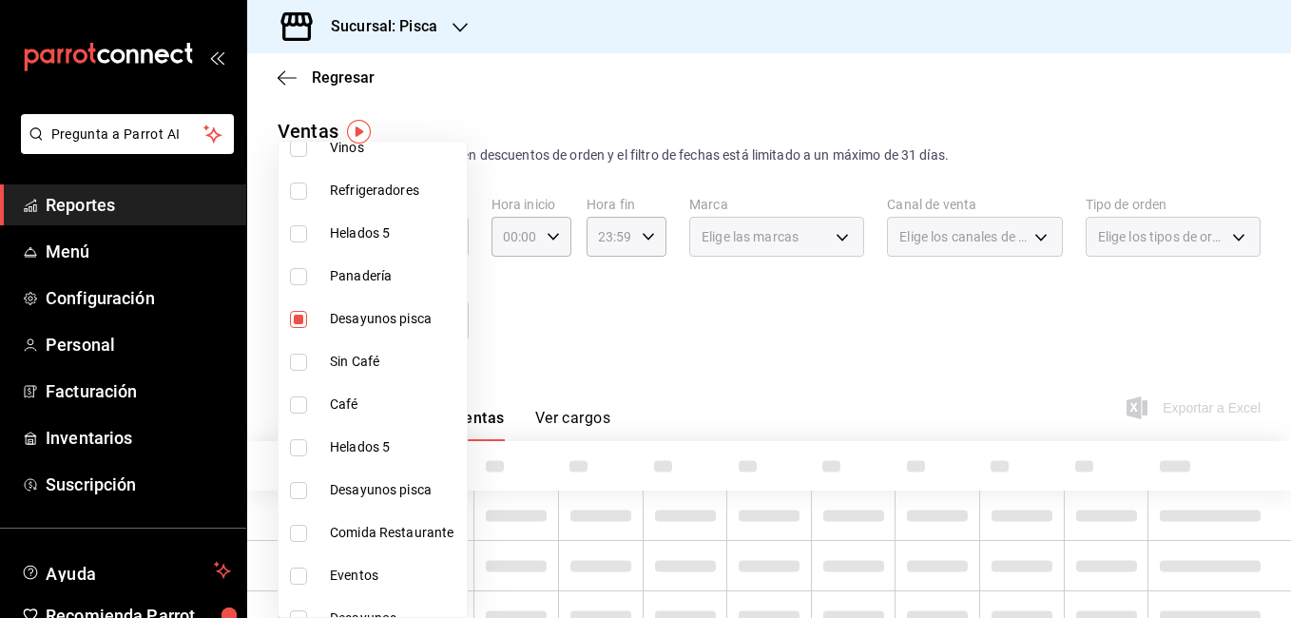
click at [607, 349] on div at bounding box center [645, 309] width 1291 height 618
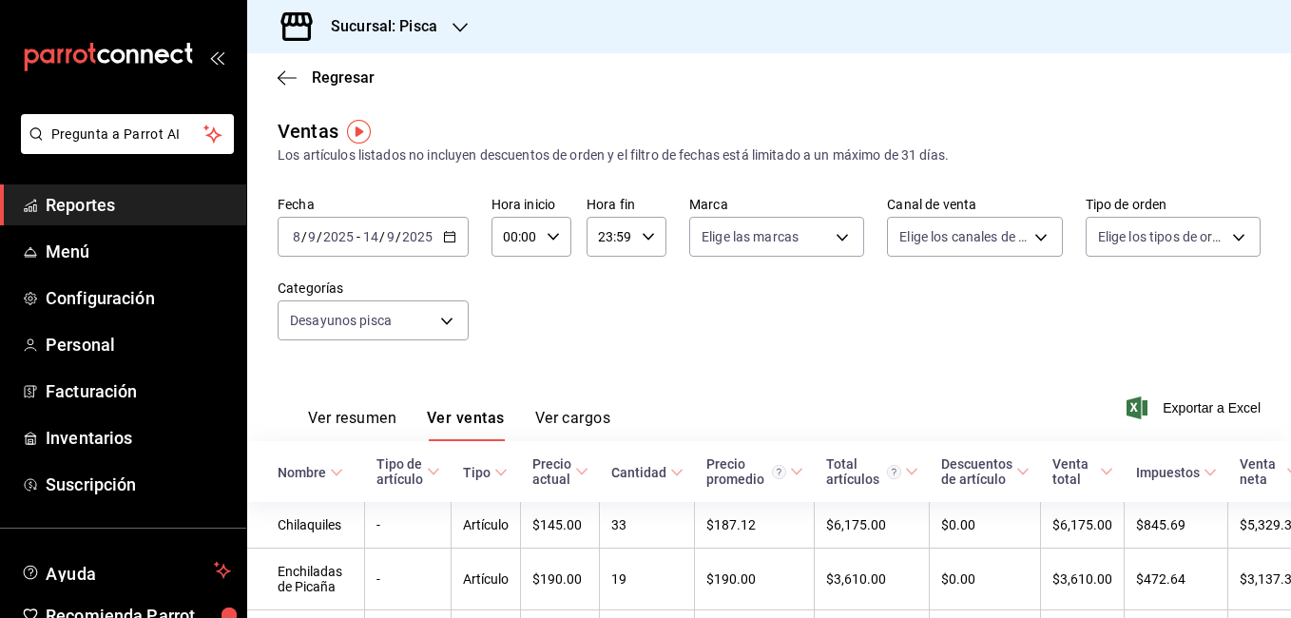
click at [366, 414] on button "Ver resumen" at bounding box center [352, 425] width 88 height 32
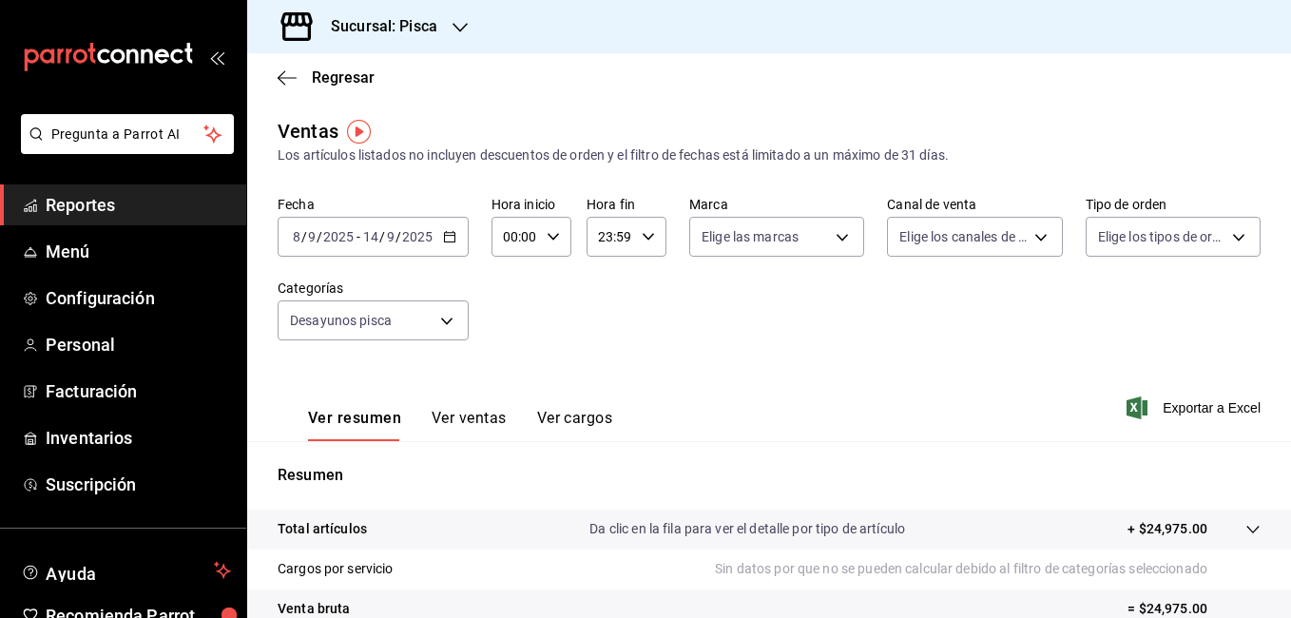
click at [445, 227] on div "2025-09-08 8 / 9 / 2025 - 2025-09-14 14 / 9 / 2025" at bounding box center [373, 237] width 191 height 40
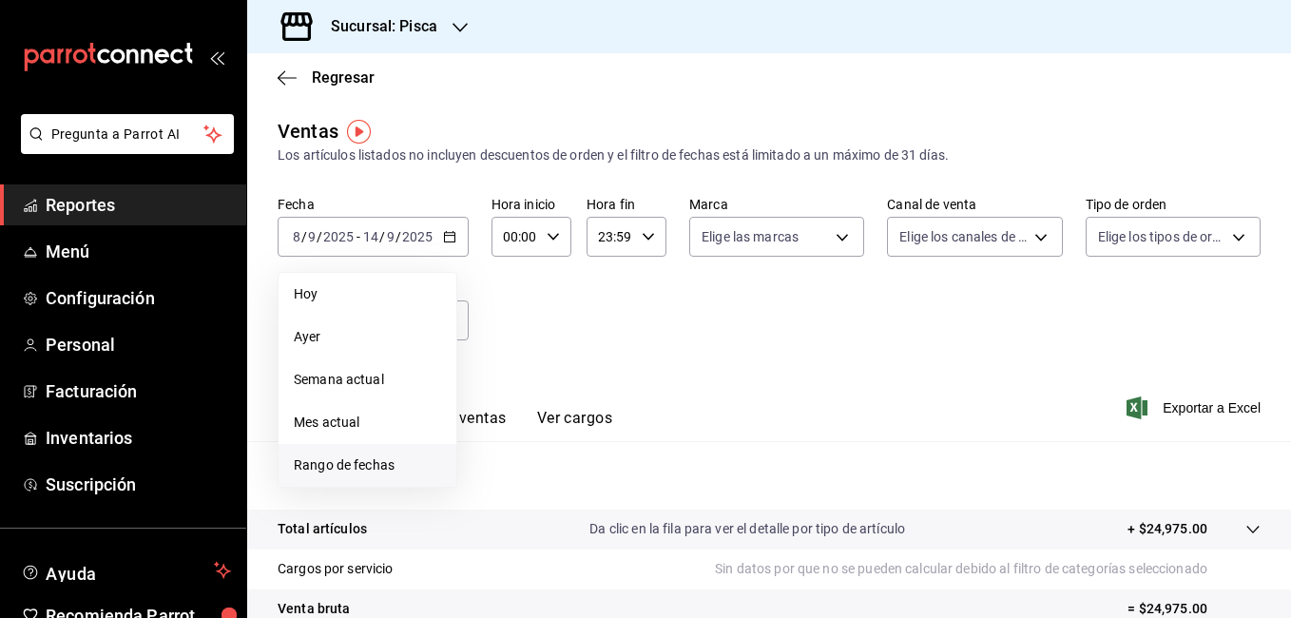
click at [352, 462] on span "Rango de fechas" at bounding box center [367, 465] width 147 height 20
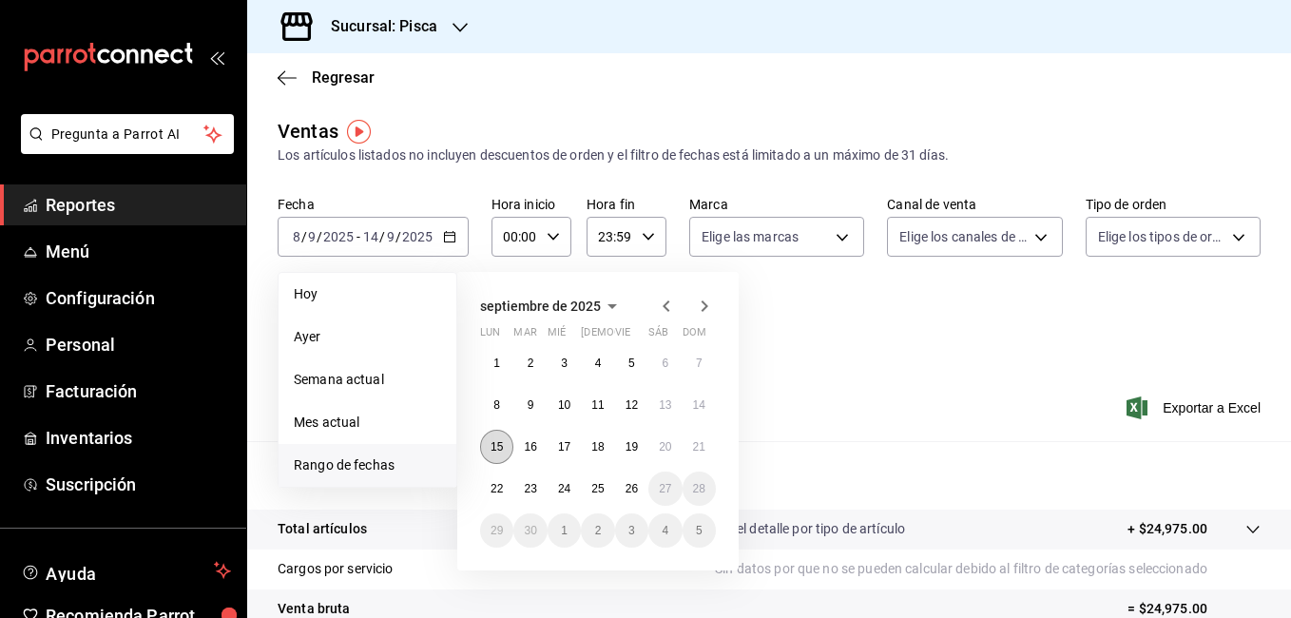
click at [487, 442] on button "15" at bounding box center [496, 447] width 33 height 34
click at [704, 445] on abbr "21" at bounding box center [699, 446] width 12 height 13
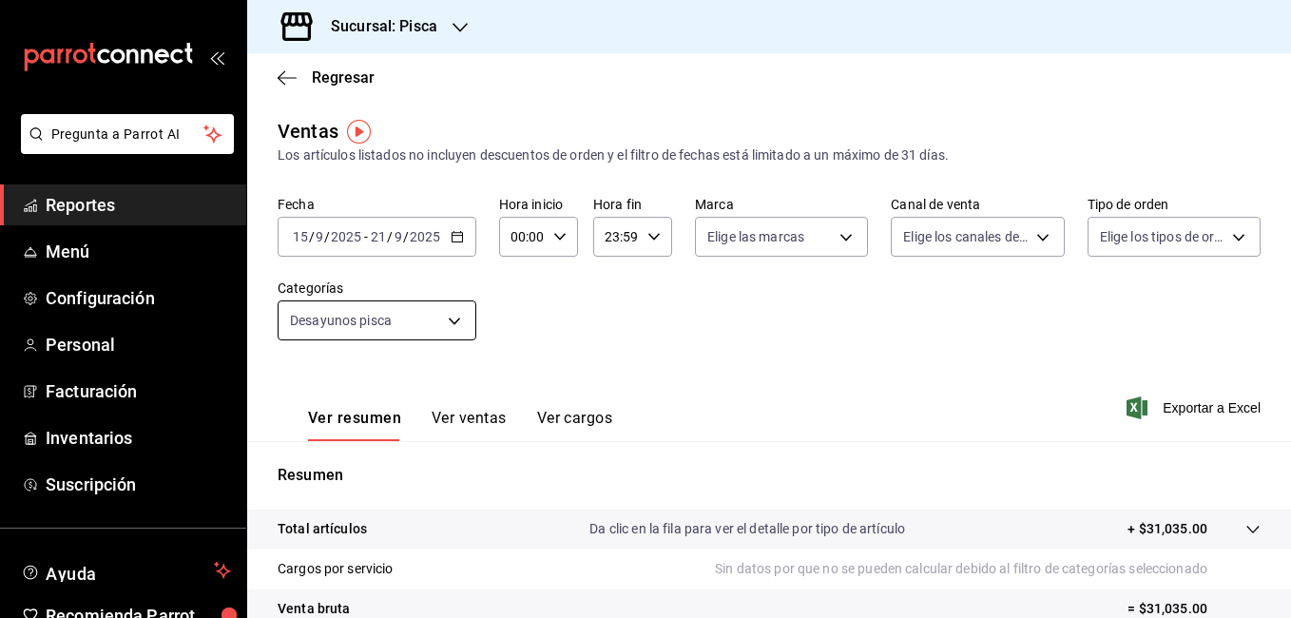
click at [446, 314] on body "Pregunta a Parrot AI Reportes Menú Configuración Personal Facturación Inventari…" at bounding box center [645, 309] width 1291 height 618
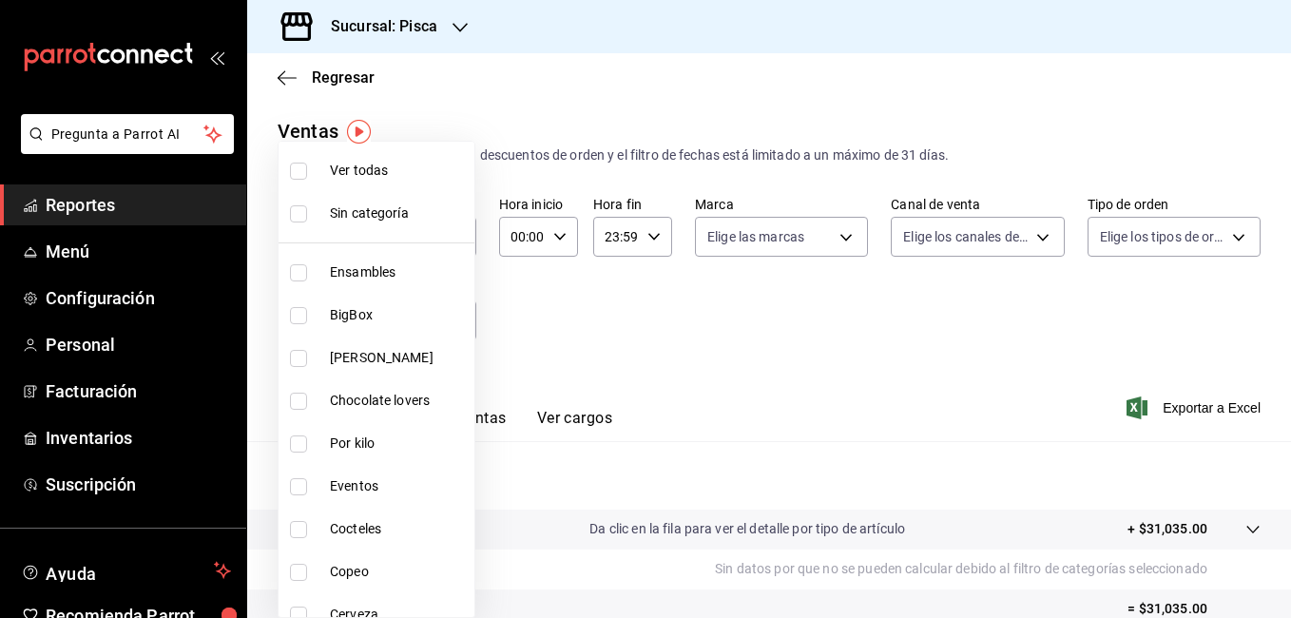
click at [301, 177] on input "checkbox" at bounding box center [298, 171] width 17 height 17
checkbox input "true"
type input "6c521cb1-5a60-466d-80d0-2886416c69ac,f547cb4a-b93c-4195-b824-038b45f390e8,5cdc5…"
checkbox input "true"
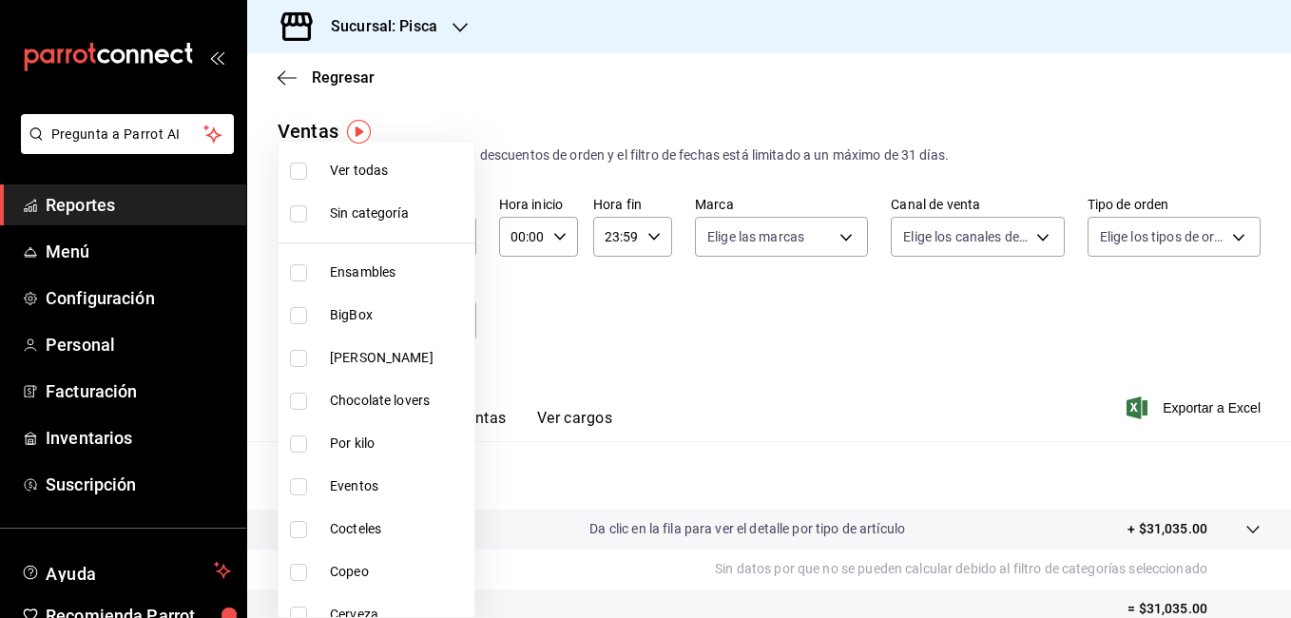
checkbox input "true"
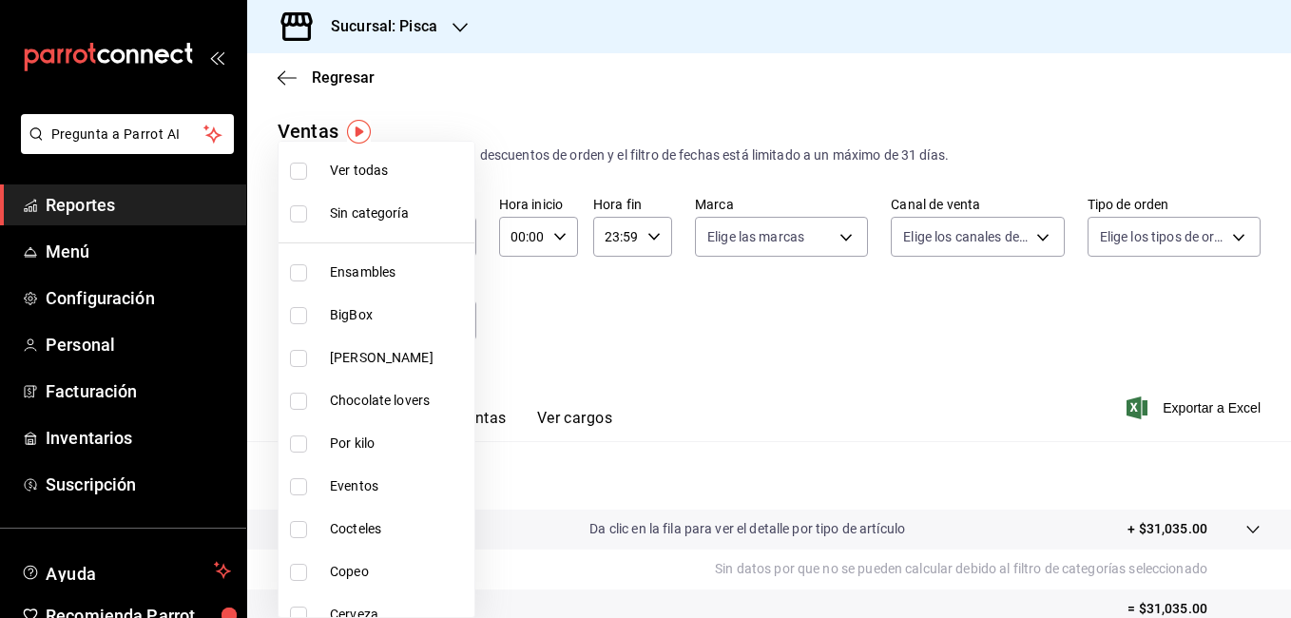
checkbox input "true"
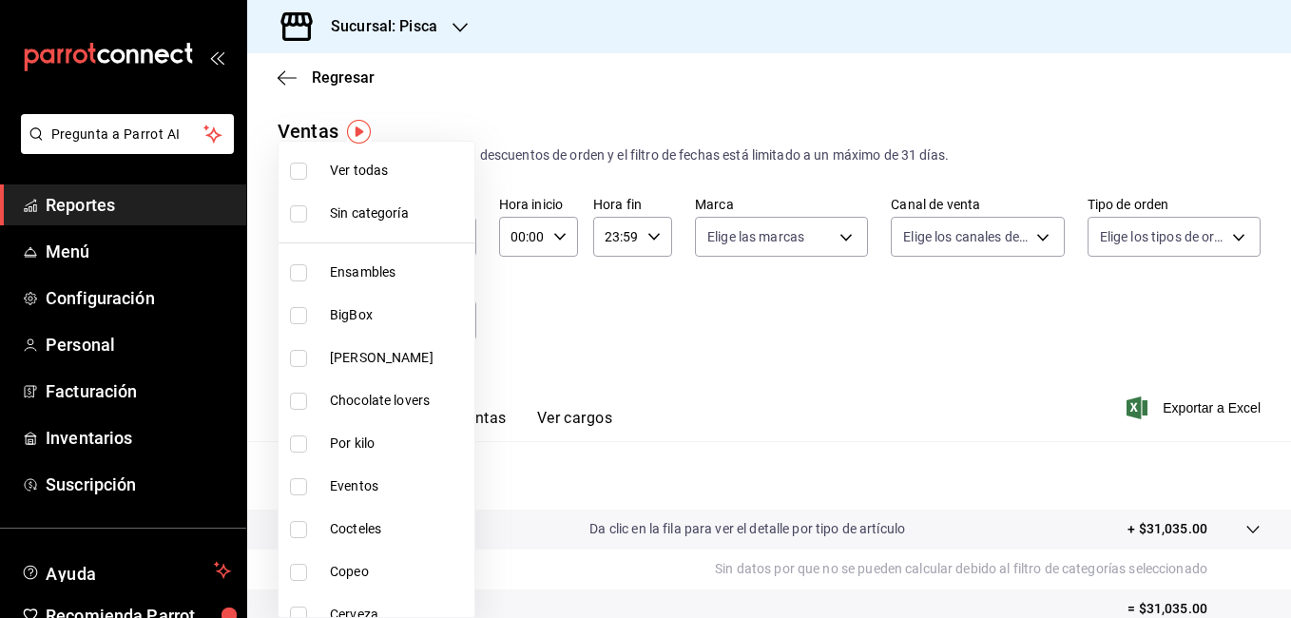
checkbox input "true"
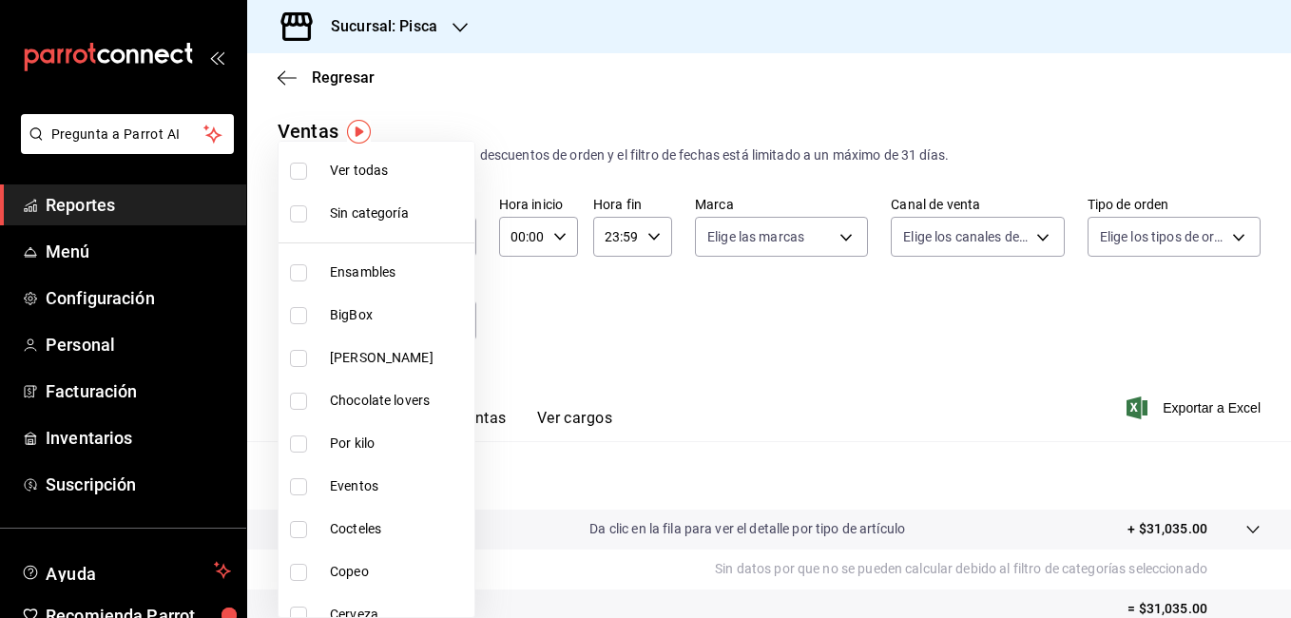
checkbox input "true"
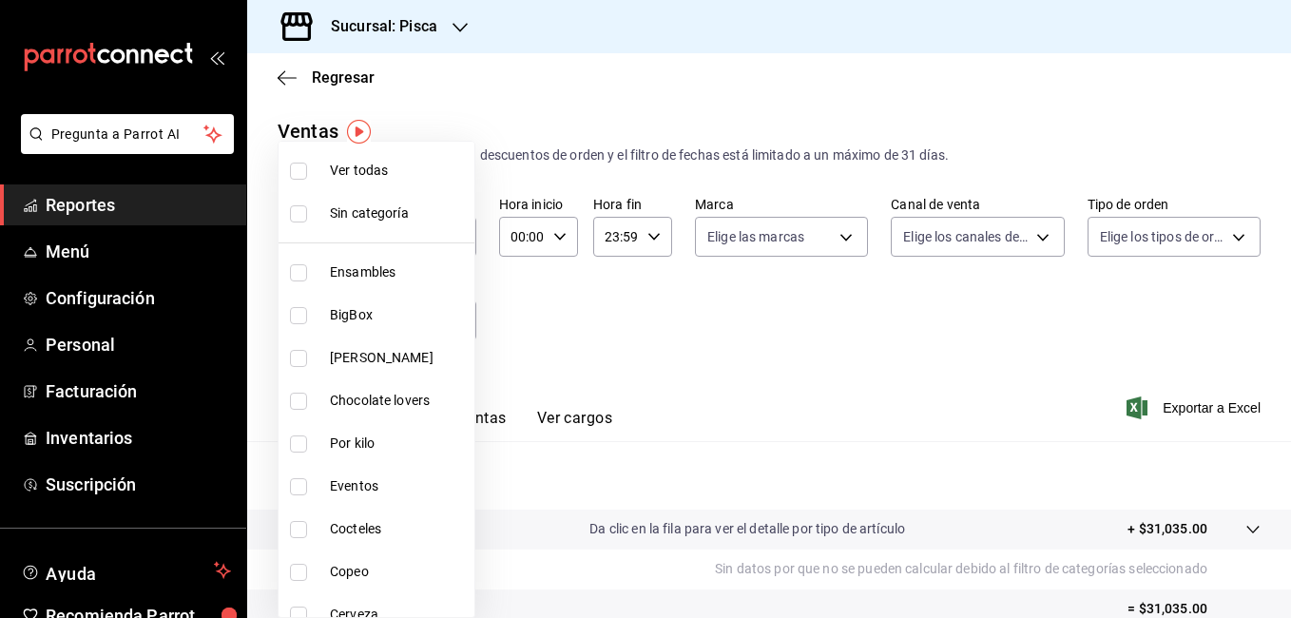
checkbox input "true"
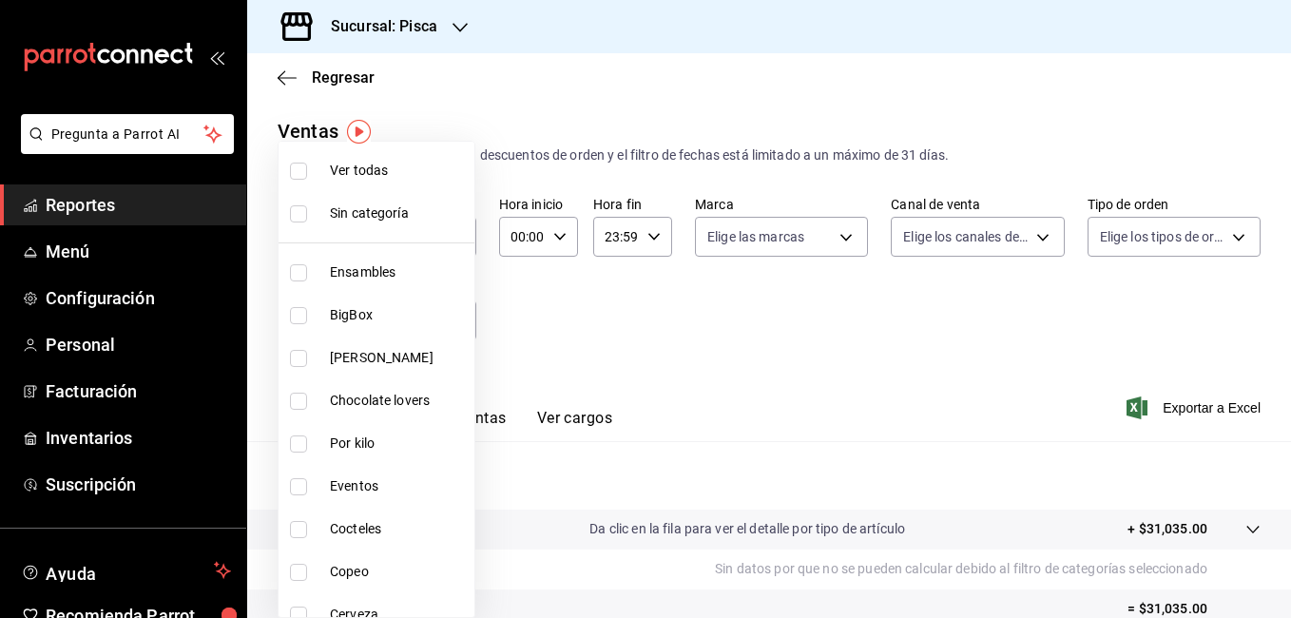
checkbox input "true"
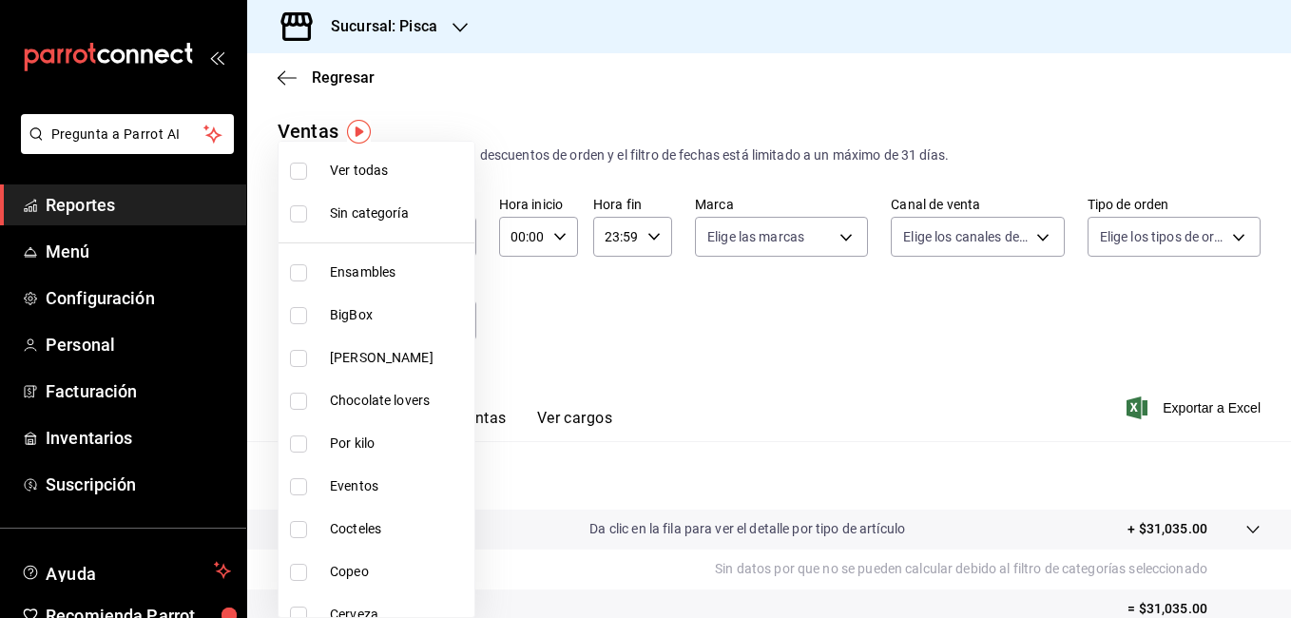
checkbox input "true"
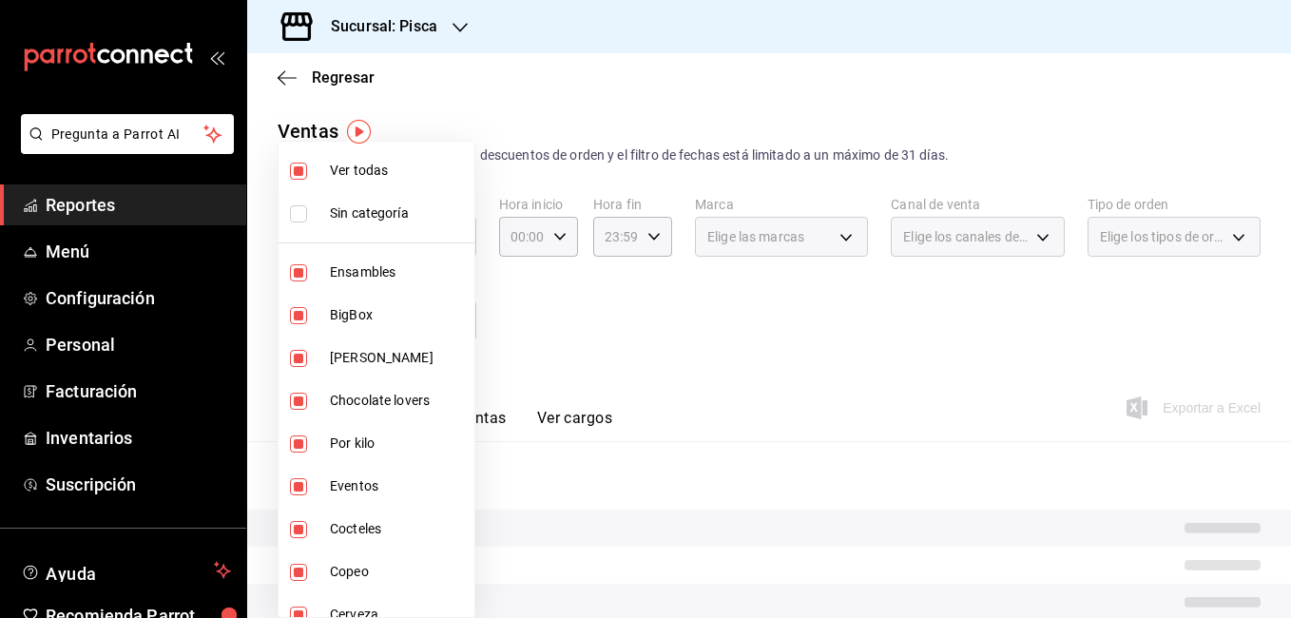
click at [297, 173] on input "checkbox" at bounding box center [298, 171] width 17 height 17
checkbox input "false"
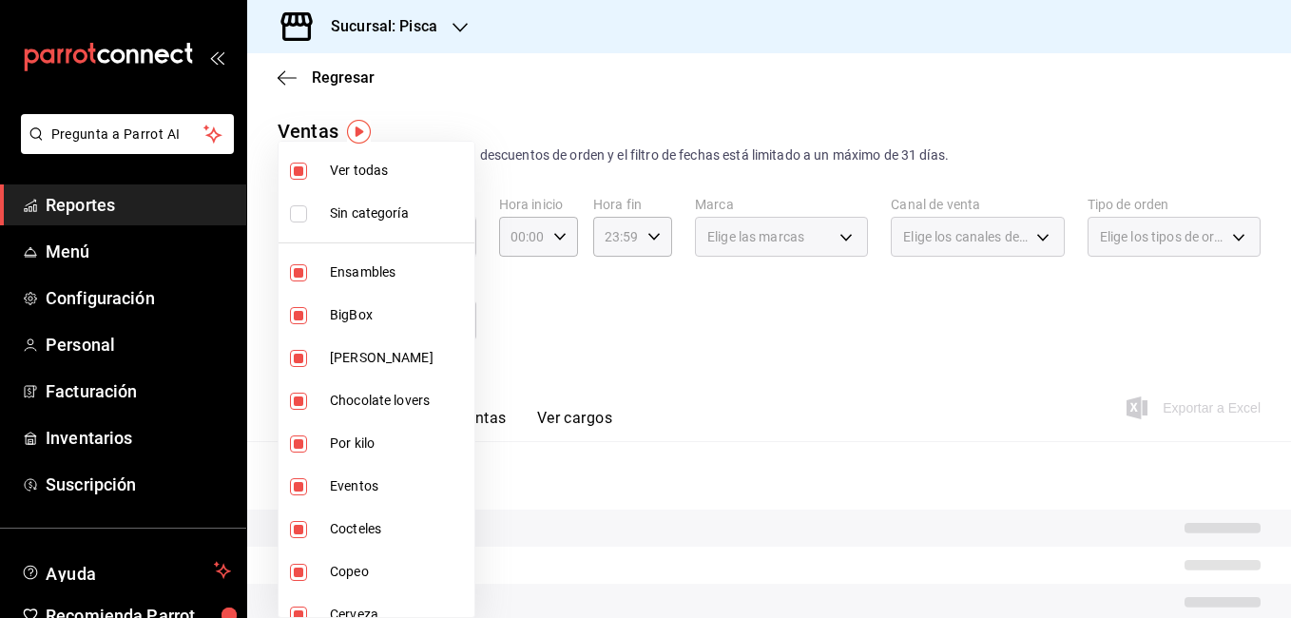
checkbox input "false"
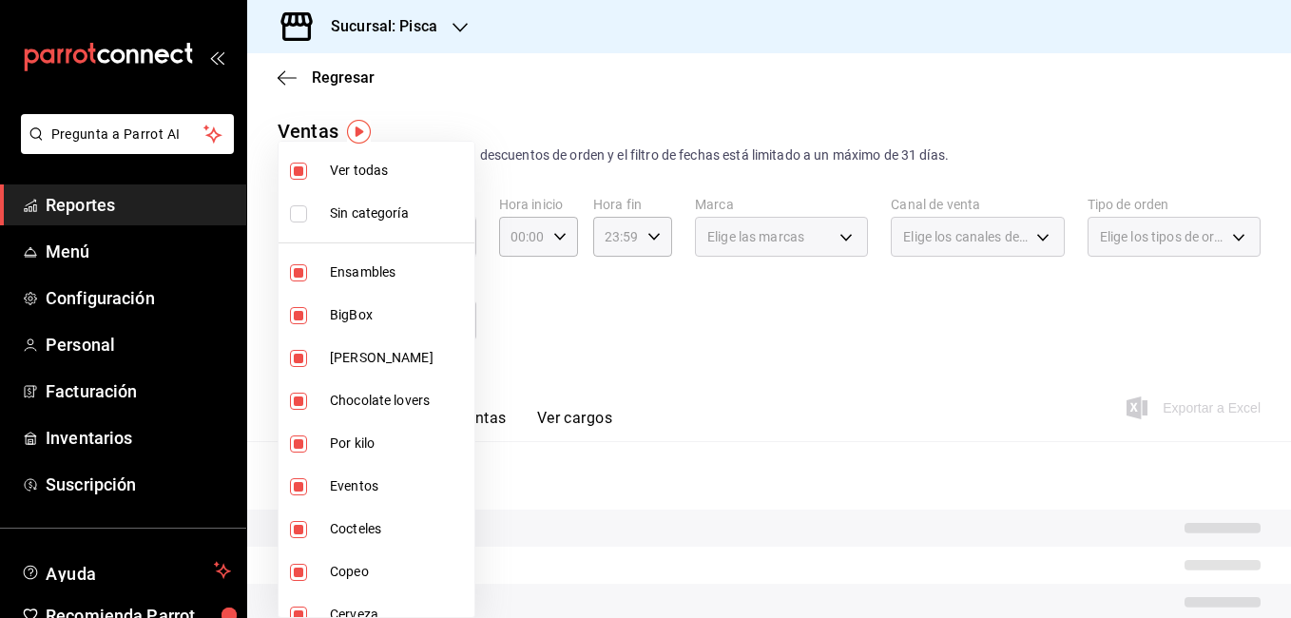
checkbox input "false"
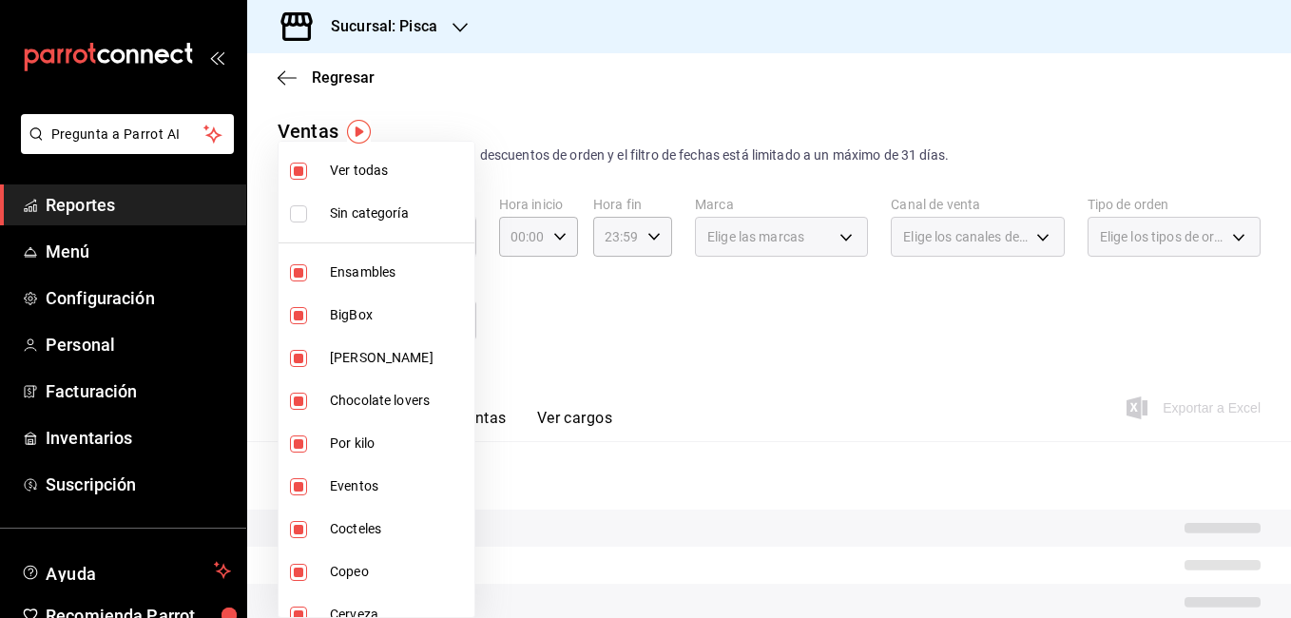
checkbox input "false"
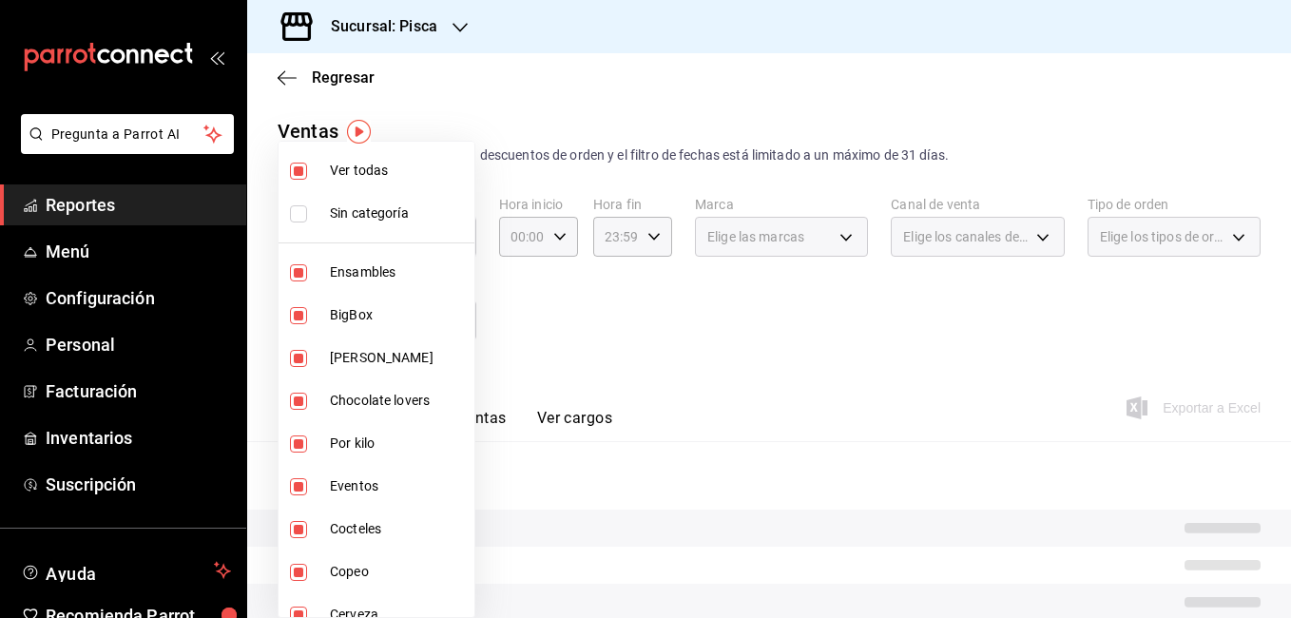
checkbox input "false"
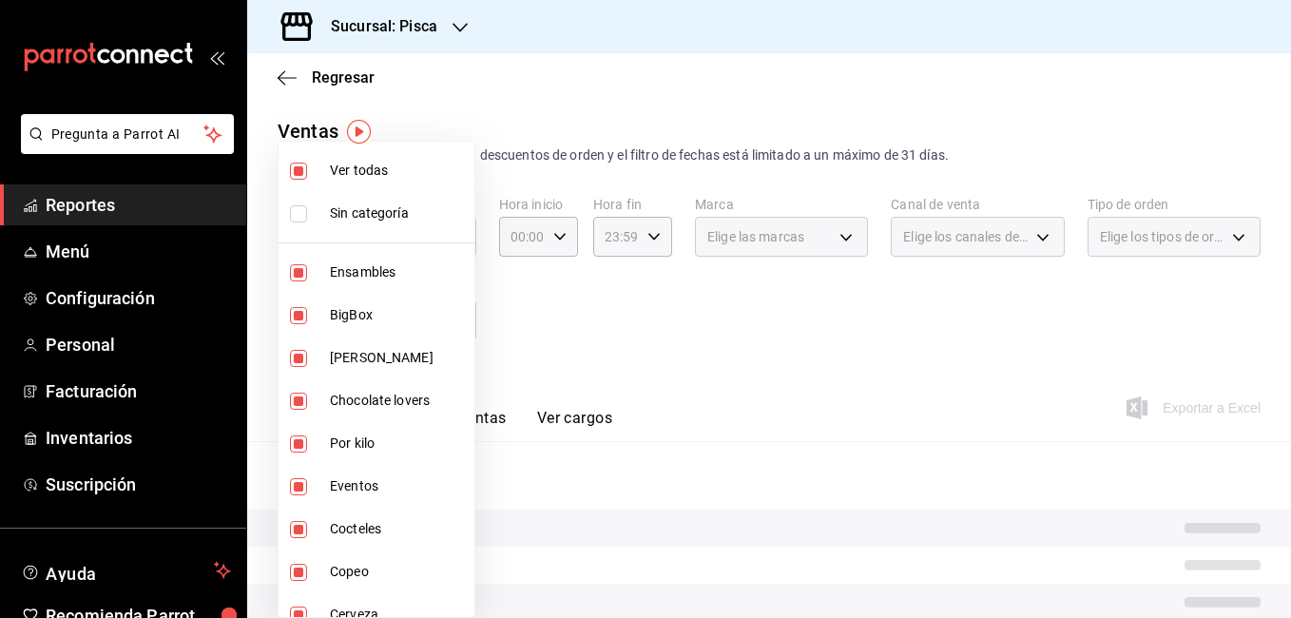
checkbox input "false"
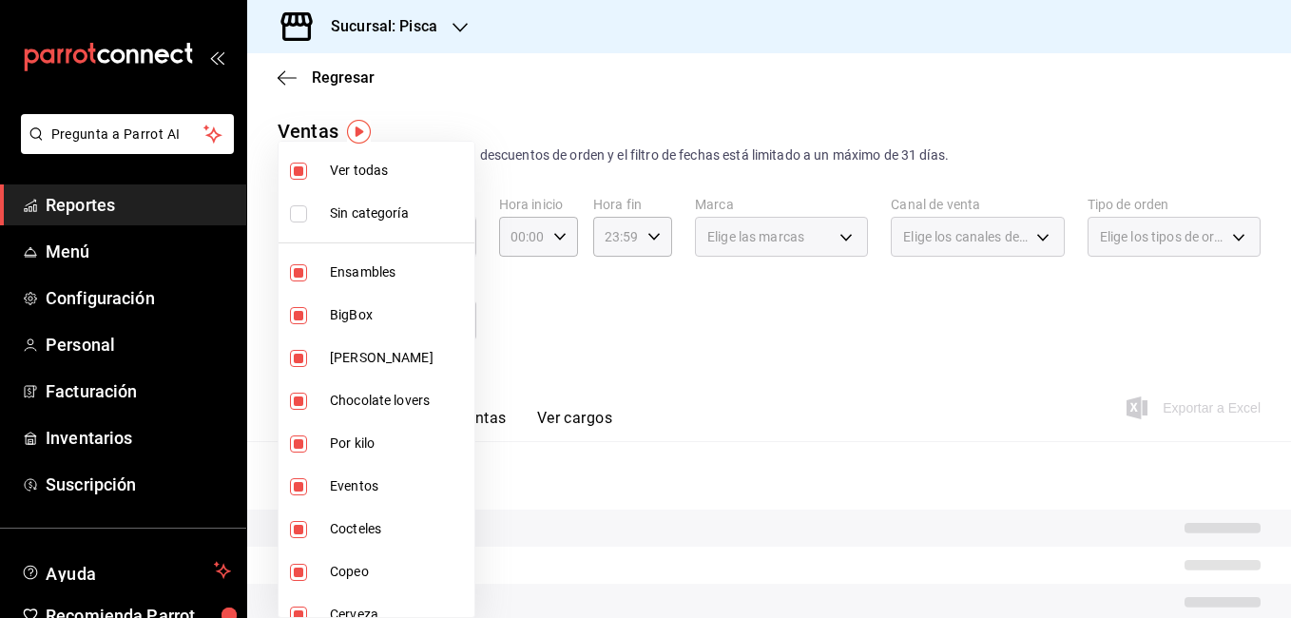
checkbox input "false"
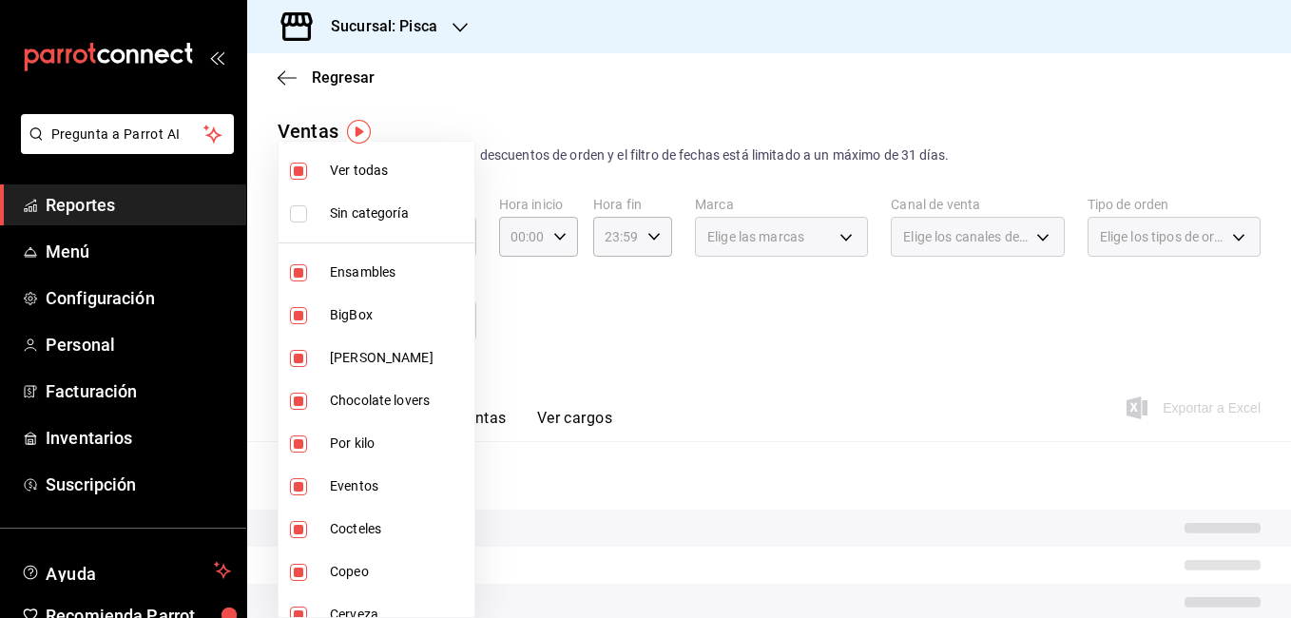
checkbox input "false"
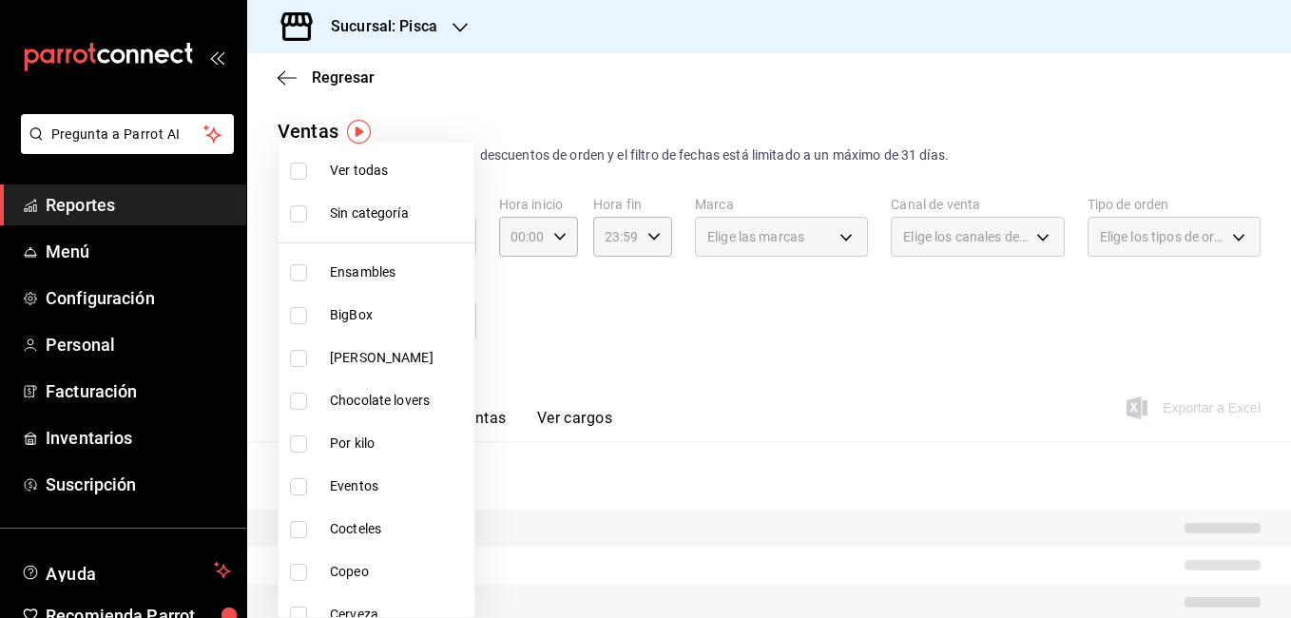
click at [645, 332] on div at bounding box center [645, 309] width 1291 height 618
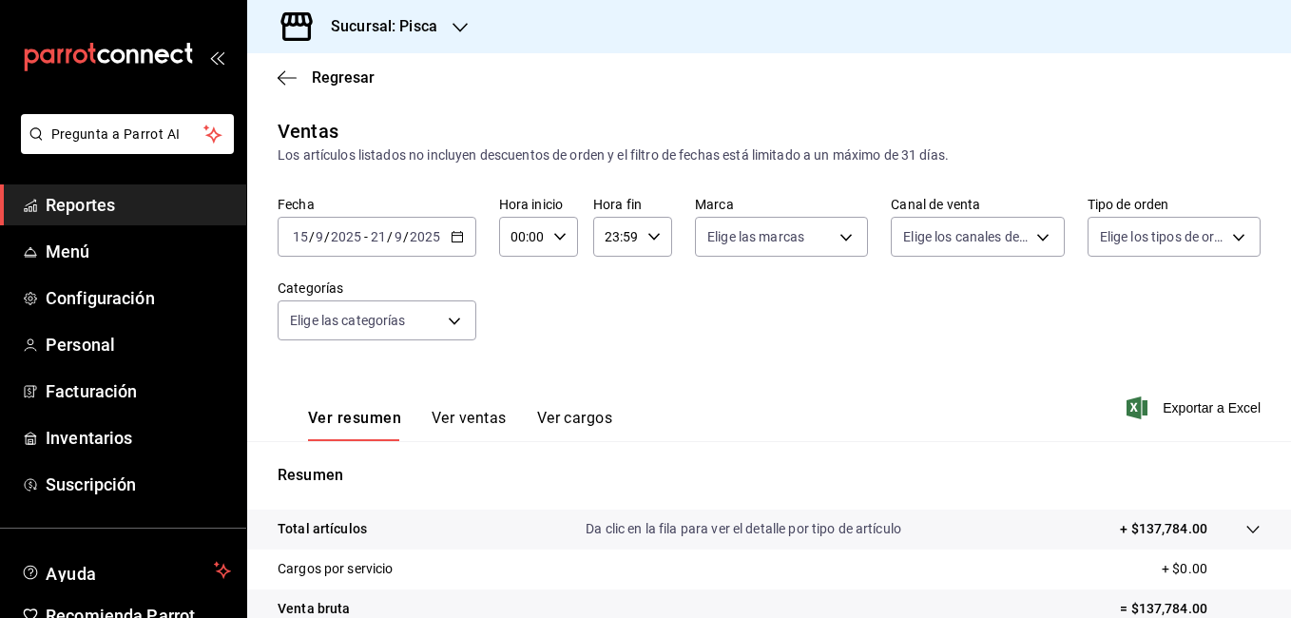
click at [464, 410] on button "Ver ventas" at bounding box center [469, 425] width 75 height 32
click at [464, 418] on button "Ver ventas" at bounding box center [469, 425] width 75 height 32
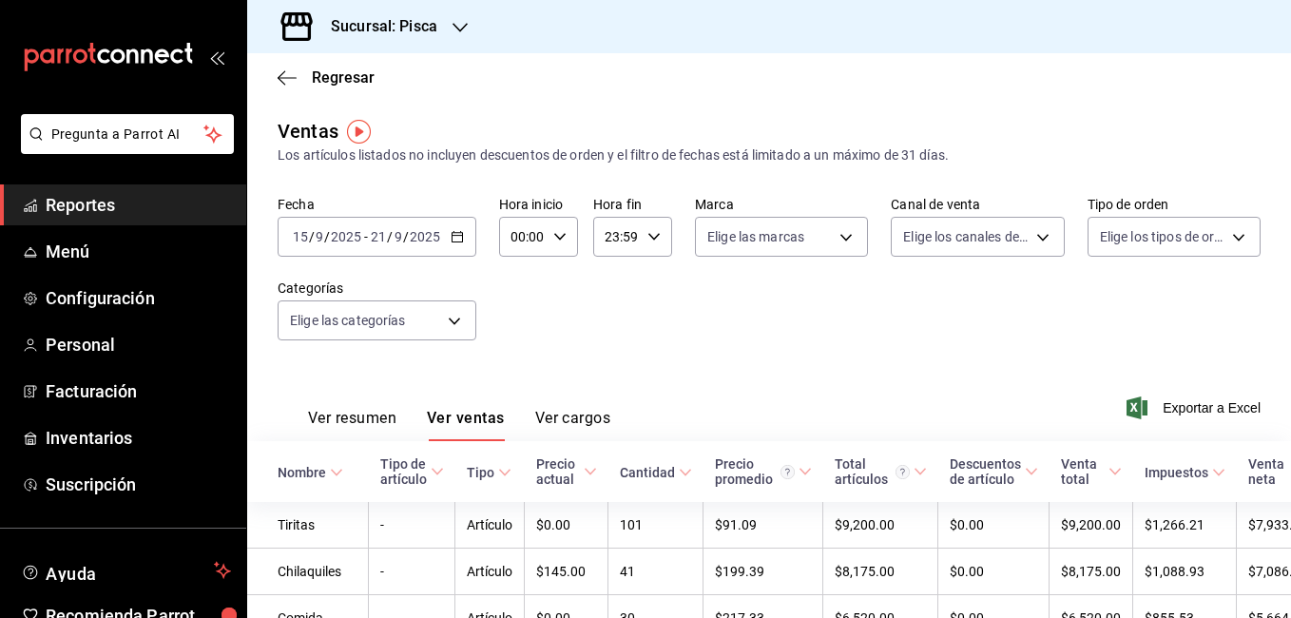
click at [463, 242] on div "[DATE] [DATE] - [DATE] [DATE]" at bounding box center [377, 237] width 199 height 40
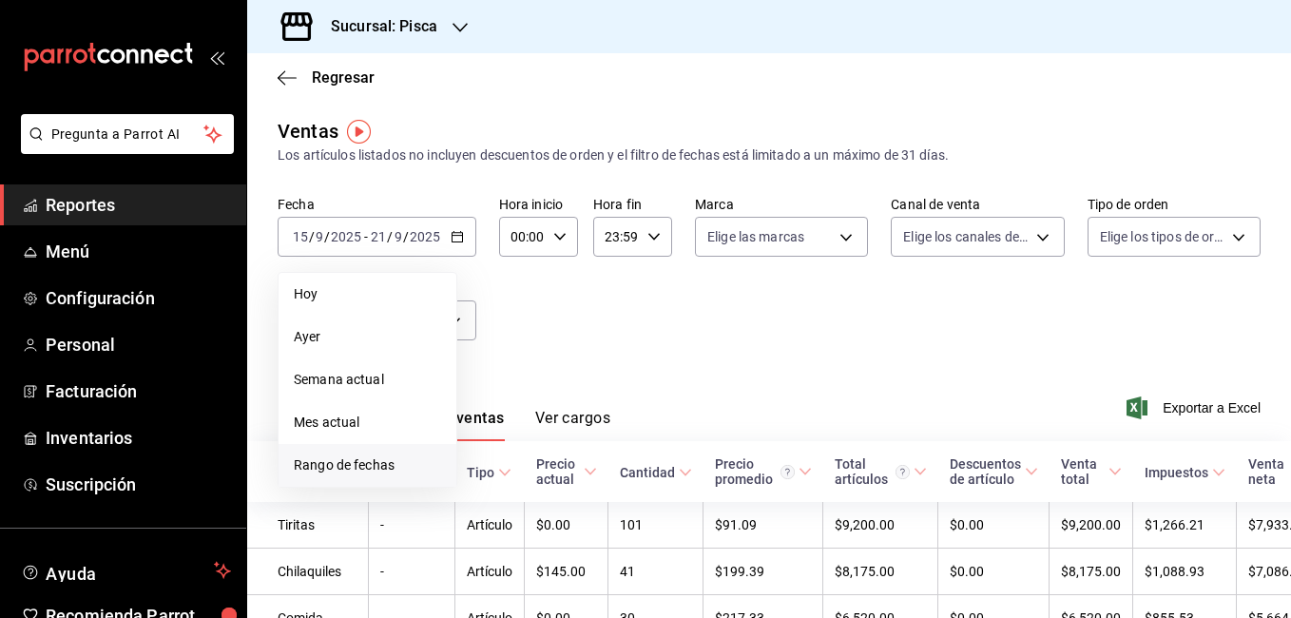
click at [368, 470] on span "Rango de fechas" at bounding box center [367, 465] width 147 height 20
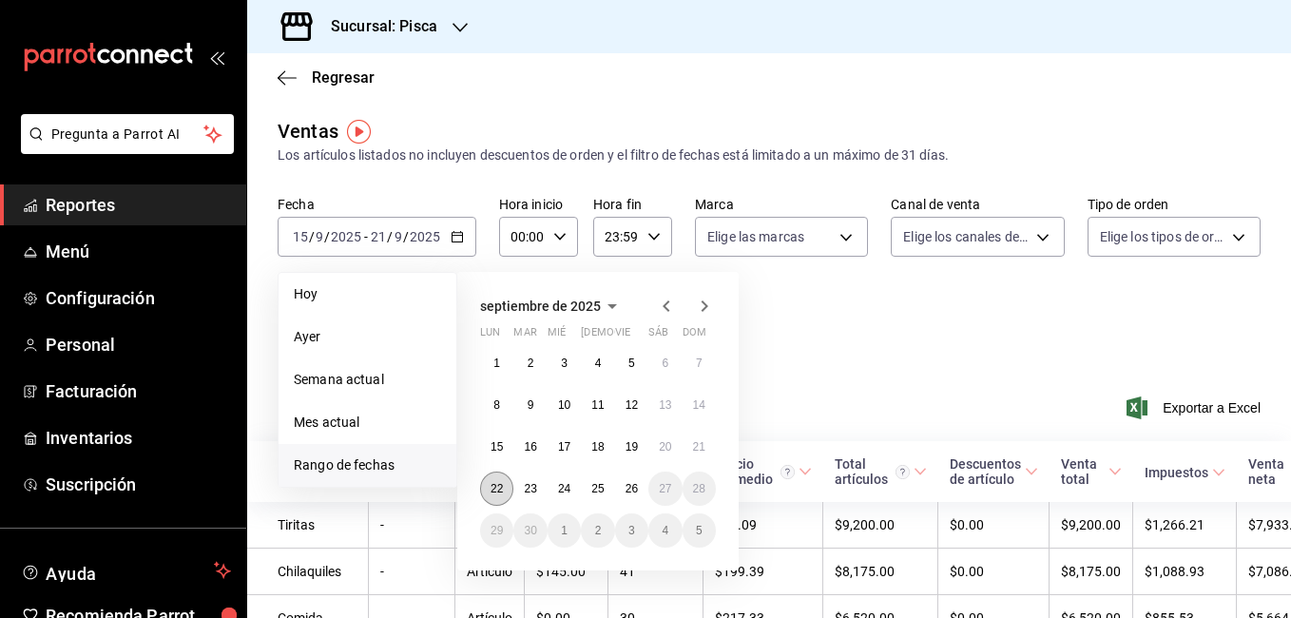
click at [491, 491] on abbr "22" at bounding box center [497, 488] width 12 height 13
click at [638, 482] on abbr "26" at bounding box center [632, 488] width 12 height 13
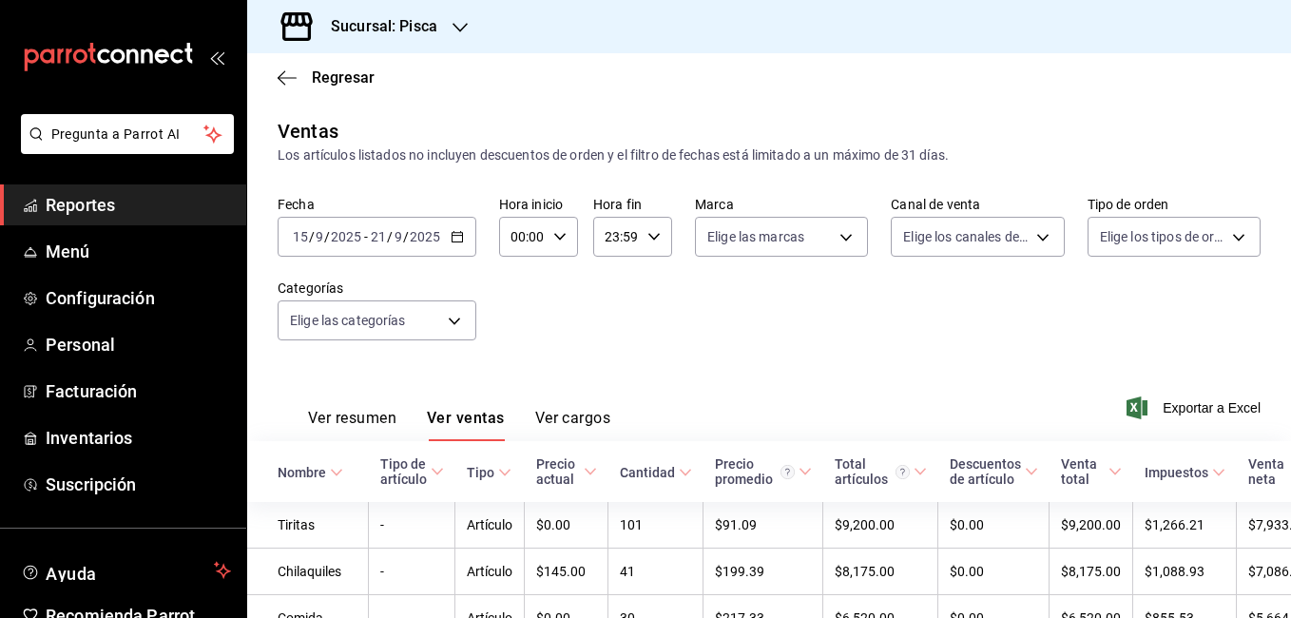
click at [460, 232] on icon "button" at bounding box center [457, 236] width 13 height 13
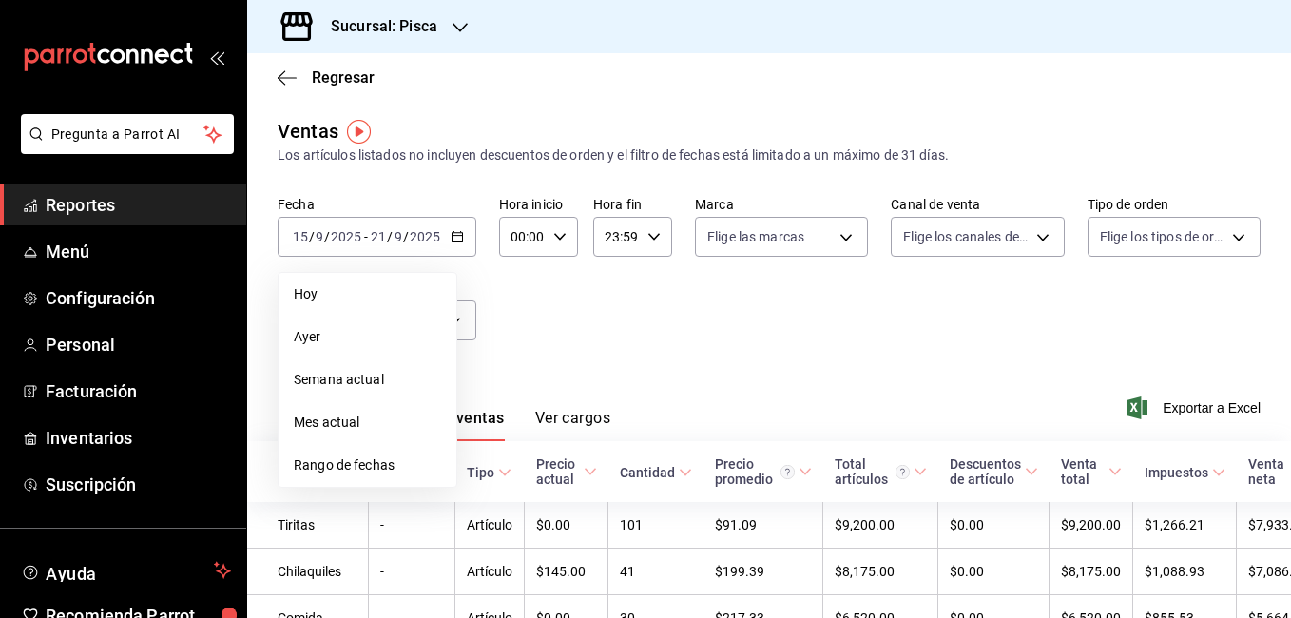
click at [528, 327] on div "Fecha 2025-09-15 15 / 9 / 2025 - 2025-09-21 21 / 9 / 2025 Hoy Ayer Semana actua…" at bounding box center [769, 279] width 983 height 167
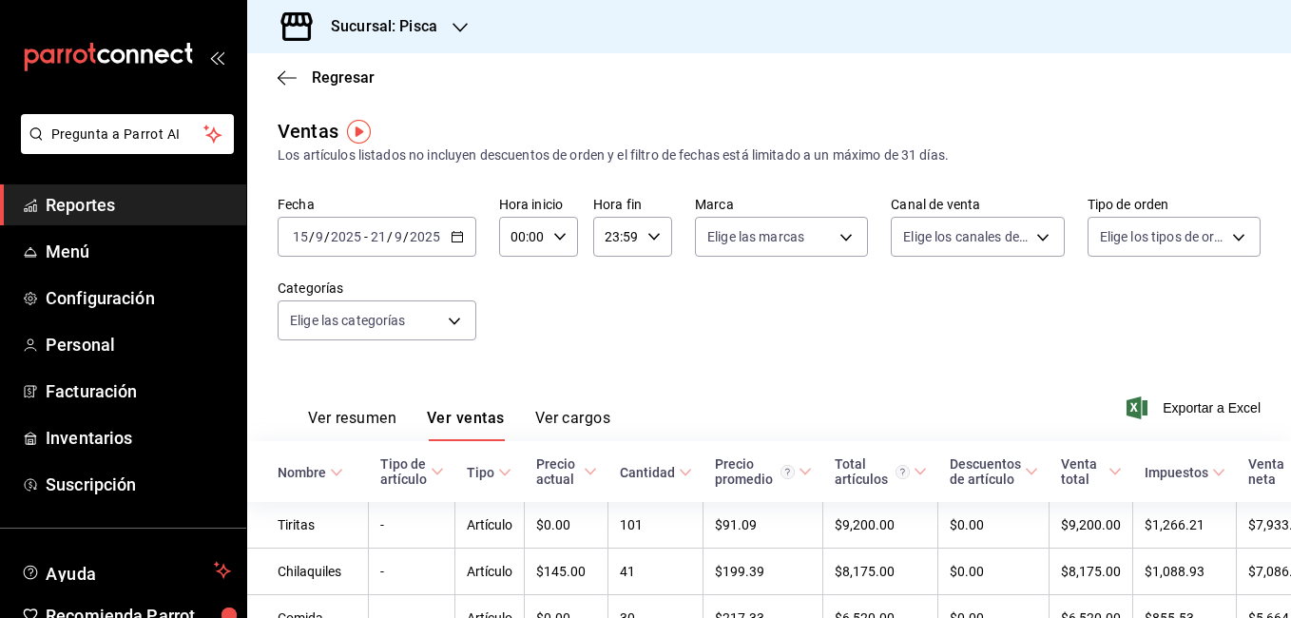
click at [464, 35] on div at bounding box center [460, 27] width 15 height 20
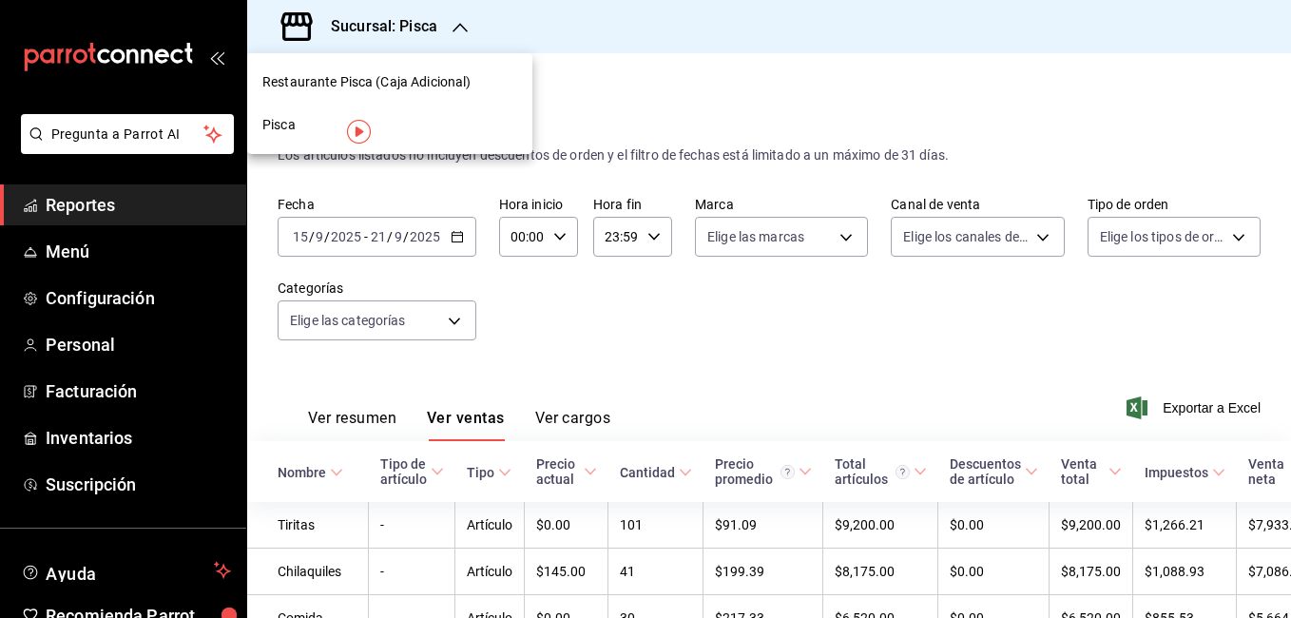
click at [417, 75] on span "Restaurante Pisca (Caja Adicional)" at bounding box center [366, 82] width 208 height 20
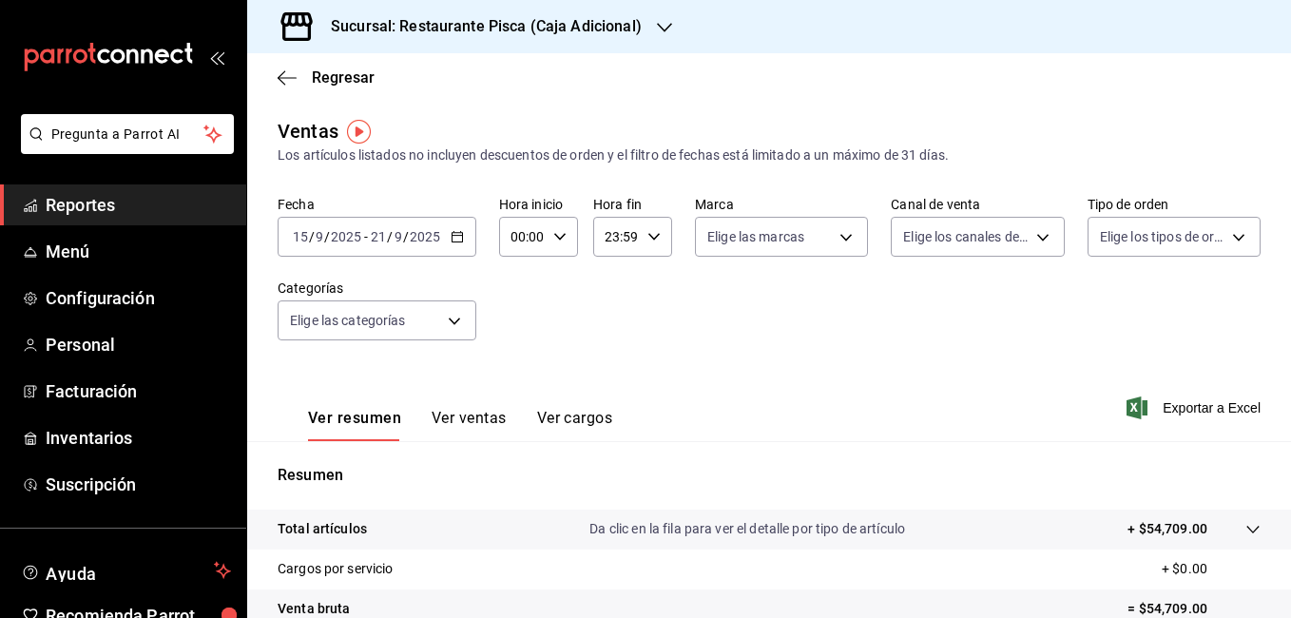
click at [449, 422] on button "Ver ventas" at bounding box center [469, 425] width 75 height 32
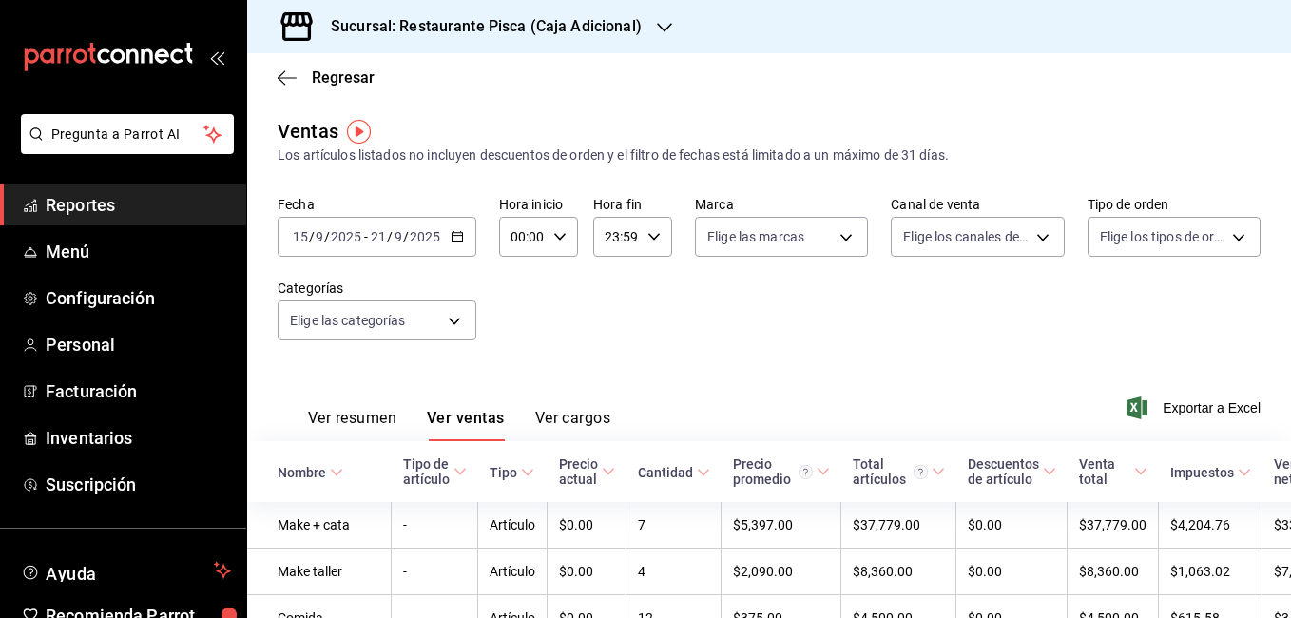
click at [651, 387] on div "Ver resumen Ver ventas Ver cargos Exportar a Excel" at bounding box center [769, 402] width 1044 height 78
click at [721, 335] on div "Fecha 2025-09-15 15 / 9 / 2025 - 2025-09-21 21 / 9 / 2025 Hora inicio 00:00 Hor…" at bounding box center [769, 279] width 983 height 167
click at [562, 336] on div "Fecha 2025-09-15 15 / 9 / 2025 - 2025-09-21 21 / 9 / 2025 Hora inicio 00:00 Hor…" at bounding box center [769, 279] width 983 height 167
click at [617, 312] on div "Fecha 2025-09-15 15 / 9 / 2025 - 2025-09-21 21 / 9 / 2025 Hora inicio 00:00 Hor…" at bounding box center [769, 279] width 983 height 167
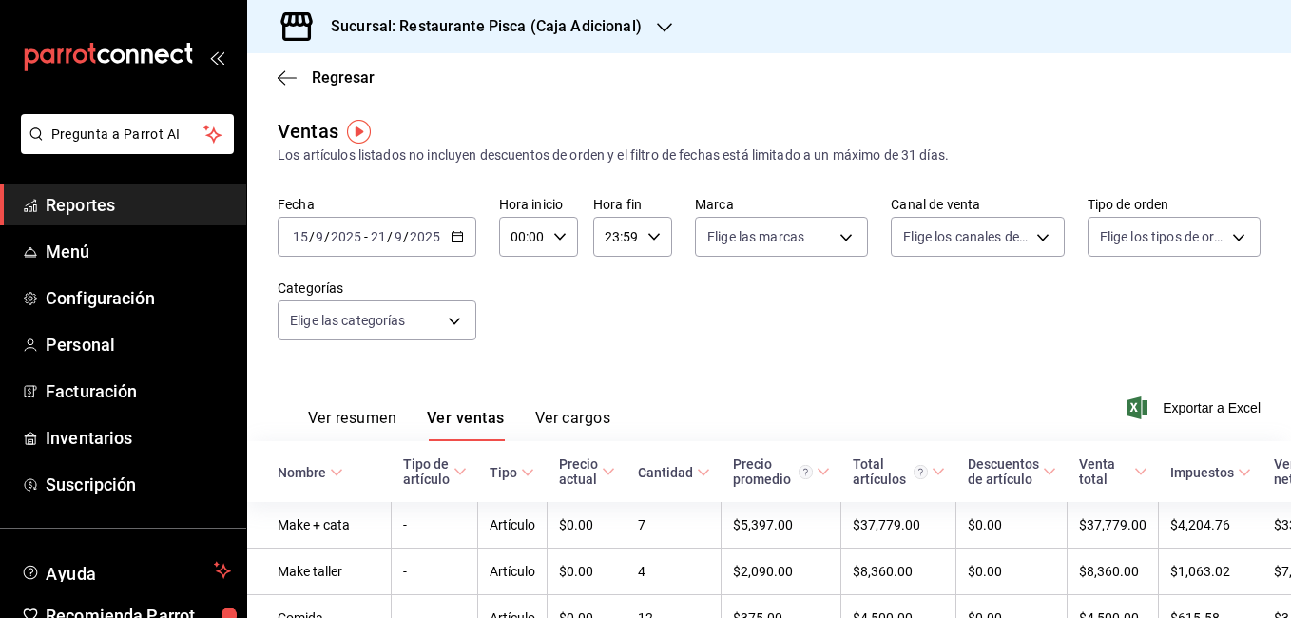
click at [636, 342] on div "Fecha 2025-09-15 15 / 9 / 2025 - 2025-09-21 21 / 9 / 2025 Hora inicio 00:00 Hor…" at bounding box center [769, 279] width 983 height 167
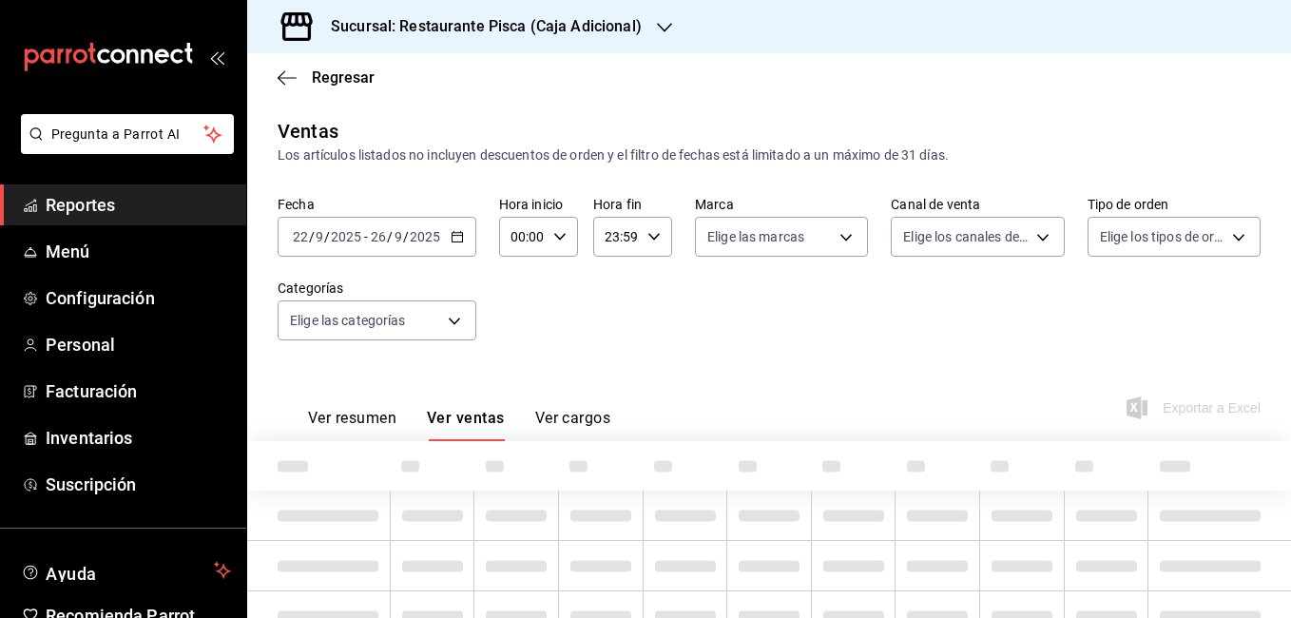
click at [592, 23] on h3 "Sucursal: Restaurante Pisca (Caja Adicional)" at bounding box center [479, 26] width 326 height 23
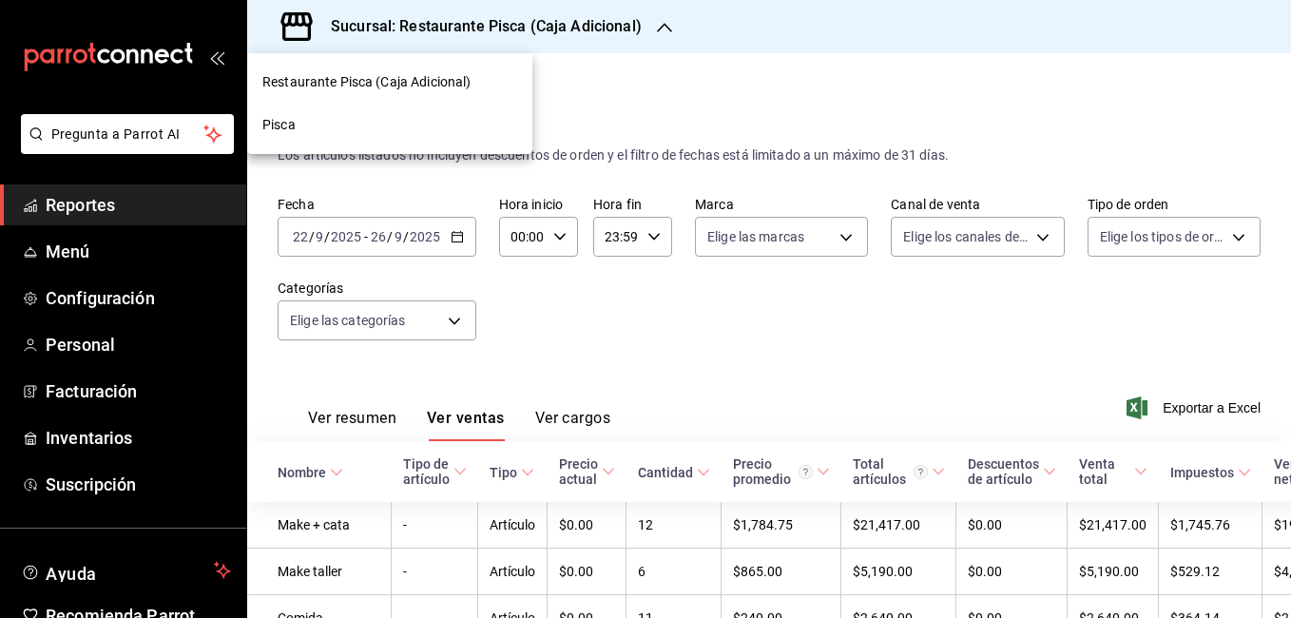
click at [388, 113] on div "Pisca" at bounding box center [389, 125] width 285 height 43
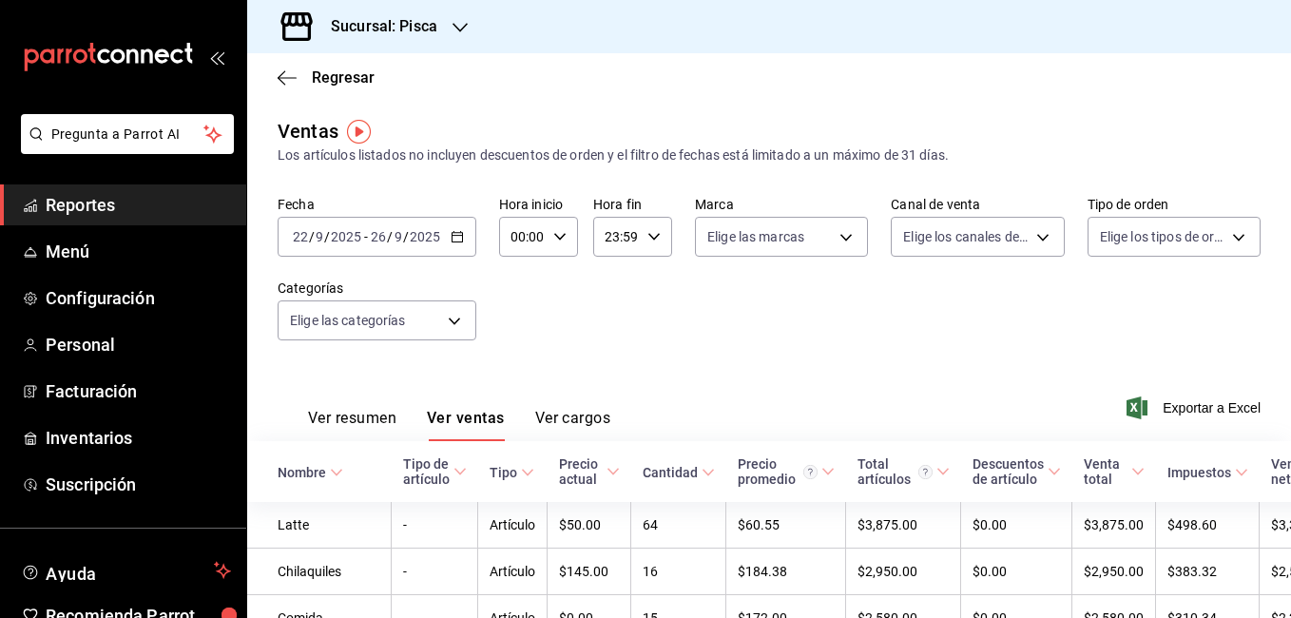
drag, startPoint x: 713, startPoint y: 288, endPoint x: 704, endPoint y: 311, distance: 24.4
click at [704, 311] on div "Fecha [DATE] [DATE] - [DATE] [DATE] Hora inicio 00:00 Hora inicio Hora fin 23:5…" at bounding box center [769, 279] width 983 height 167
click at [589, 320] on div "Fecha [DATE] [DATE] - [DATE] [DATE] Hora inicio 00:00 Hora inicio Hora fin 23:5…" at bounding box center [769, 279] width 983 height 167
click at [671, 337] on div "Fecha [DATE] [DATE] - [DATE] [DATE] Hora inicio 00:00 Hora inicio Hora fin 23:5…" at bounding box center [769, 279] width 983 height 167
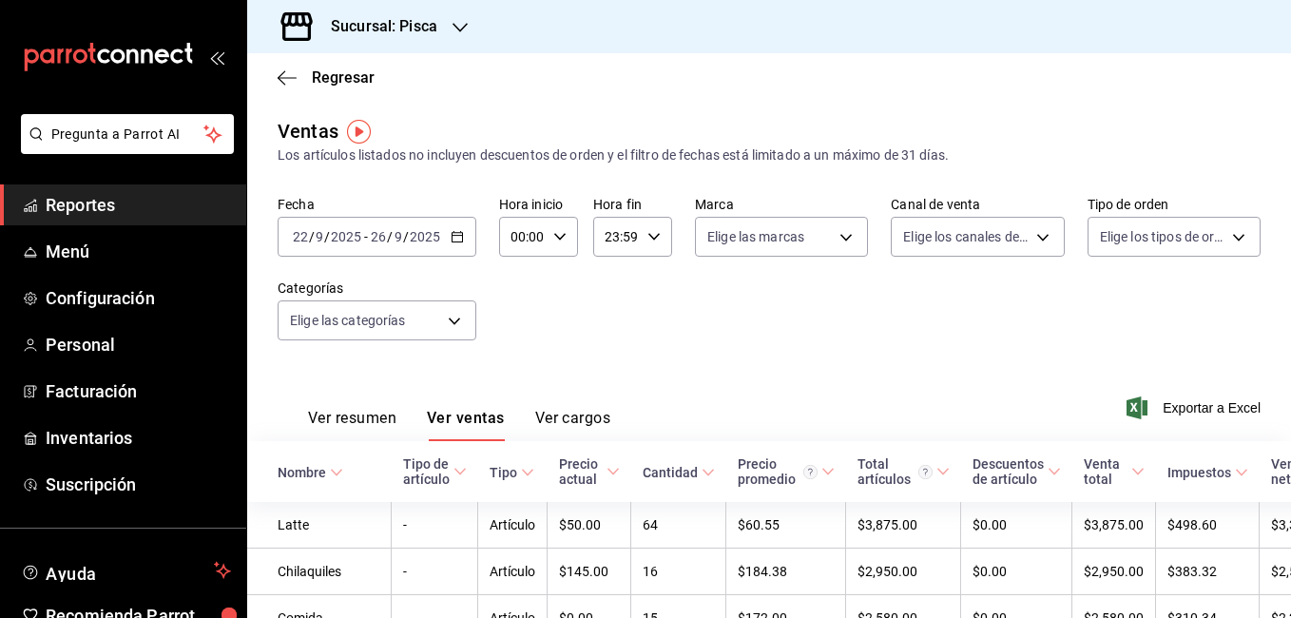
click at [451, 241] on icon "button" at bounding box center [457, 236] width 13 height 13
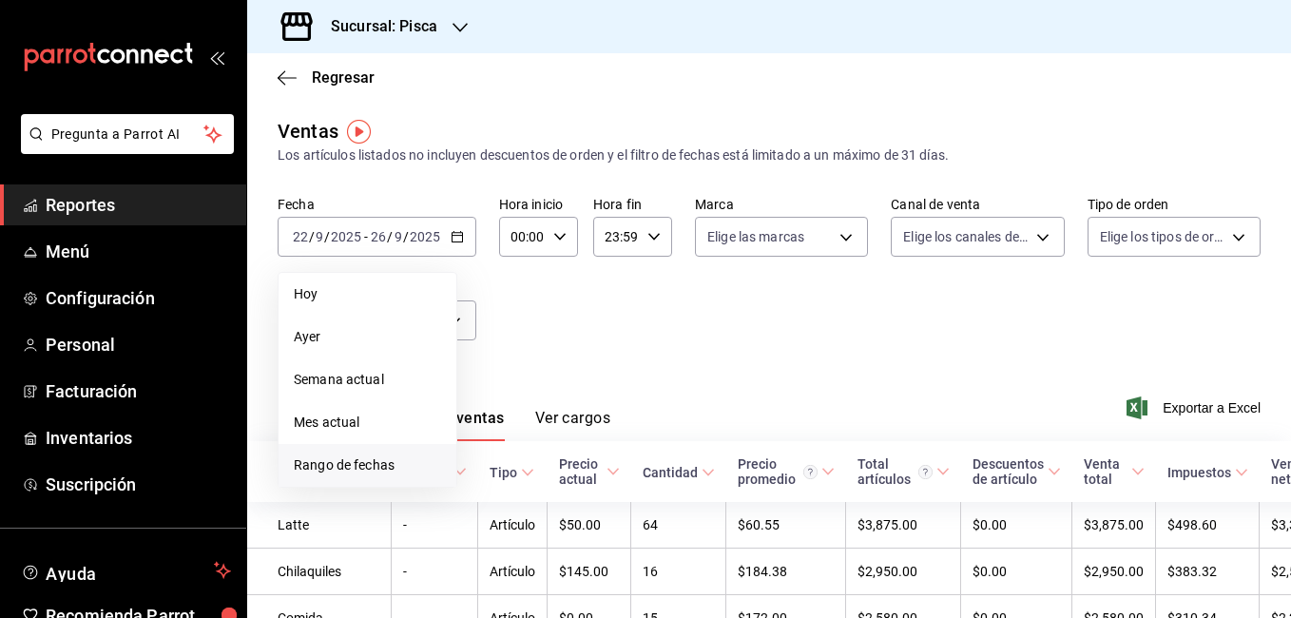
click at [387, 469] on span "Rango de fechas" at bounding box center [367, 465] width 147 height 20
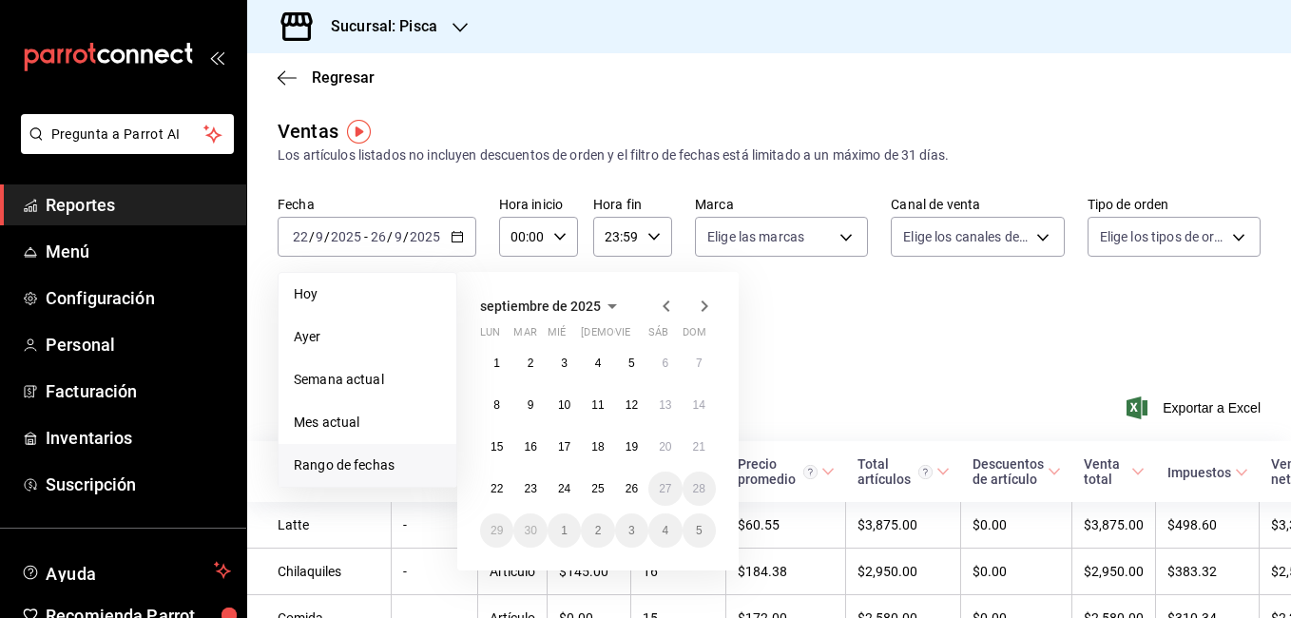
click at [839, 399] on div "Ver resumen Ver ventas Ver cargos Exportar a Excel" at bounding box center [769, 402] width 1044 height 78
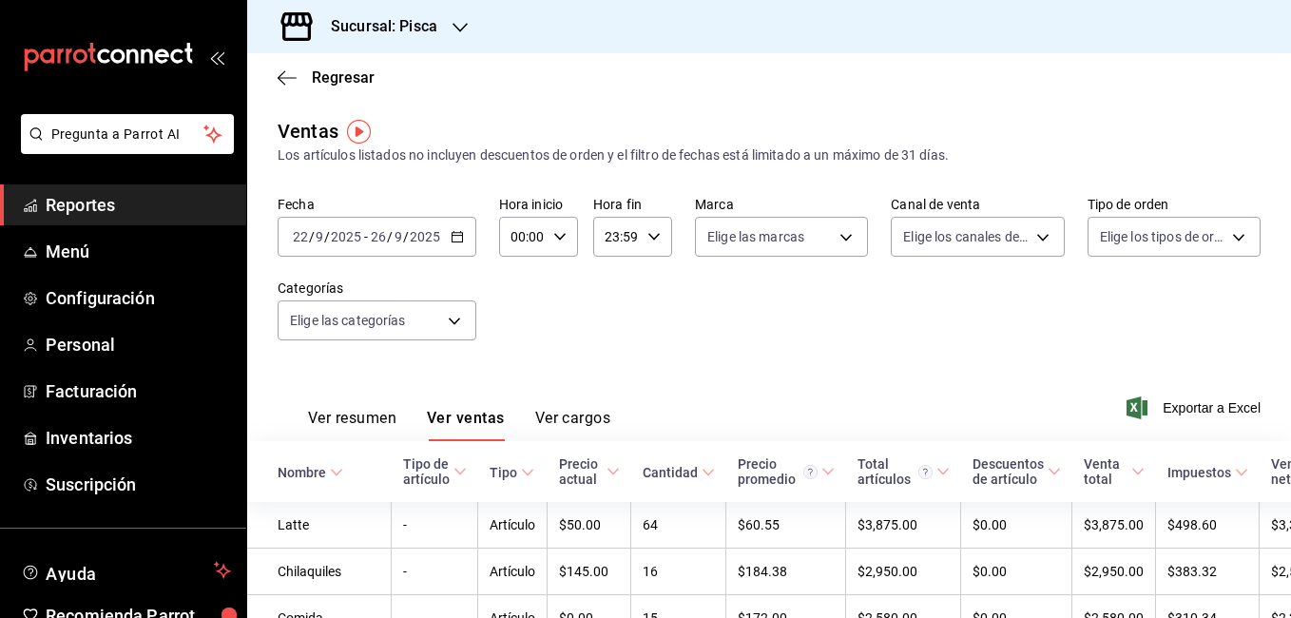
click at [455, 250] on div "2025-09-22 22 / 9 / 2025 - 2025-09-26 26 / 9 / 2025" at bounding box center [377, 237] width 199 height 40
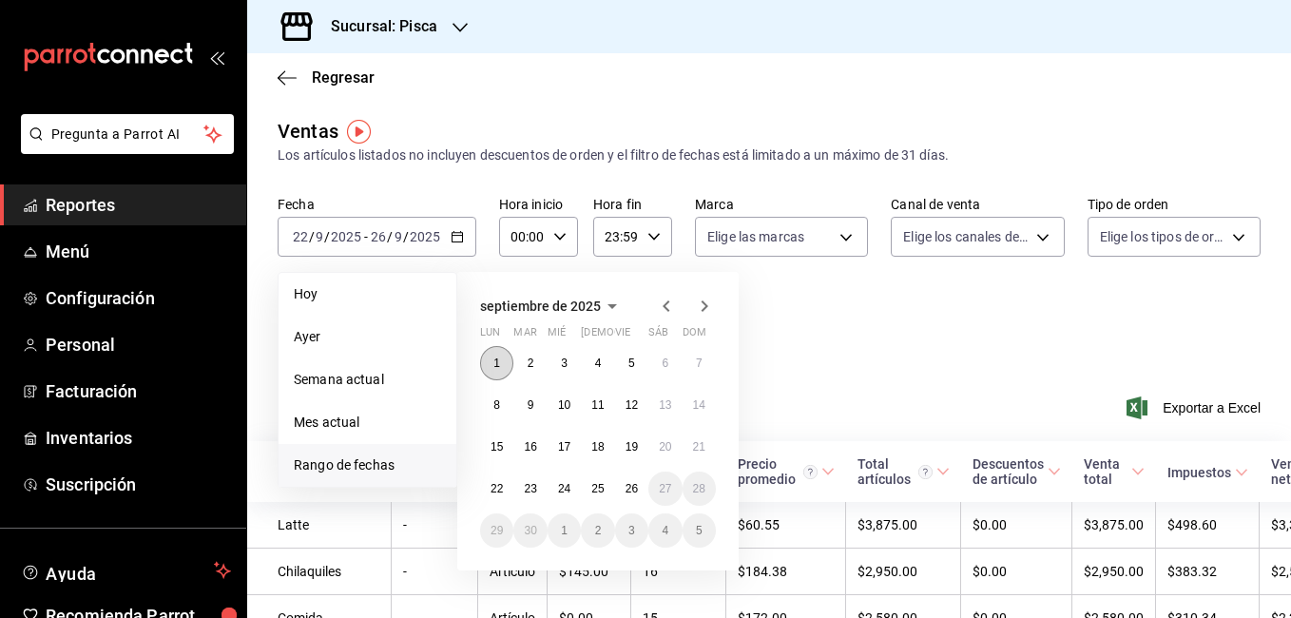
click at [486, 356] on button "1" at bounding box center [496, 363] width 33 height 34
click at [800, 338] on div "Fecha 2025-09-22 22 / 9 / 2025 - 2025-09-26 26 / 9 / 2025 Hoy Ayer Semana actua…" at bounding box center [769, 279] width 983 height 167
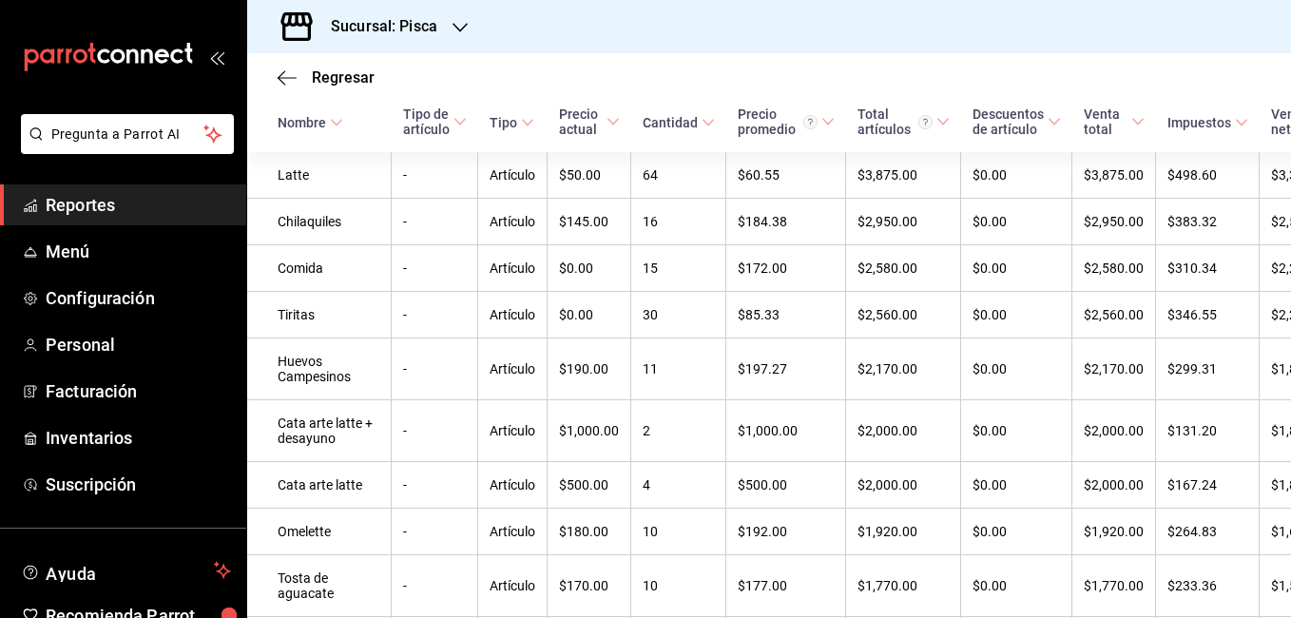
scroll to position [494, 0]
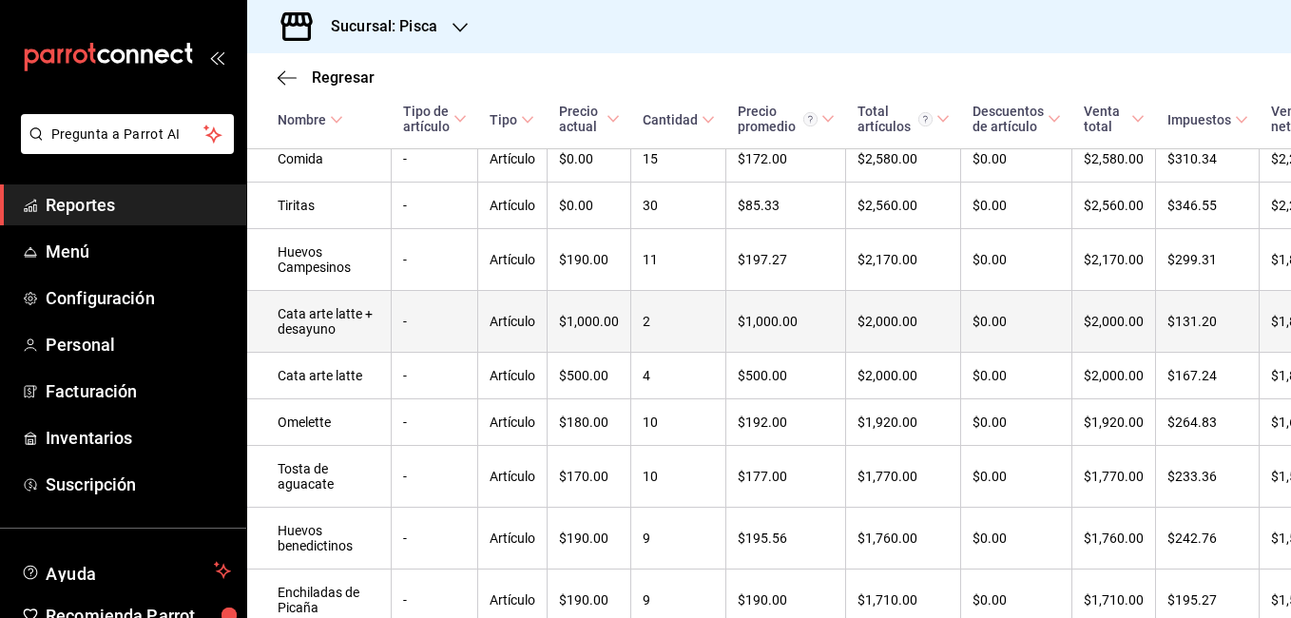
click at [354, 336] on td "Cata arte latte + desayuno" at bounding box center [319, 322] width 145 height 62
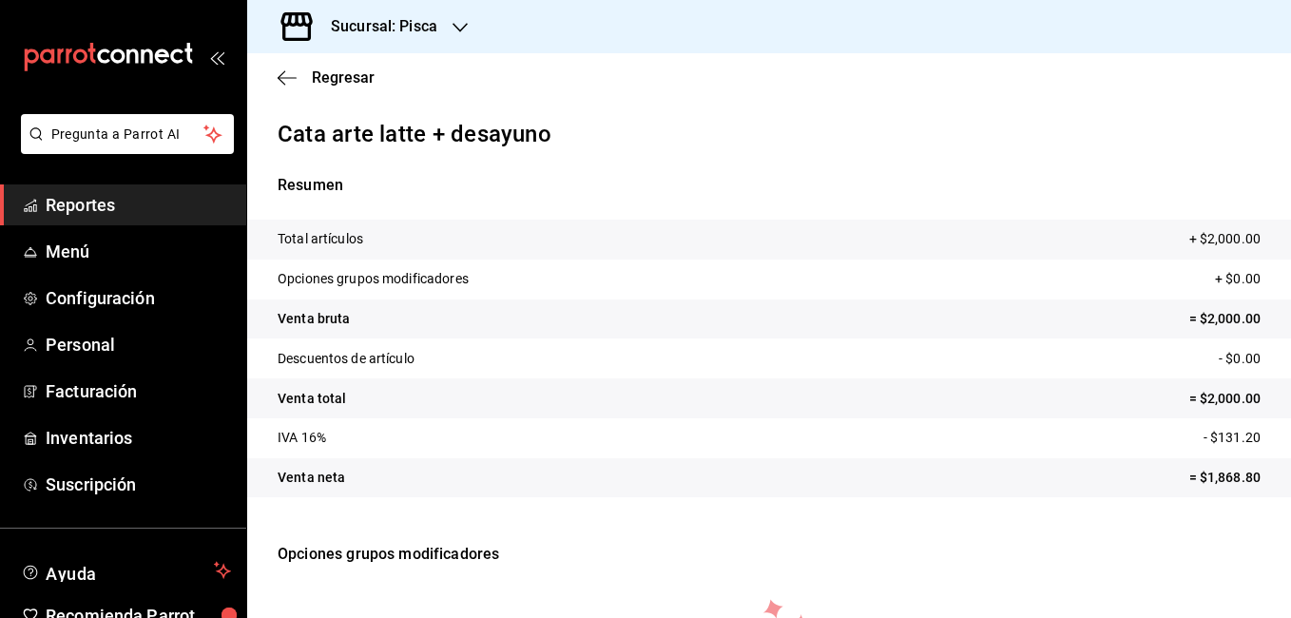
click at [944, 172] on div "Resumen Total artículos + $2,000.00 Opciones grupos modificadores + $0.00 Venta…" at bounding box center [769, 335] width 1044 height 369
click at [320, 73] on span "Regresar" at bounding box center [343, 77] width 63 height 18
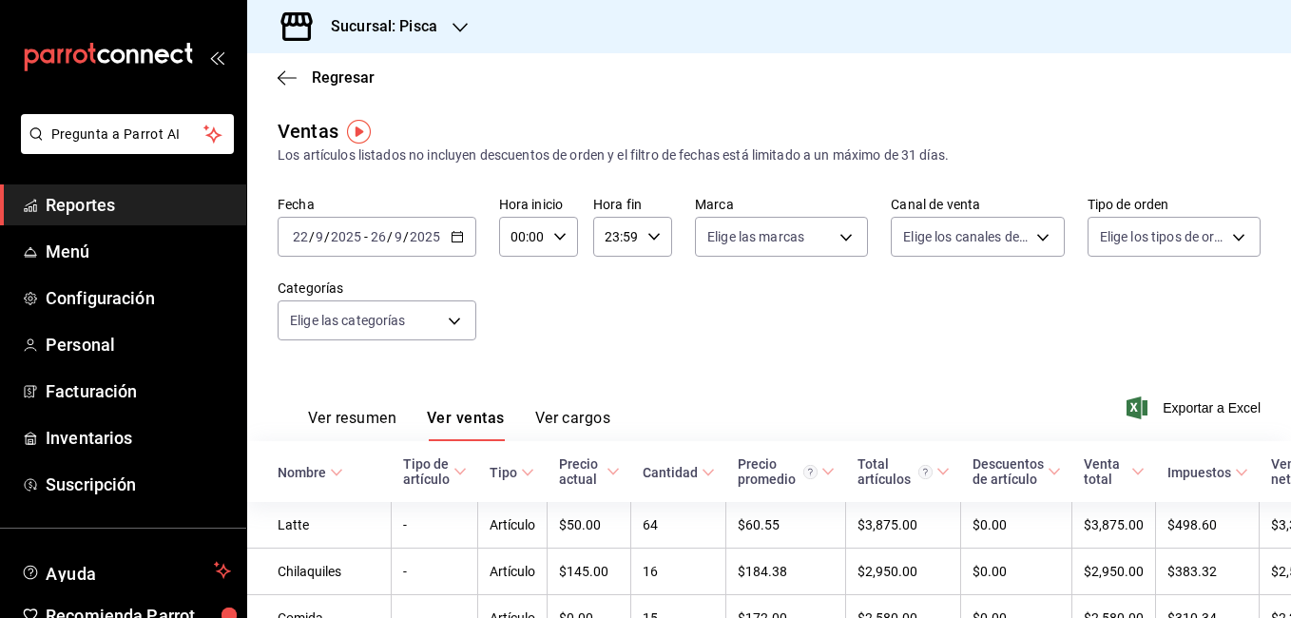
click at [769, 333] on div "Fecha 2025-09-22 22 / 9 / 2025 - 2025-09-26 26 / 9 / 2025 Hora inicio 00:00 Hor…" at bounding box center [769, 279] width 983 height 167
click at [1212, 120] on div "Ventas Los artículos listados no incluyen descuentos de orden y el filtro de fe…" at bounding box center [769, 141] width 983 height 48
click at [98, 348] on span "Personal" at bounding box center [138, 345] width 185 height 26
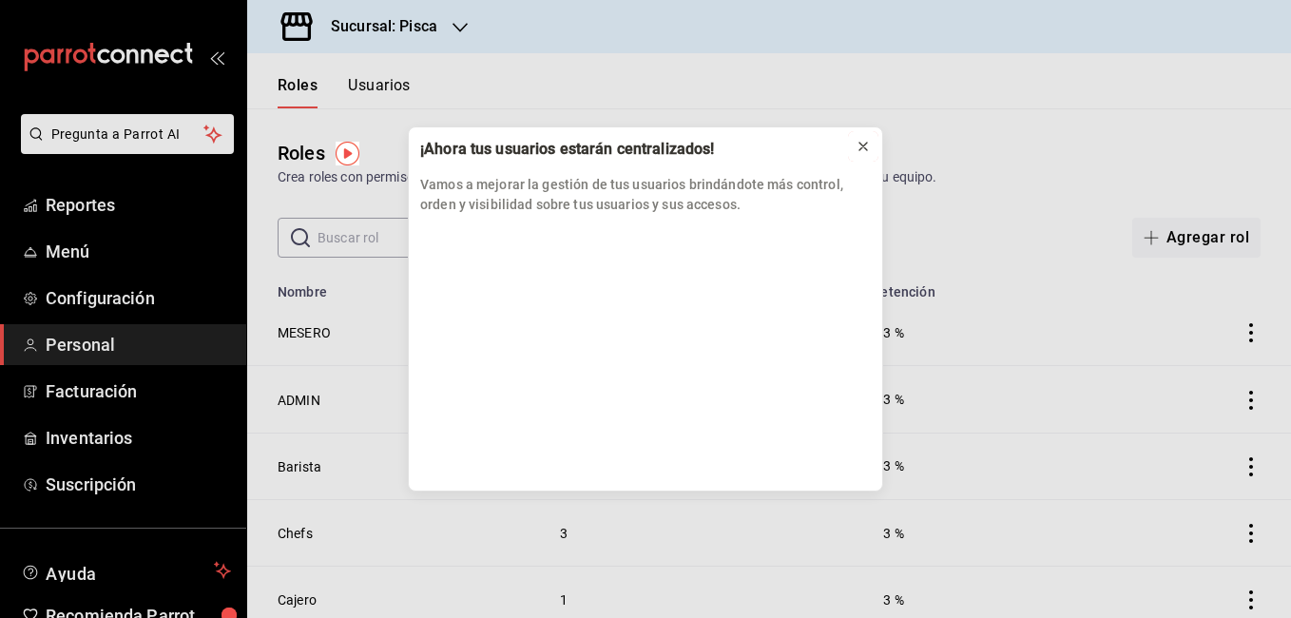
click at [864, 148] on icon at bounding box center [863, 146] width 15 height 15
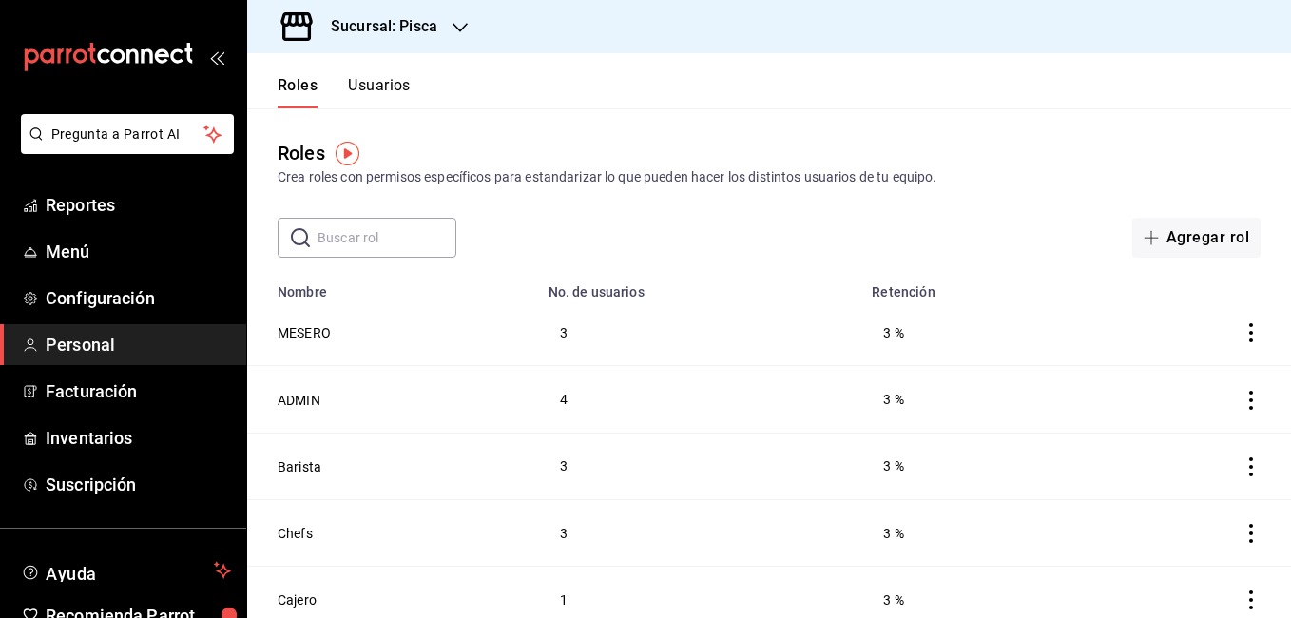
click at [1249, 392] on icon "actions" at bounding box center [1251, 400] width 4 height 19
click at [1031, 224] on div at bounding box center [645, 309] width 1291 height 618
click at [96, 202] on span "Reportes" at bounding box center [138, 205] width 185 height 26
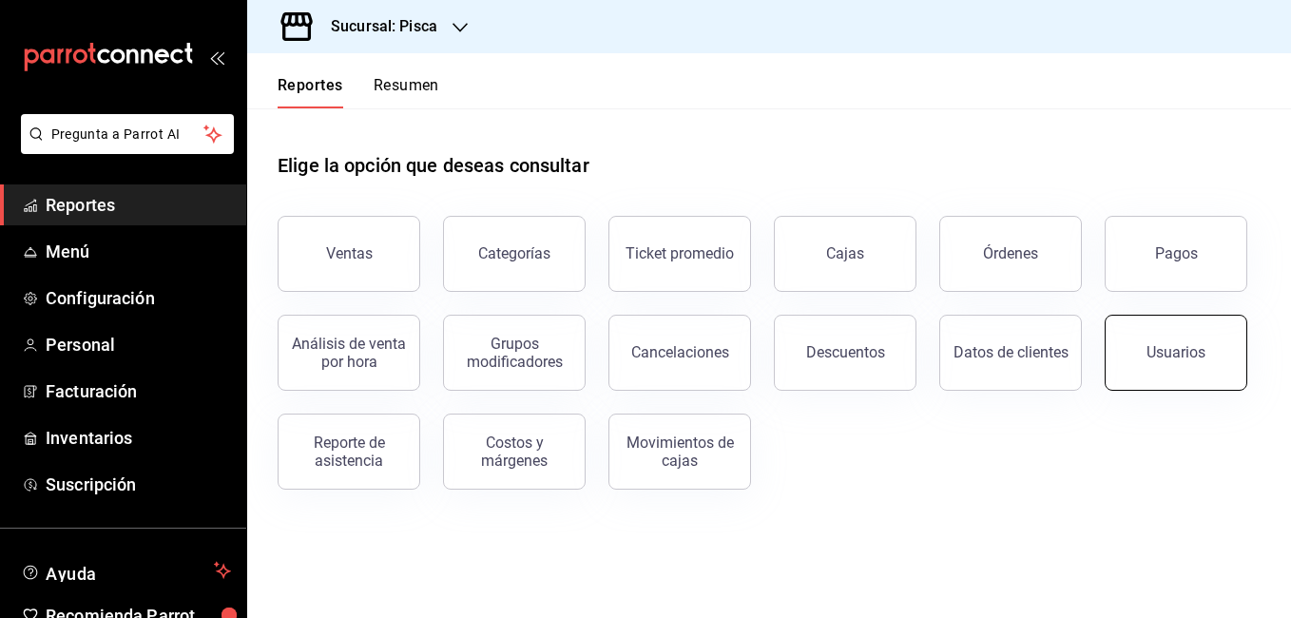
click at [1122, 360] on button "Usuarios" at bounding box center [1176, 353] width 143 height 76
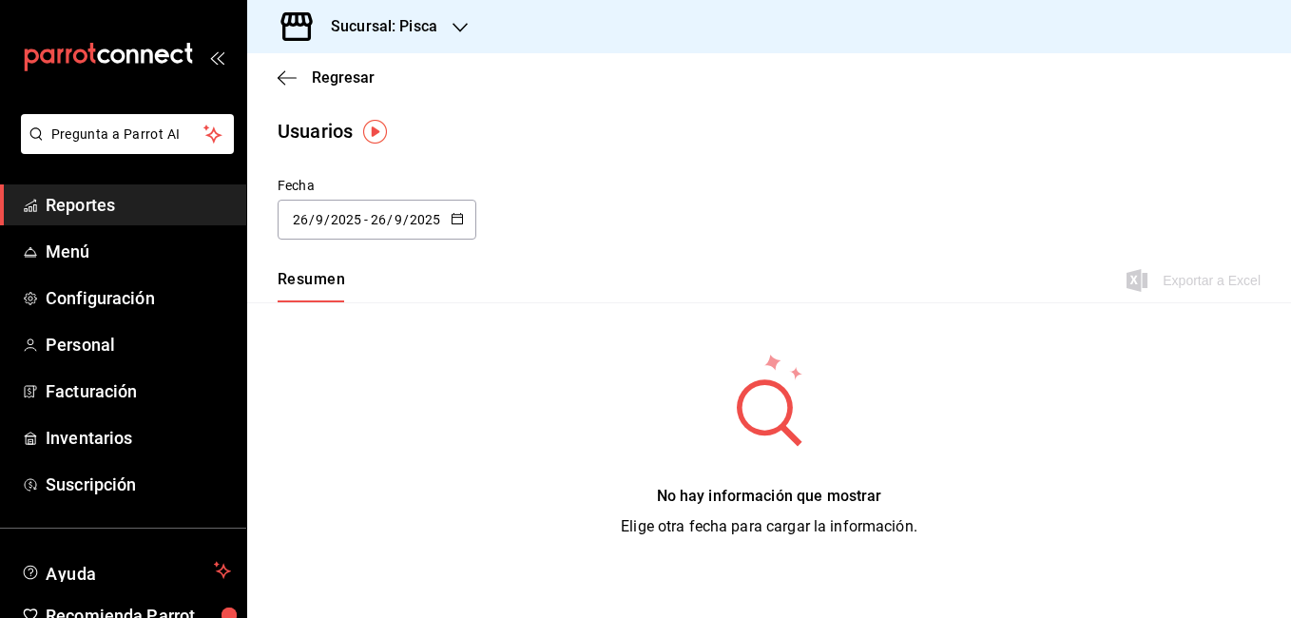
click at [459, 214] on \(Stroke\) "button" at bounding box center [457, 219] width 11 height 10
click at [327, 79] on span "Regresar" at bounding box center [343, 77] width 63 height 18
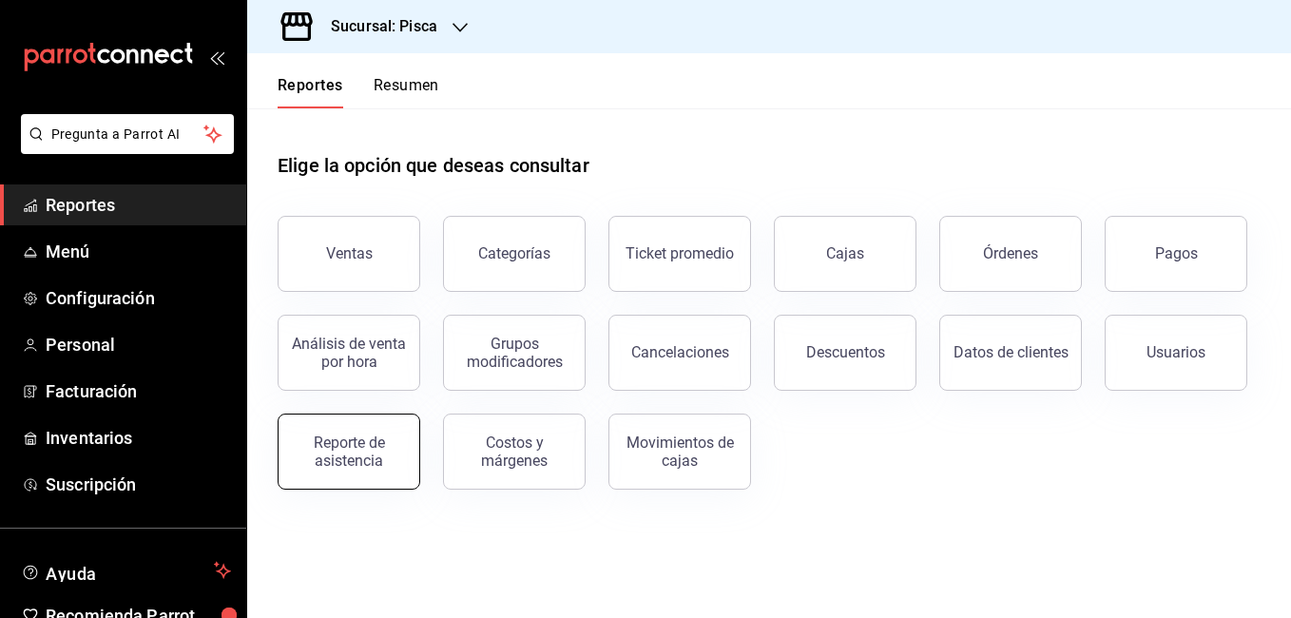
click at [367, 459] on div "Reporte de asistencia" at bounding box center [349, 452] width 118 height 36
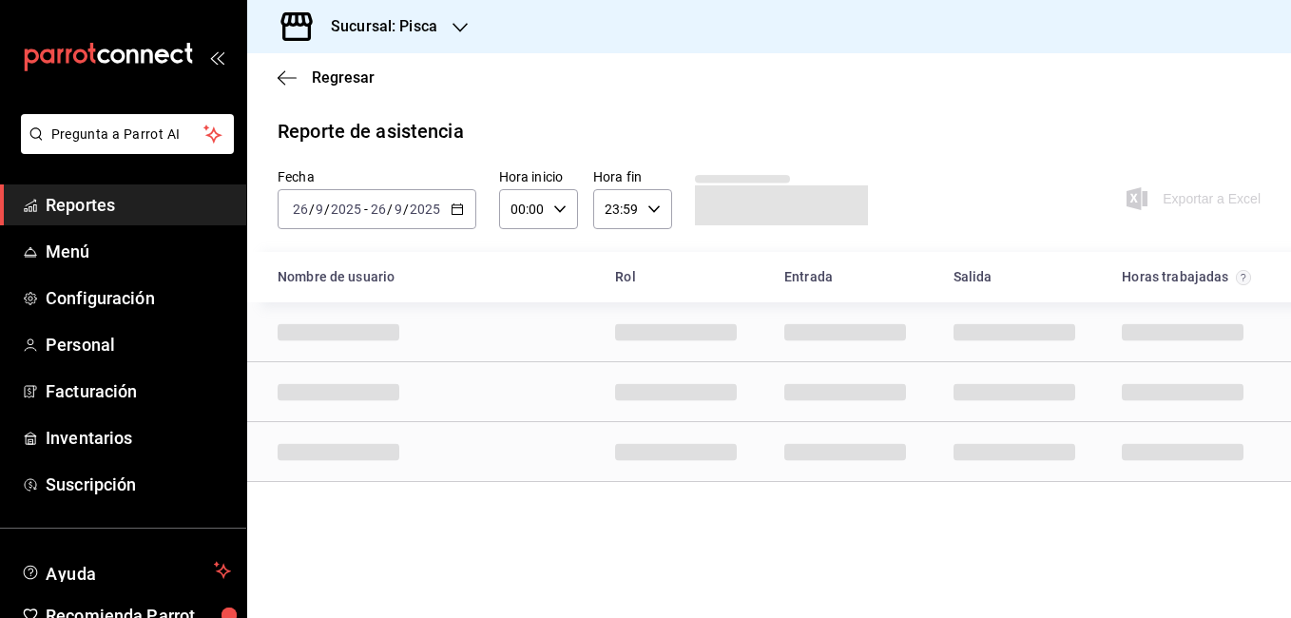
click at [456, 210] on icon "button" at bounding box center [457, 208] width 13 height 13
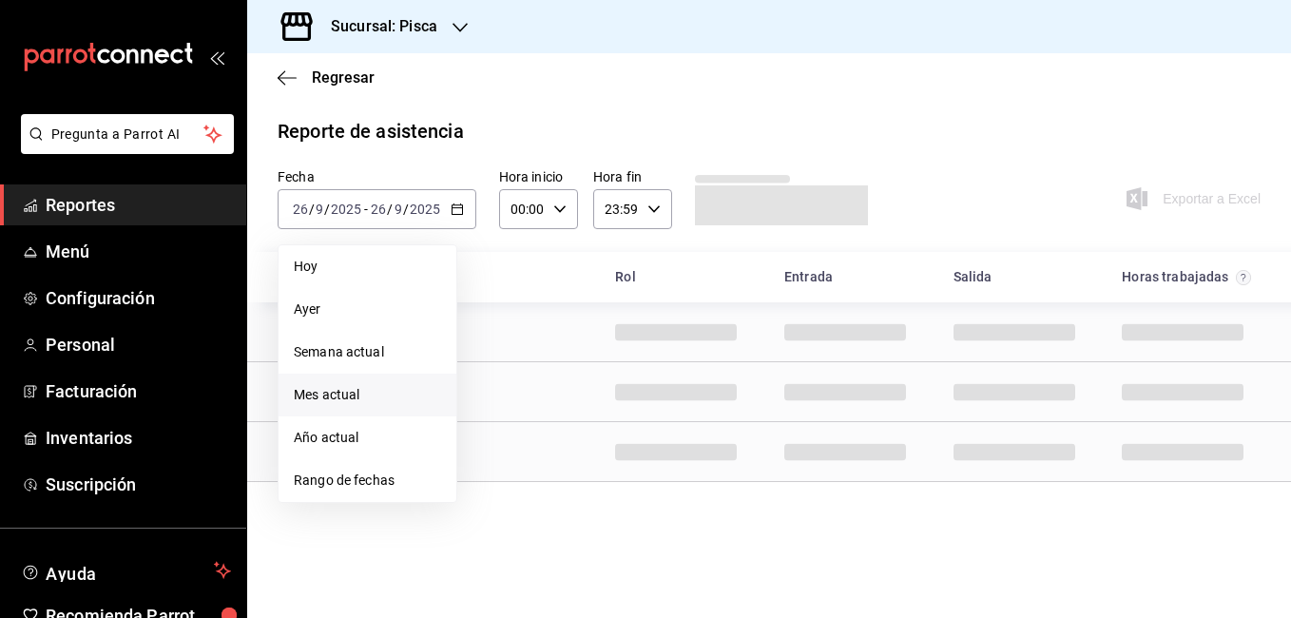
click at [357, 391] on span "Mes actual" at bounding box center [367, 395] width 147 height 20
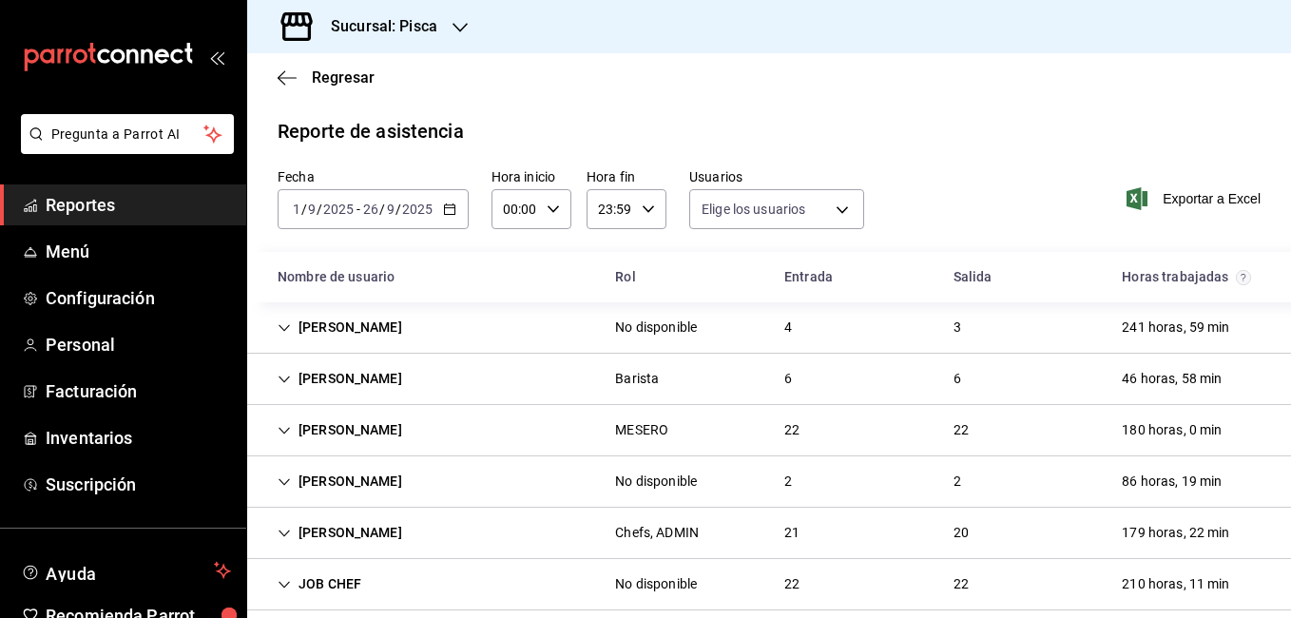
type input "8545ff96-f4f7-4970-ab68-5c626d5620c1,15487227-27ef-46d4-b5a7-95b277c5ac8f,fec48…"
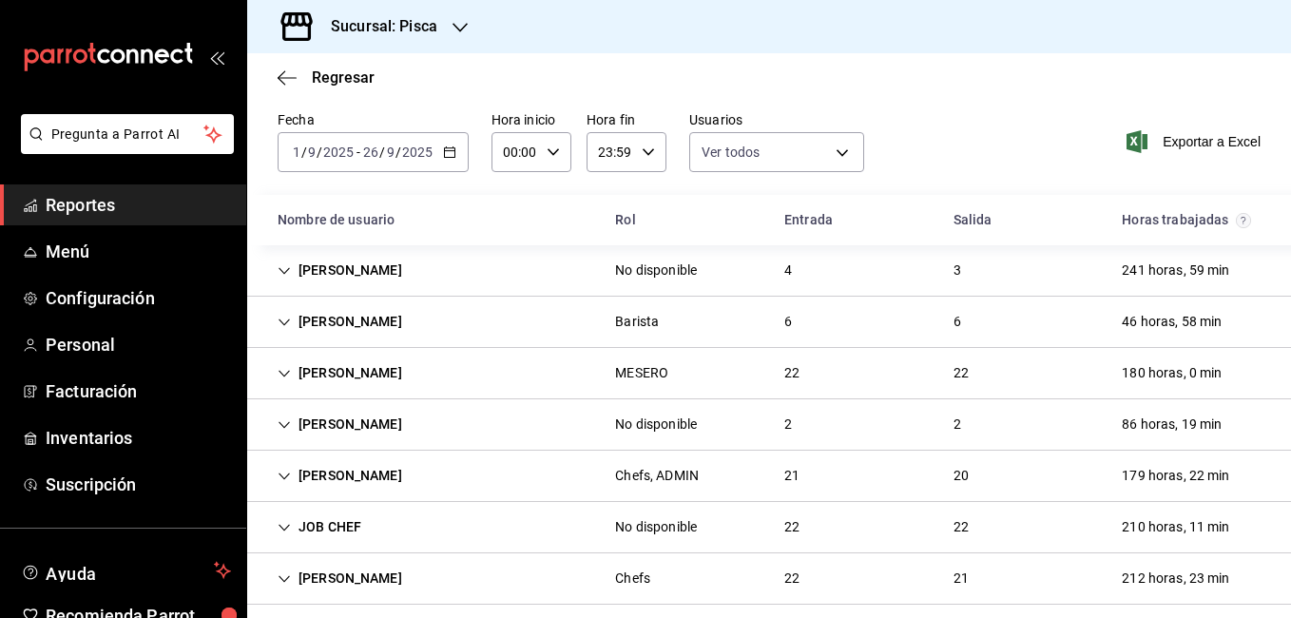
scroll to position [53, 0]
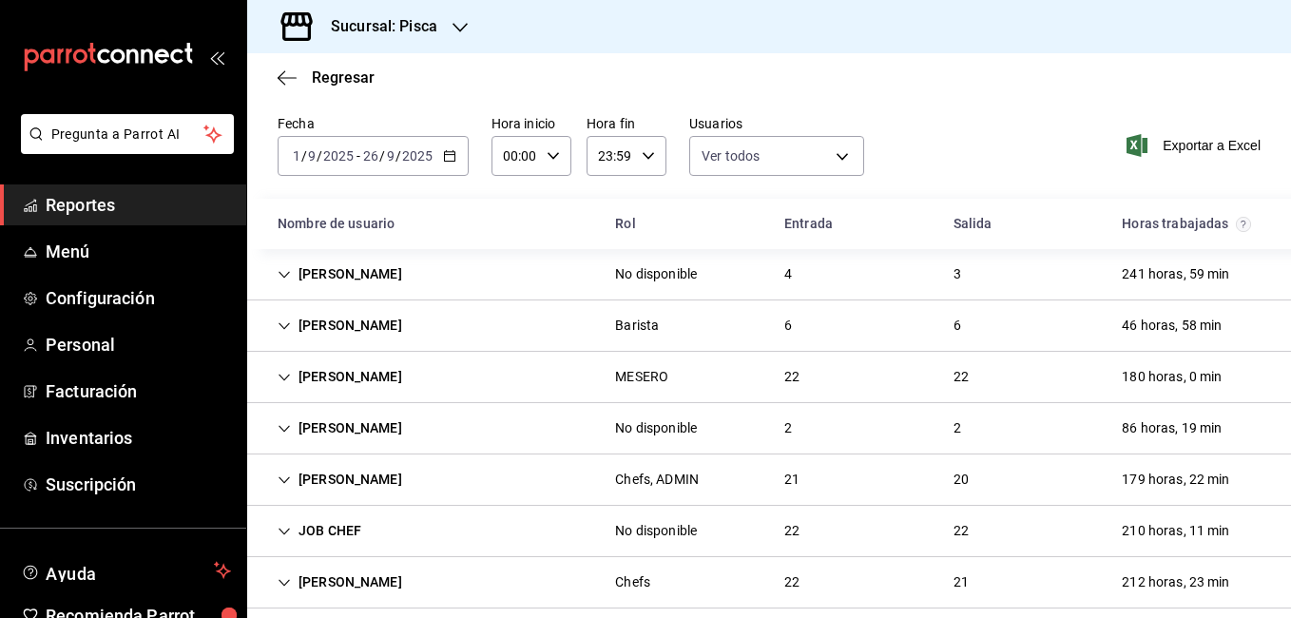
click at [362, 283] on div "[PERSON_NAME]" at bounding box center [339, 274] width 155 height 35
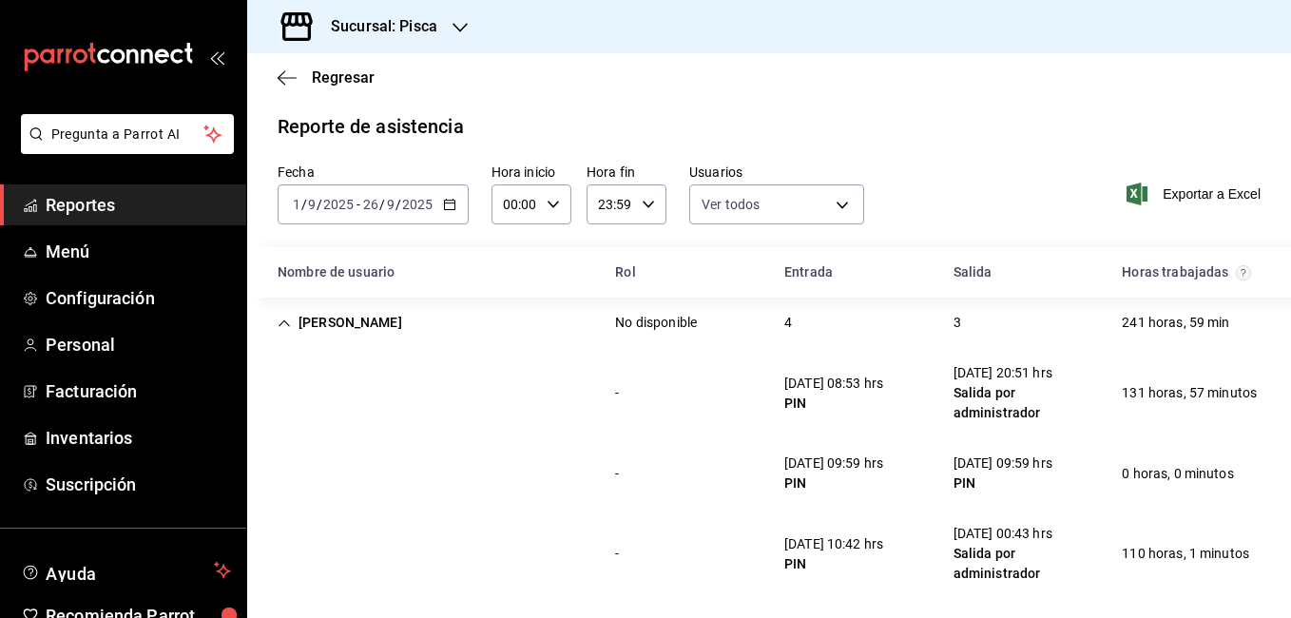
scroll to position [0, 0]
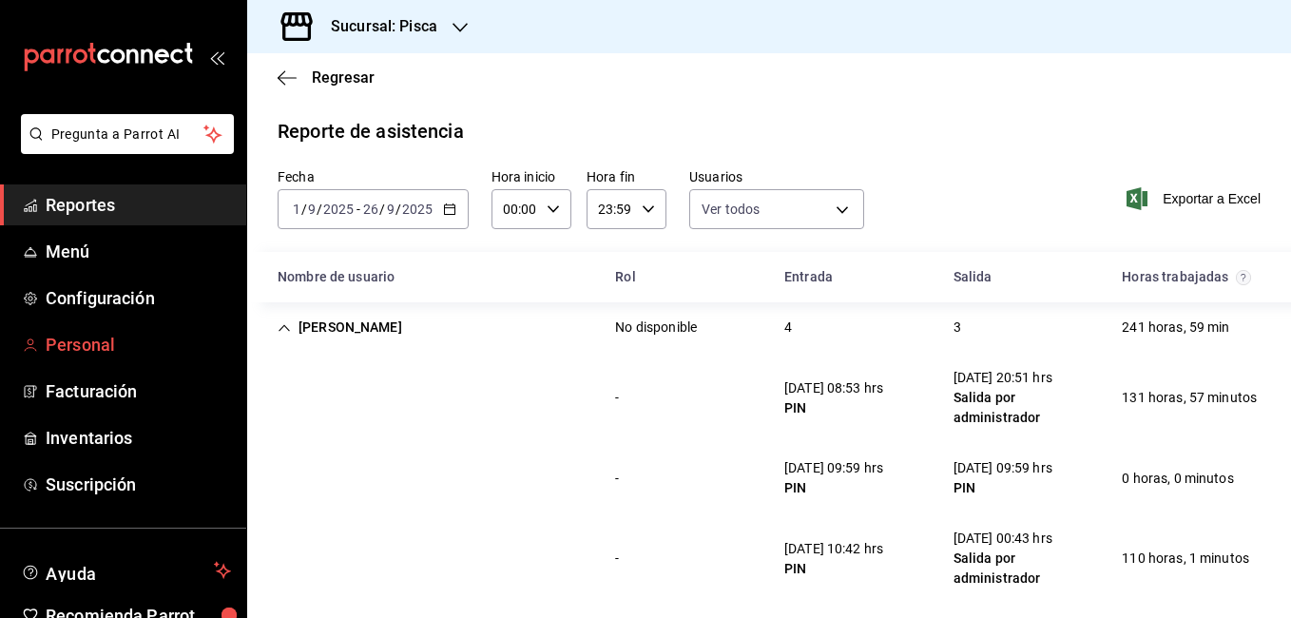
click at [106, 346] on span "Personal" at bounding box center [138, 345] width 185 height 26
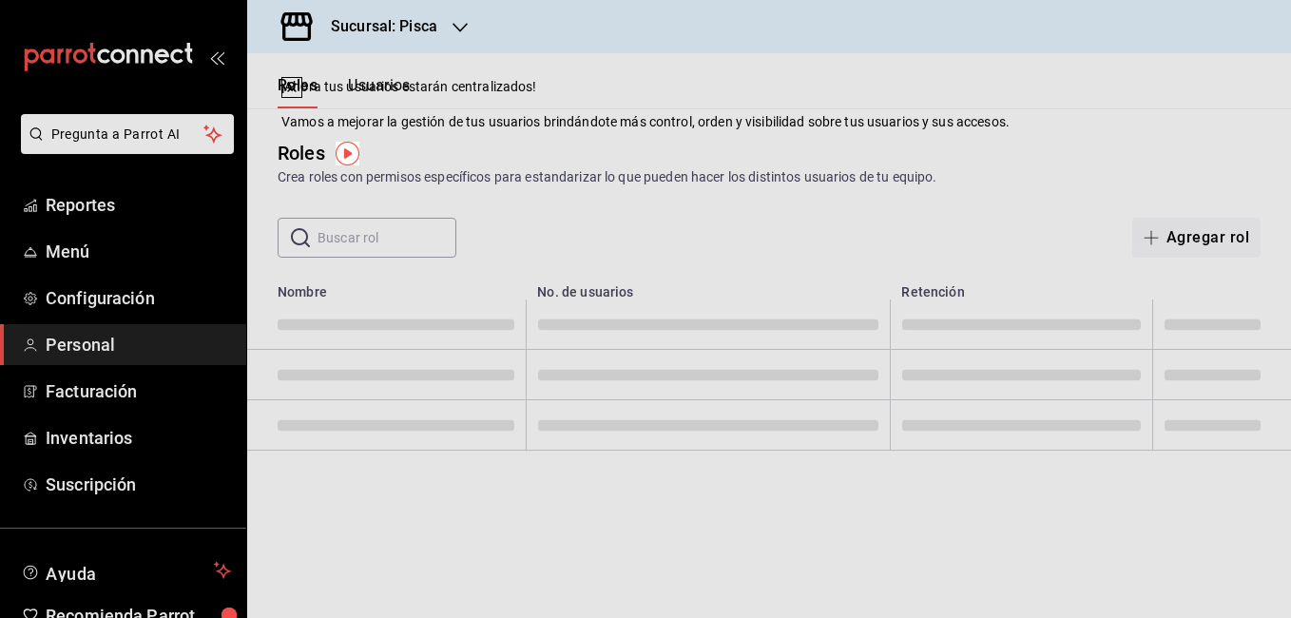
click at [863, 148] on div "Roles Crea roles con permisos específicos para estandarizar lo que pueden hacer…" at bounding box center [769, 163] width 1044 height 48
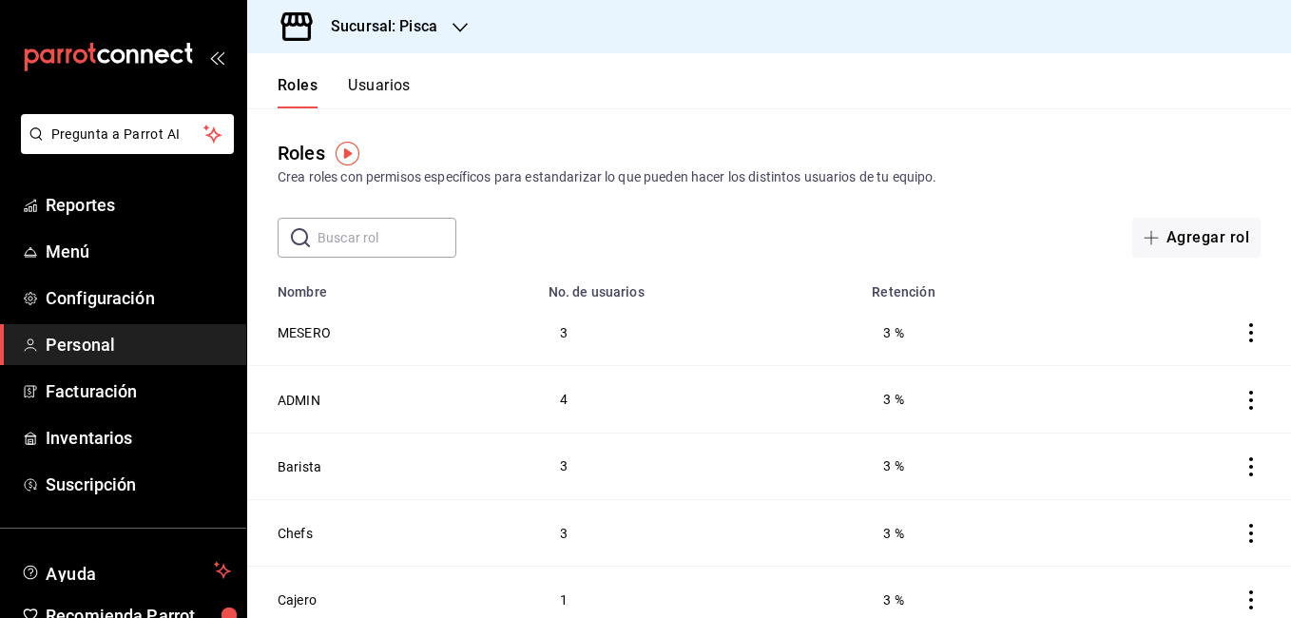
click at [383, 84] on button "Usuarios" at bounding box center [379, 92] width 63 height 32
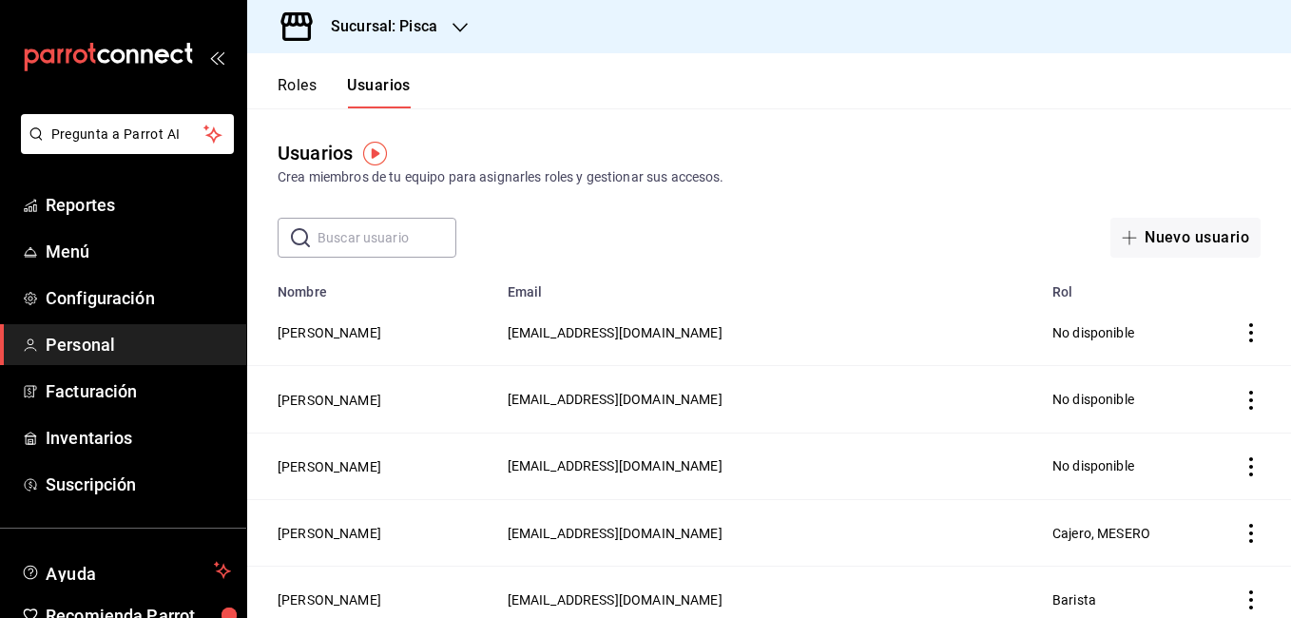
click at [882, 209] on div "Usuarios Crea miembros de tu equipo para asignarles roles y gestionar sus acces…" at bounding box center [769, 182] width 1044 height 149
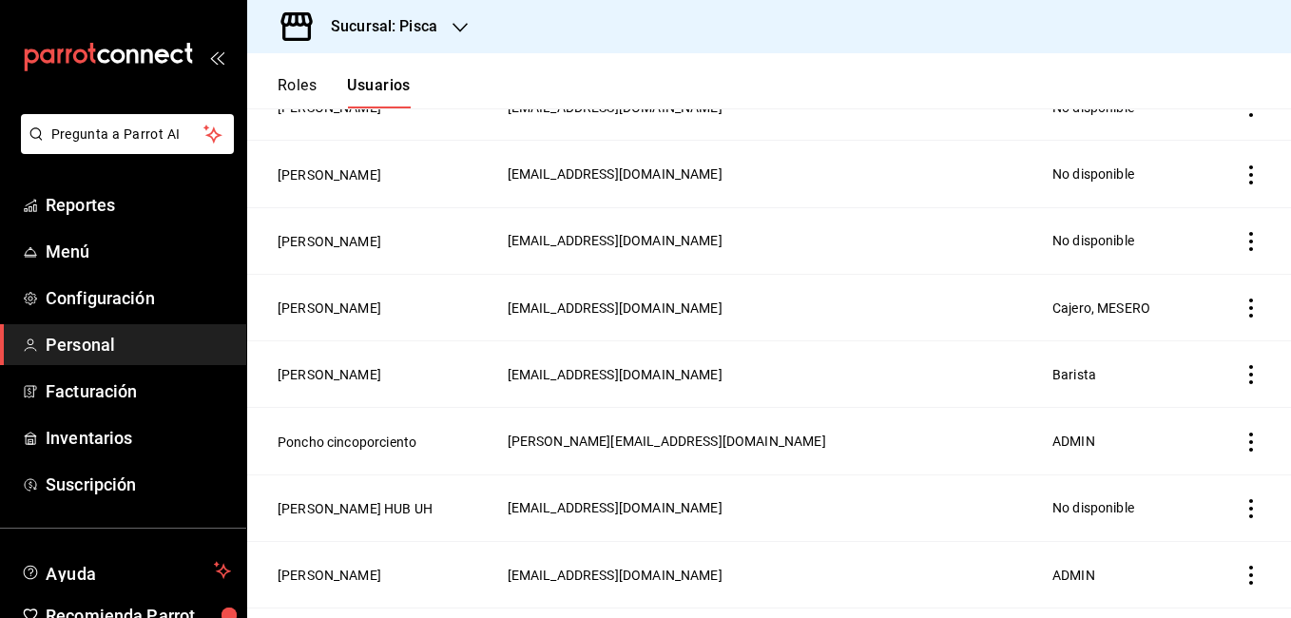
scroll to position [228, 0]
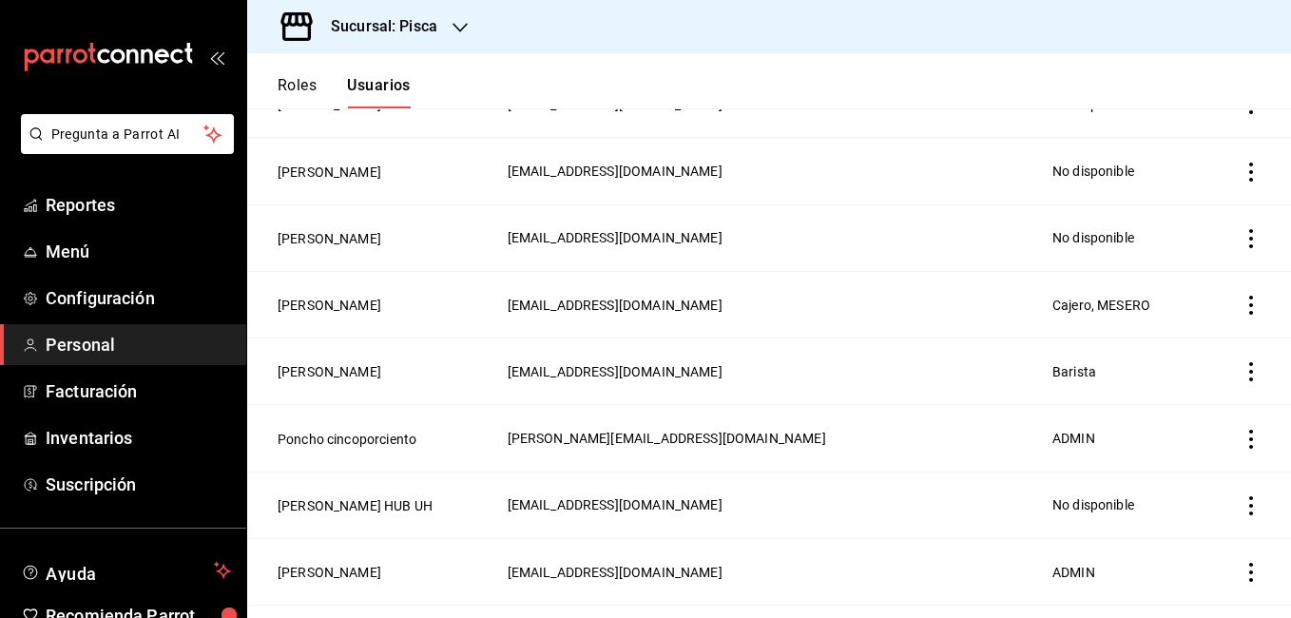
click at [1242, 440] on icon "actions" at bounding box center [1251, 439] width 19 height 19
click at [1167, 457] on span "Eliminar" at bounding box center [1168, 460] width 48 height 15
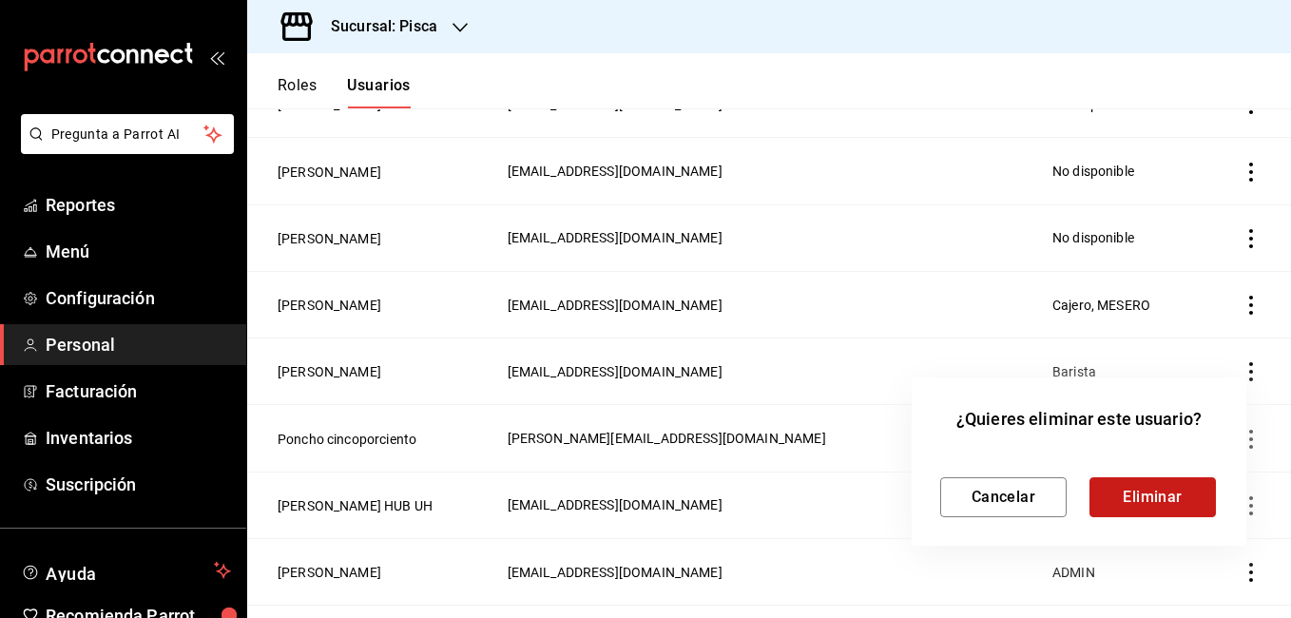
click at [1125, 493] on button "Eliminar" at bounding box center [1153, 497] width 126 height 40
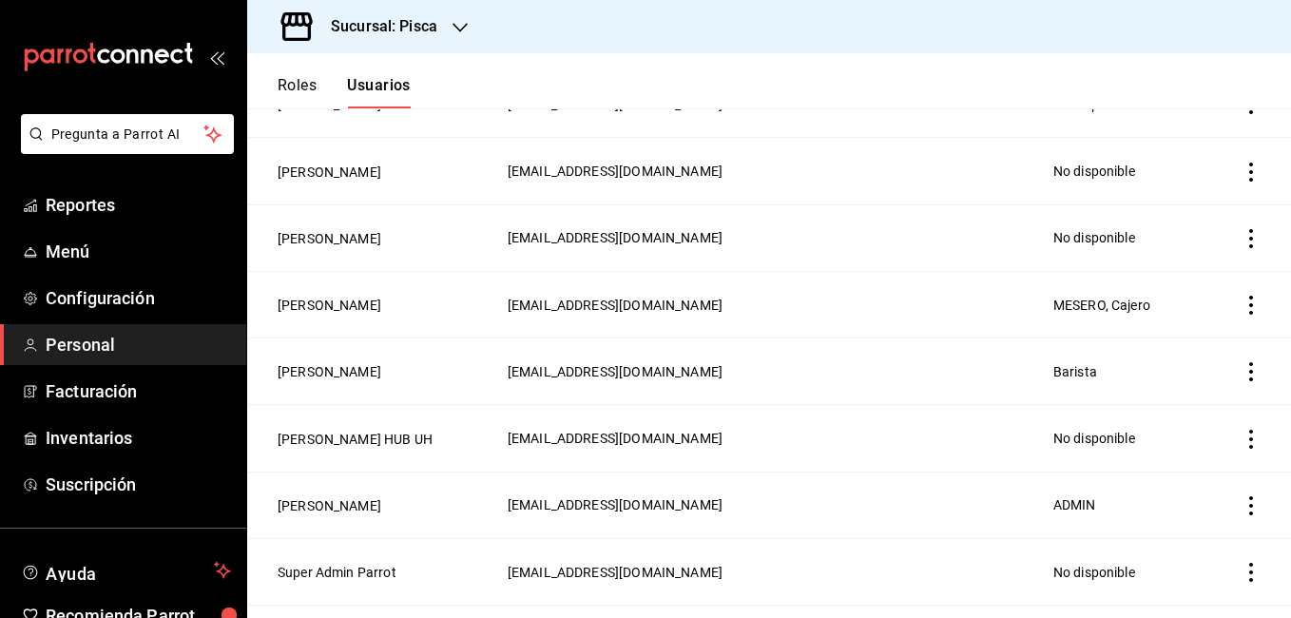
click at [877, 424] on td "[EMAIL_ADDRESS][DOMAIN_NAME]" at bounding box center [769, 438] width 546 height 67
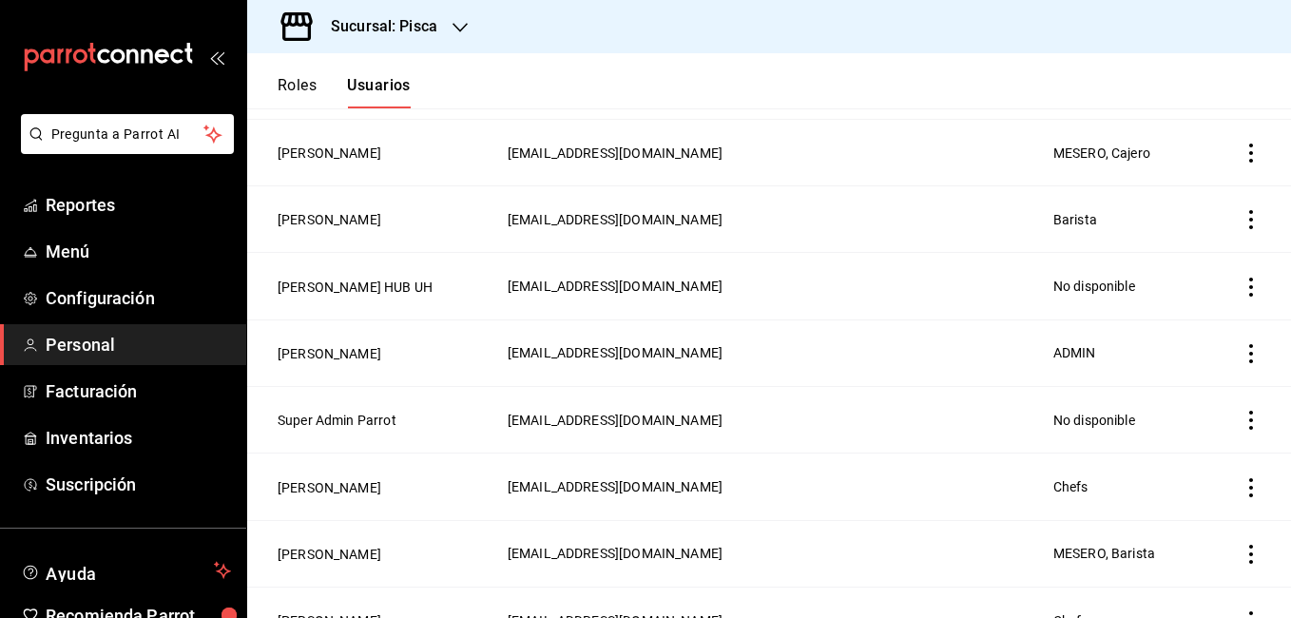
scroll to position [418, 0]
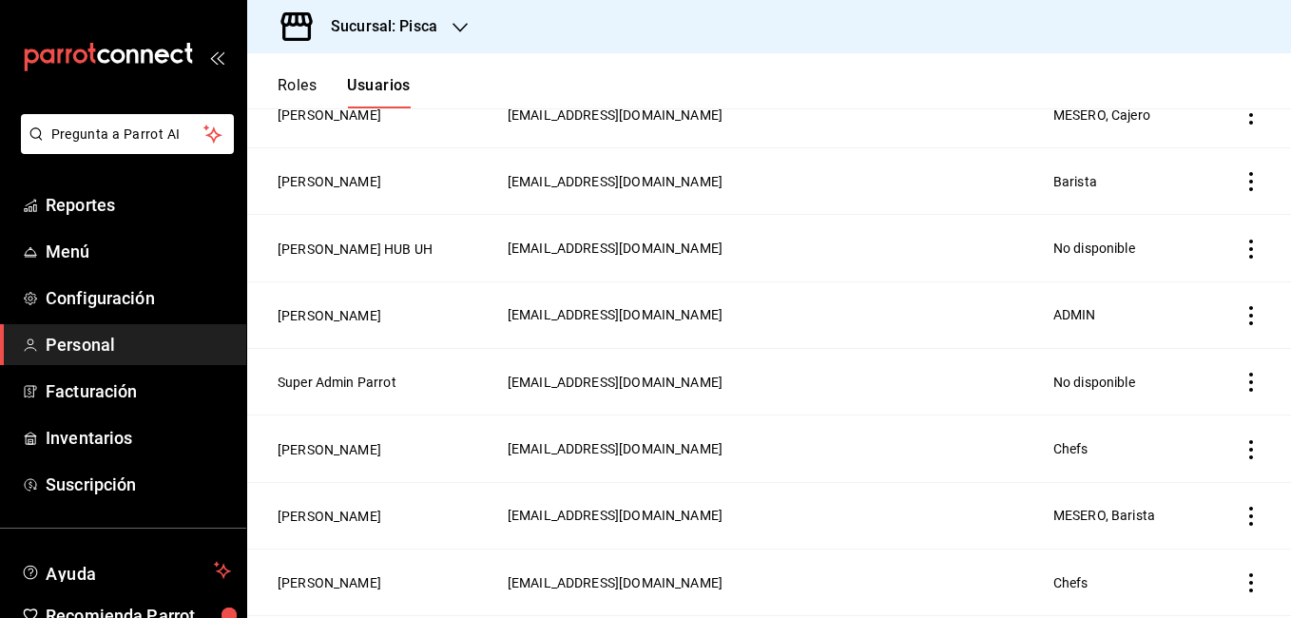
click at [1249, 443] on icon "actions" at bounding box center [1251, 449] width 4 height 19
click at [1162, 466] on span "Eliminar" at bounding box center [1168, 468] width 48 height 15
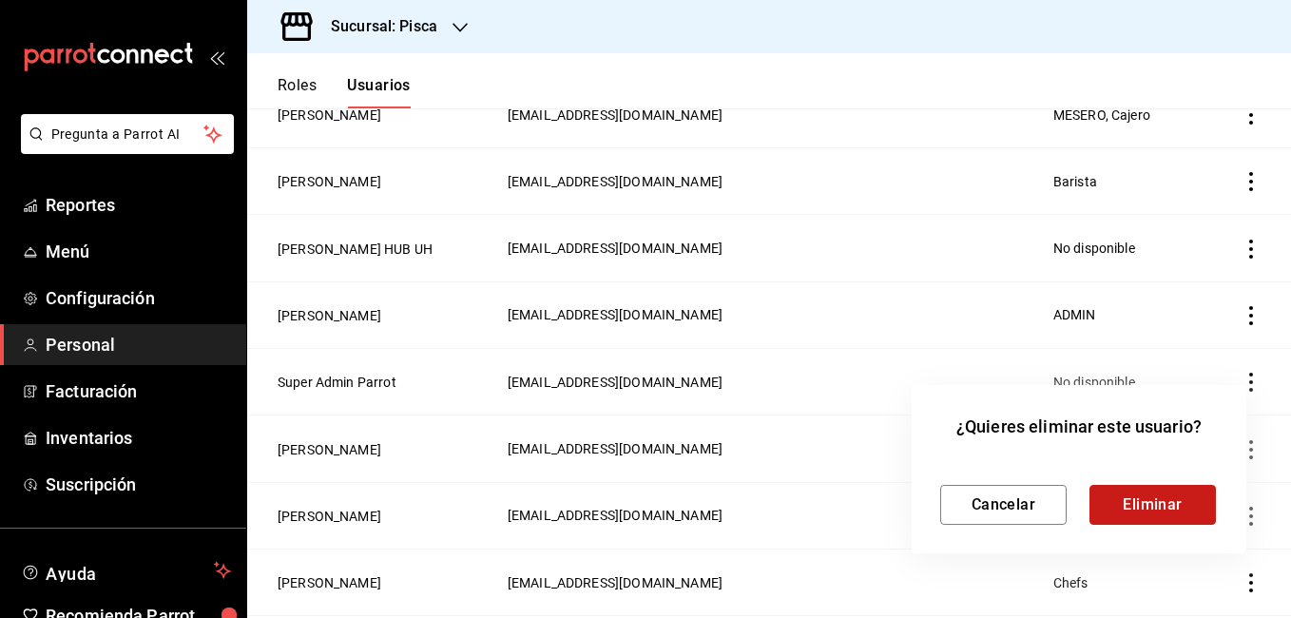
click at [1133, 500] on button "Eliminar" at bounding box center [1153, 505] width 126 height 40
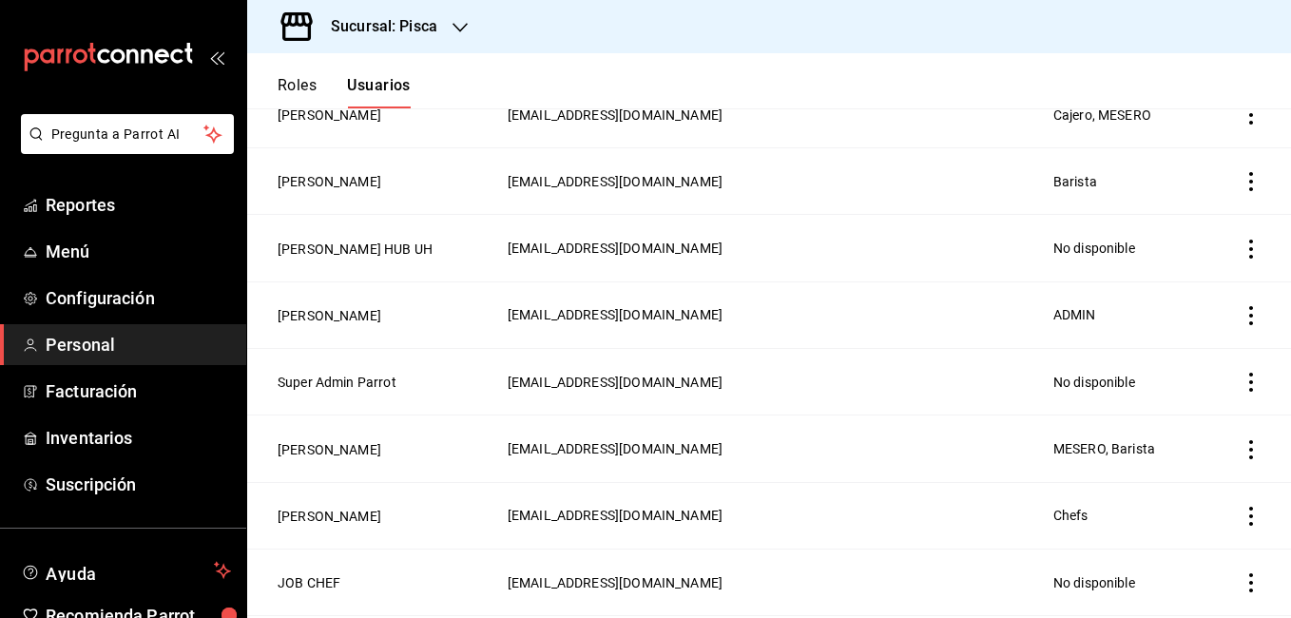
click at [873, 387] on td "[EMAIL_ADDRESS][DOMAIN_NAME]" at bounding box center [769, 382] width 546 height 67
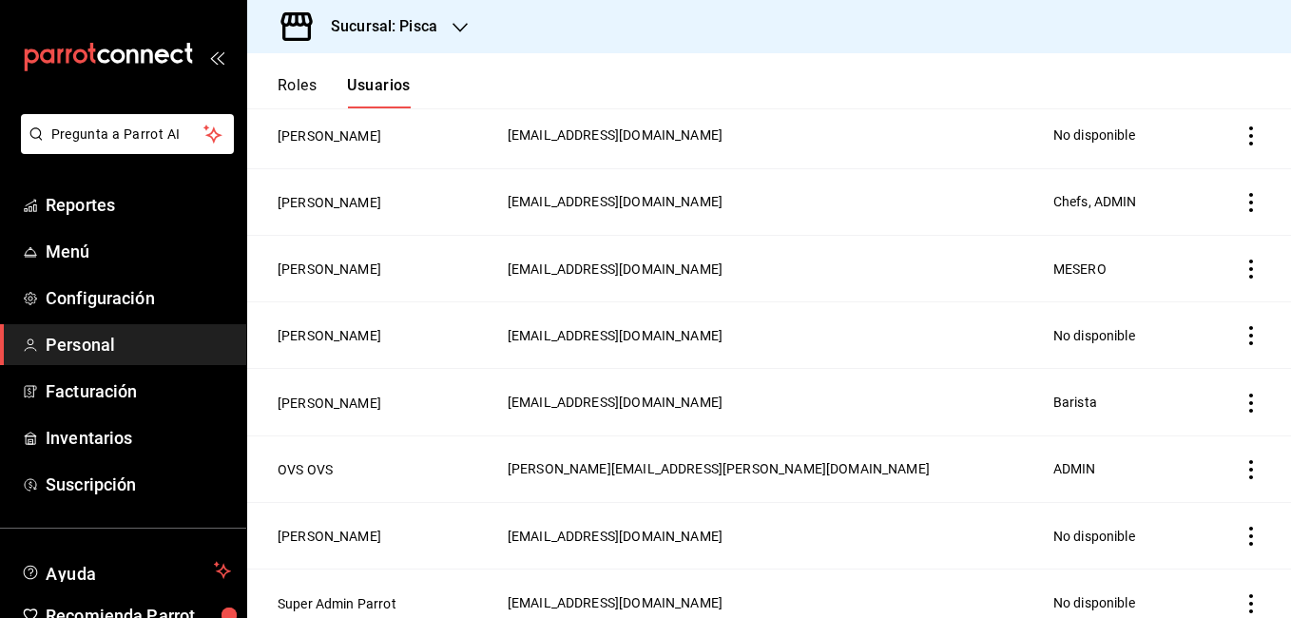
scroll to position [934, 0]
click at [1242, 529] on icon "actions" at bounding box center [1251, 535] width 19 height 19
click at [1159, 540] on span "Eliminar" at bounding box center [1168, 545] width 48 height 15
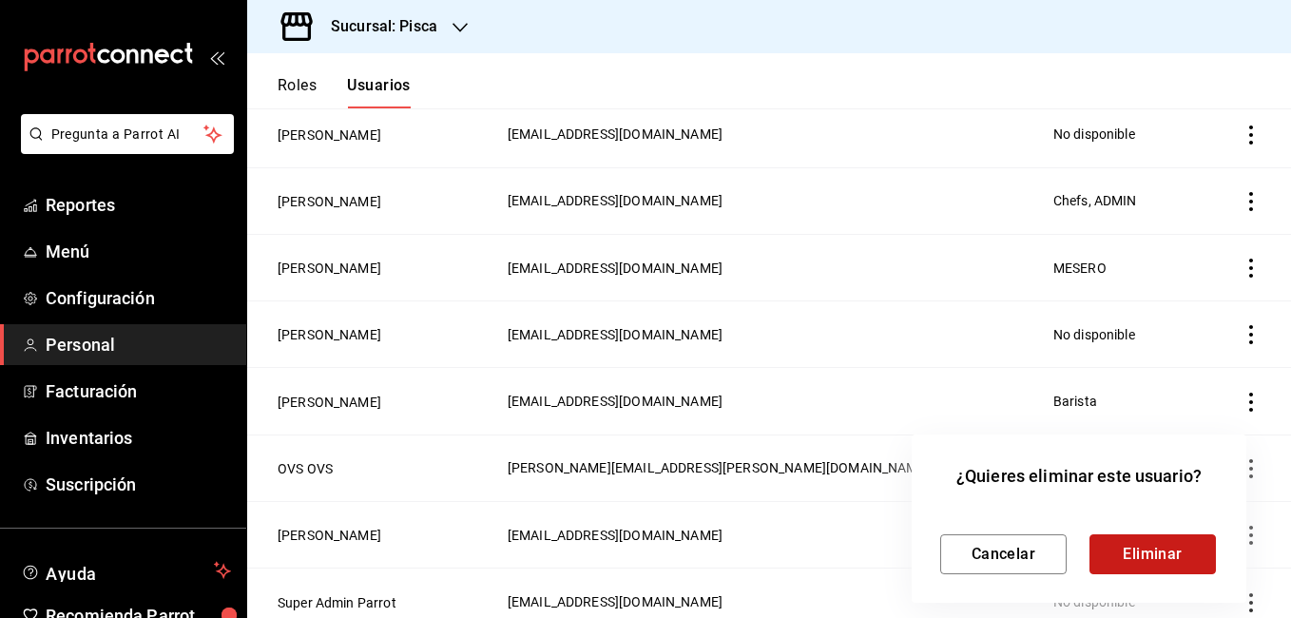
click at [1147, 562] on button "Eliminar" at bounding box center [1153, 554] width 126 height 40
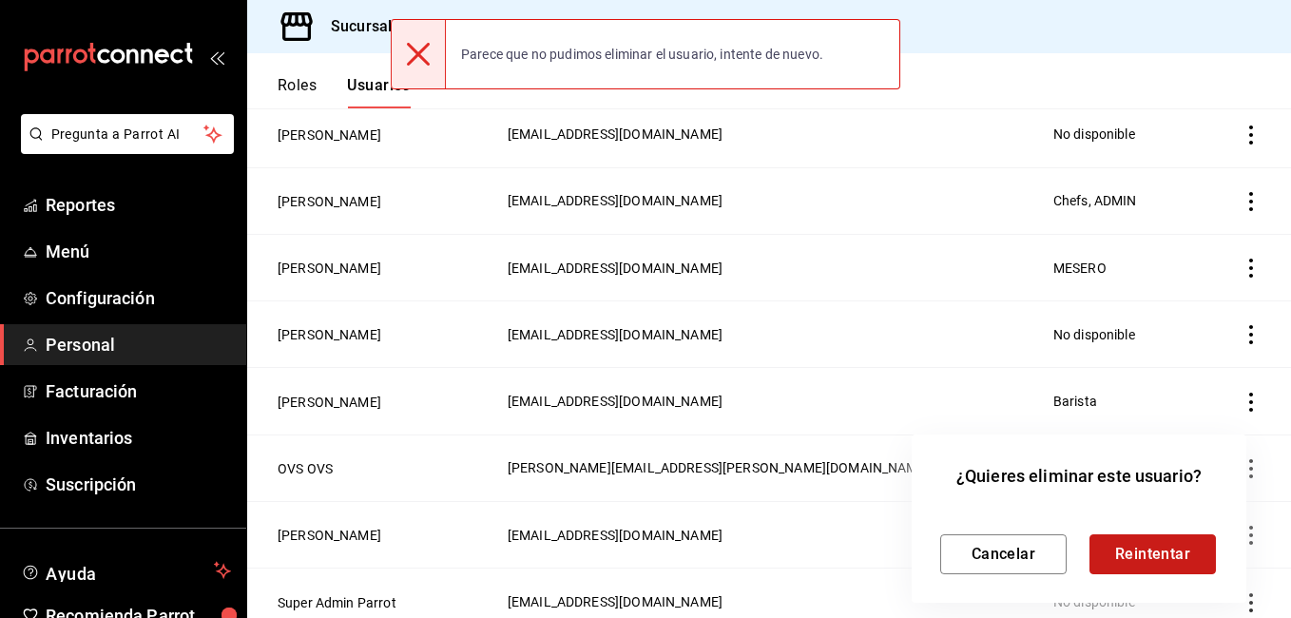
click at [1124, 553] on button "Reintentar" at bounding box center [1153, 554] width 126 height 40
click at [886, 492] on div at bounding box center [645, 309] width 1291 height 618
click at [1036, 569] on button "Cancelar" at bounding box center [1003, 554] width 126 height 40
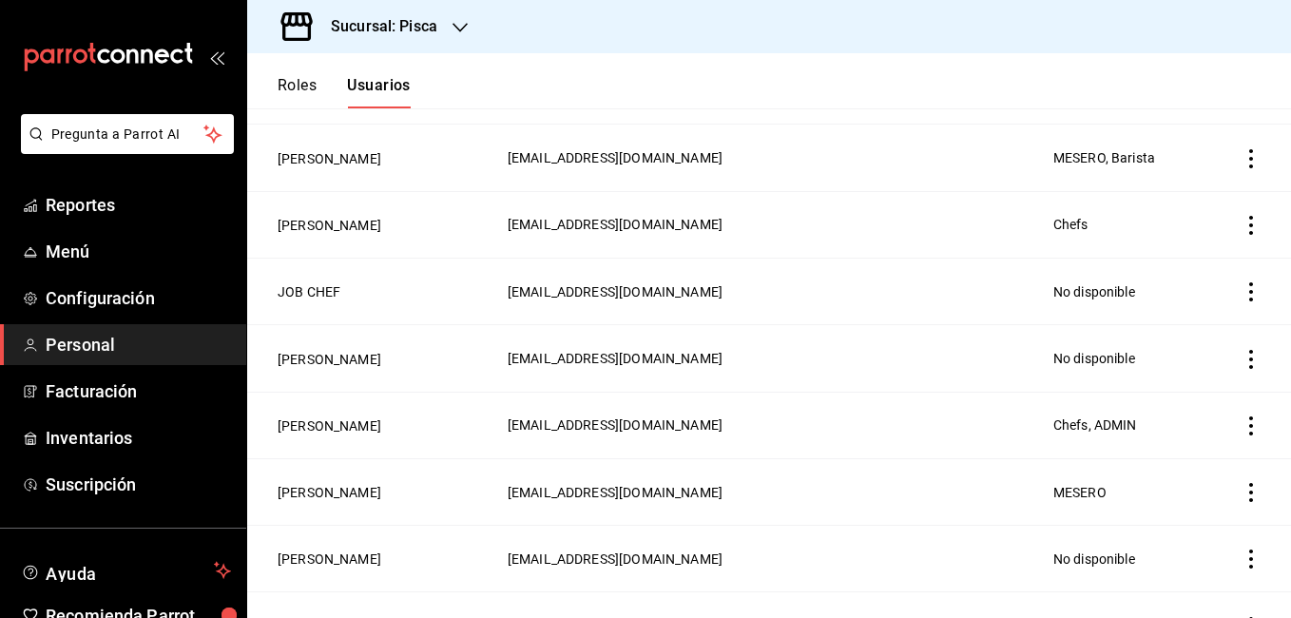
scroll to position [690, 0]
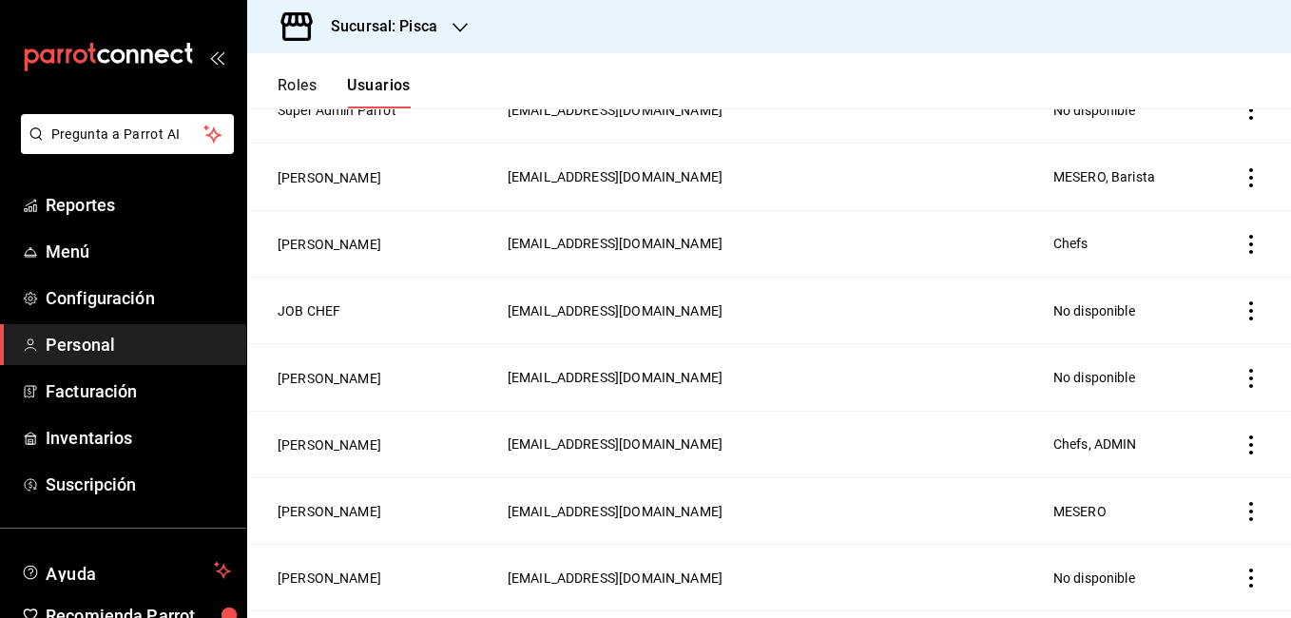
click at [1242, 369] on icon "actions" at bounding box center [1251, 378] width 19 height 19
click at [1189, 391] on span "Eliminar" at bounding box center [1168, 394] width 48 height 15
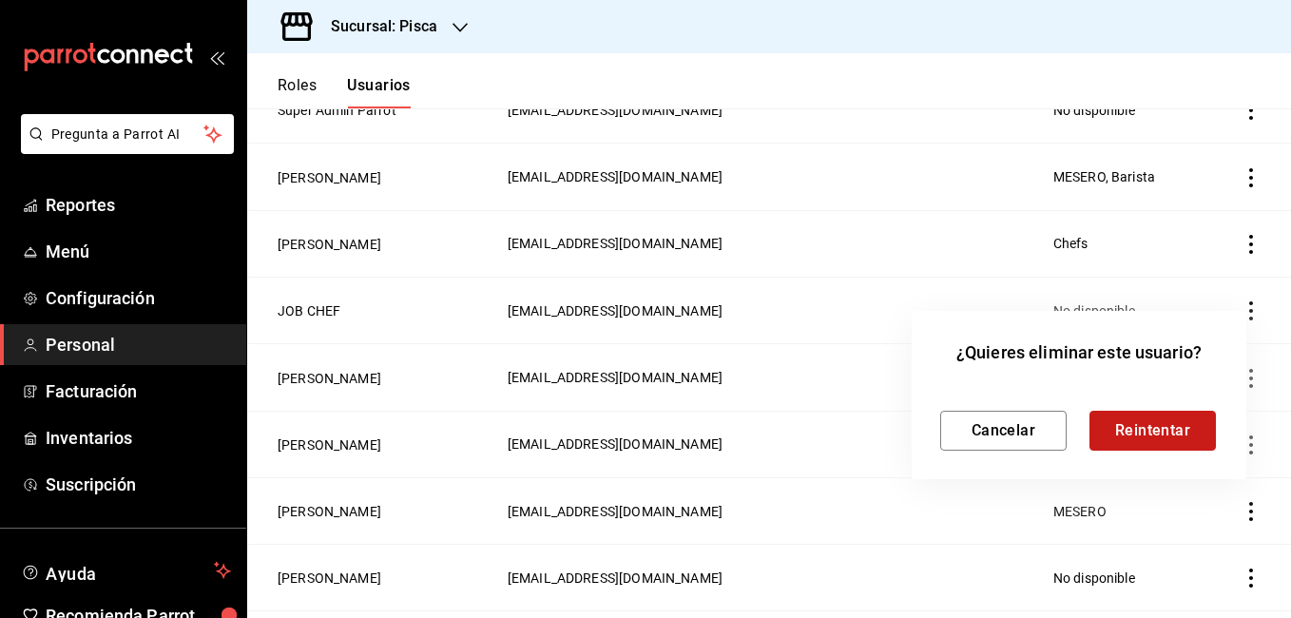
click at [1156, 424] on button "Reintentar" at bounding box center [1153, 431] width 126 height 40
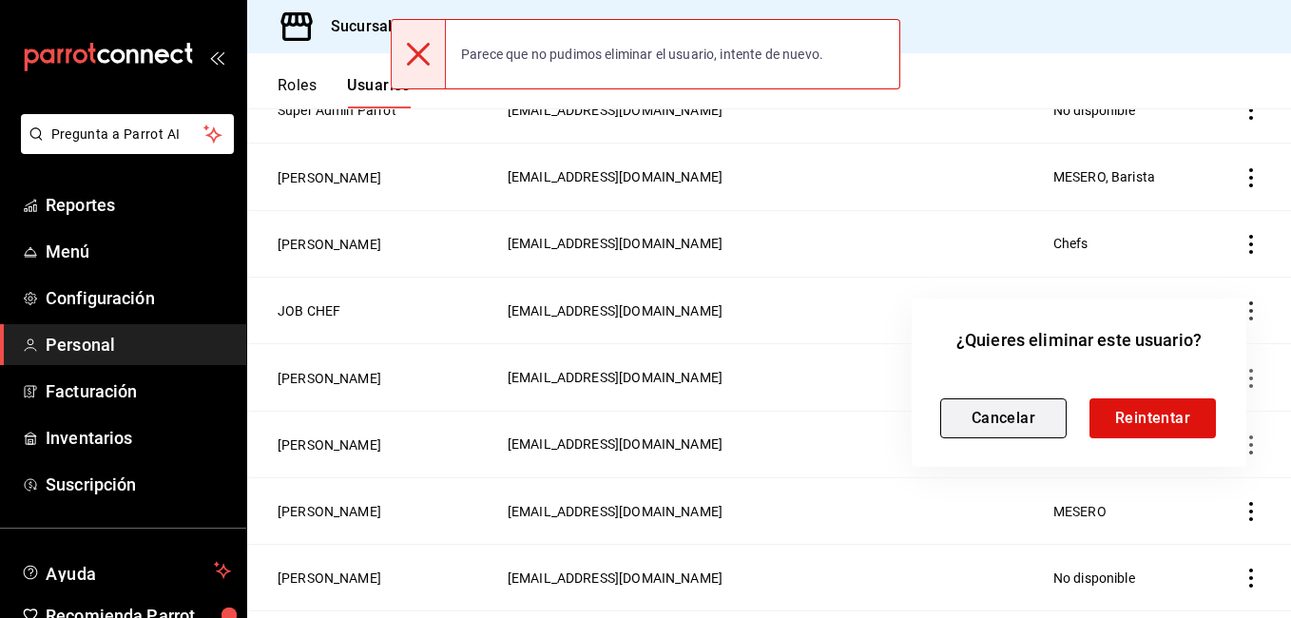
click at [1038, 413] on button "Cancelar" at bounding box center [1003, 418] width 126 height 40
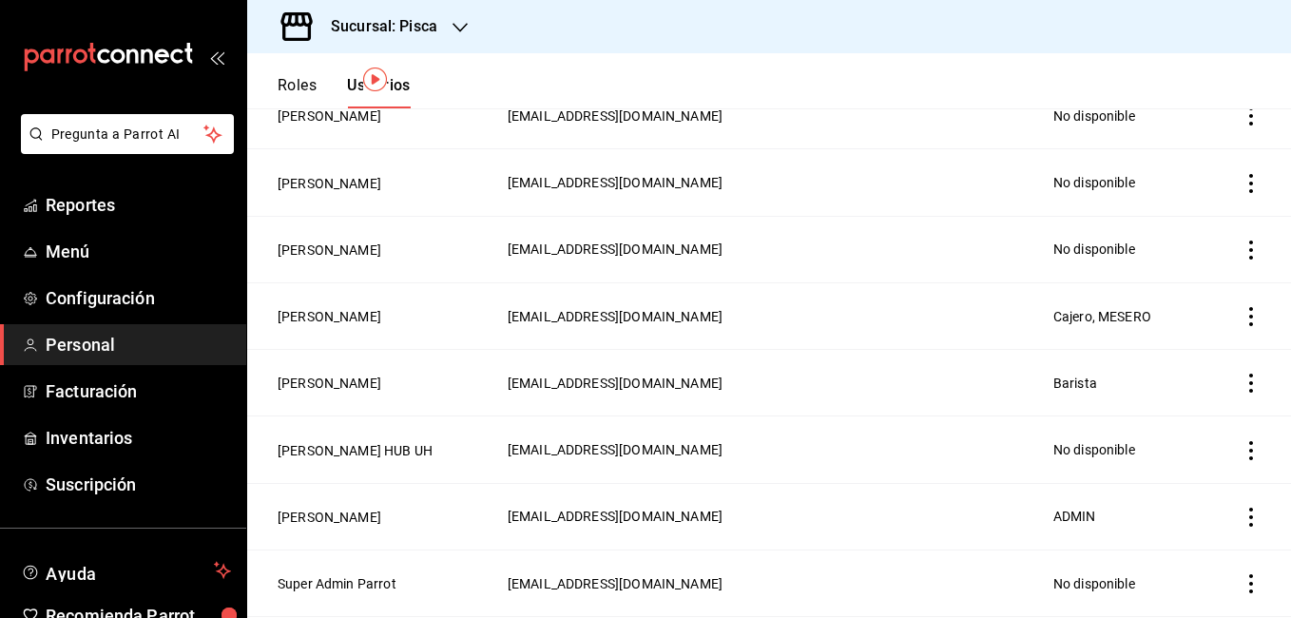
scroll to position [0, 0]
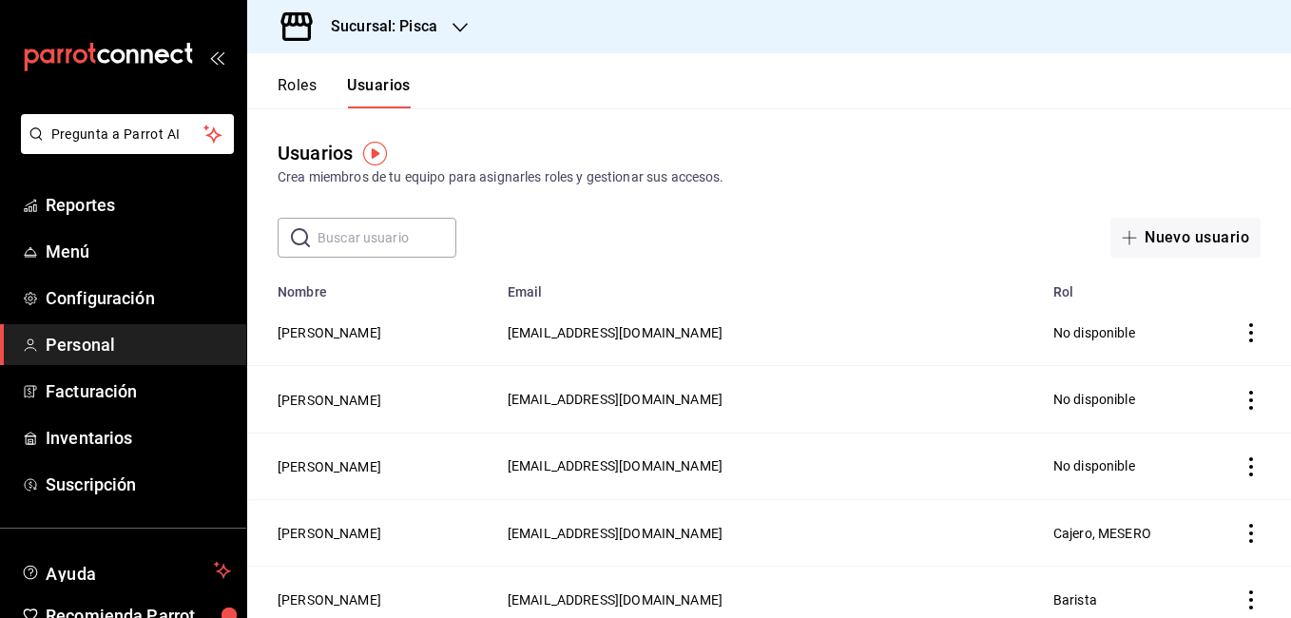
click at [291, 81] on button "Roles" at bounding box center [297, 92] width 39 height 32
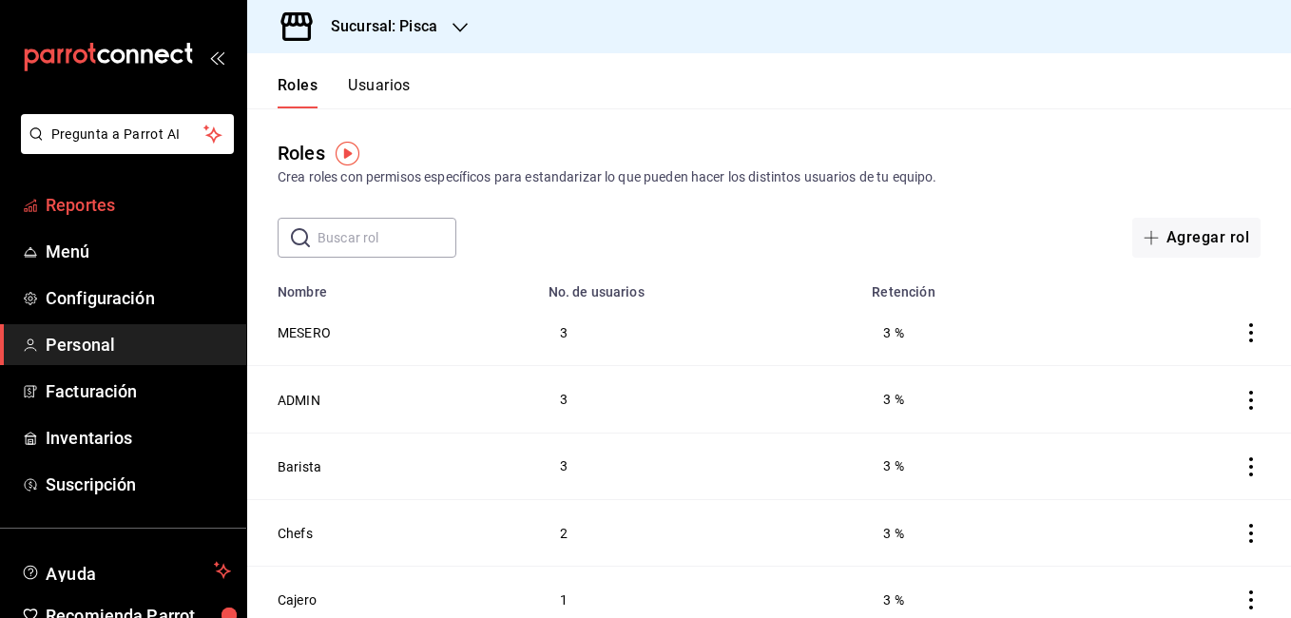
click at [94, 211] on span "Reportes" at bounding box center [138, 205] width 185 height 26
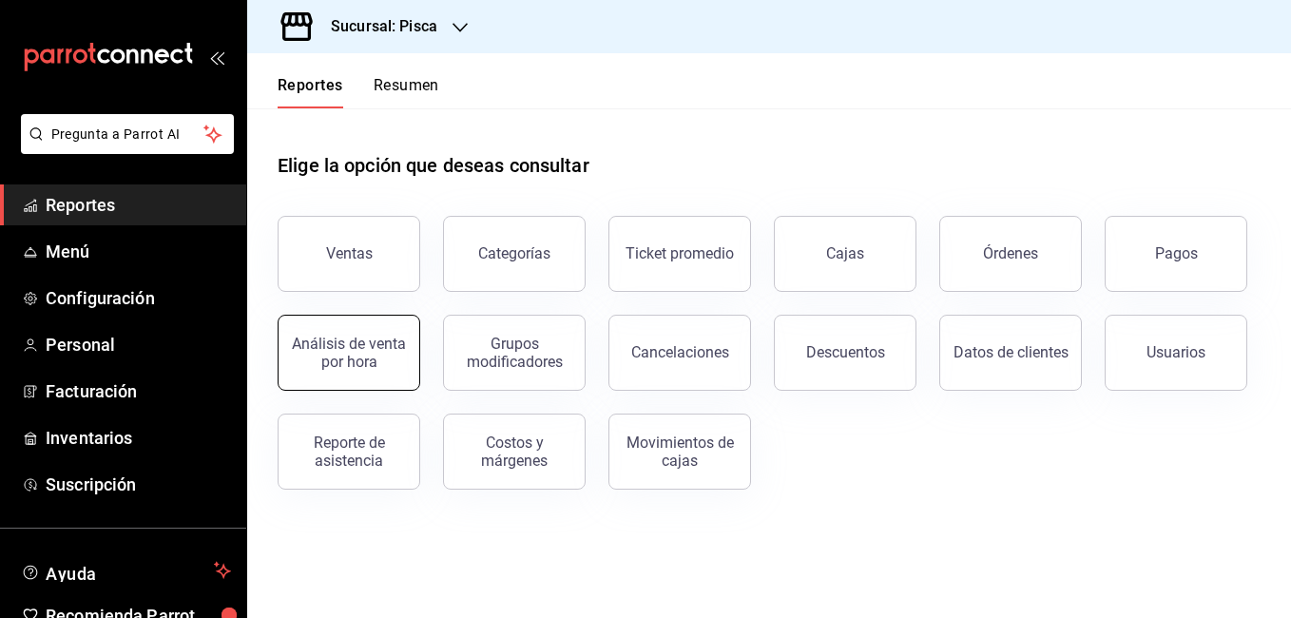
click at [371, 348] on div "Análisis de venta por hora" at bounding box center [349, 353] width 118 height 36
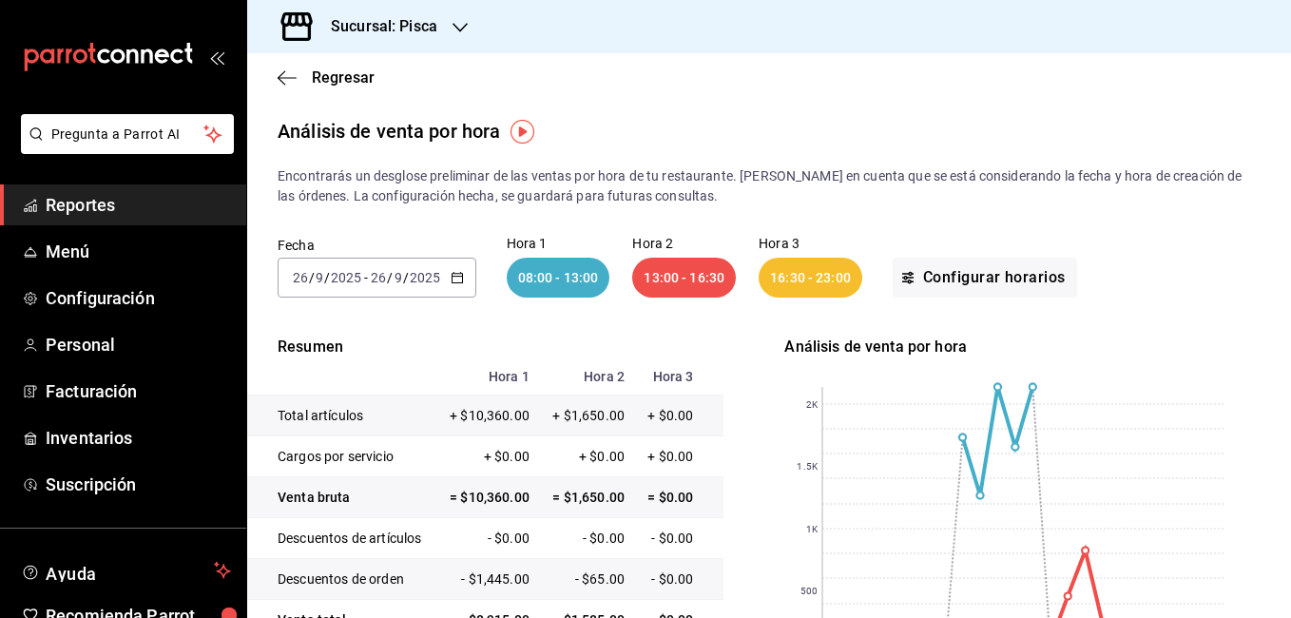
click at [1172, 270] on div "Fecha [DATE] [DATE] - [DATE] [DATE] Hora 1 08:00 - 13:00 Hora 2 13:00 - 16:30 H…" at bounding box center [769, 267] width 983 height 122
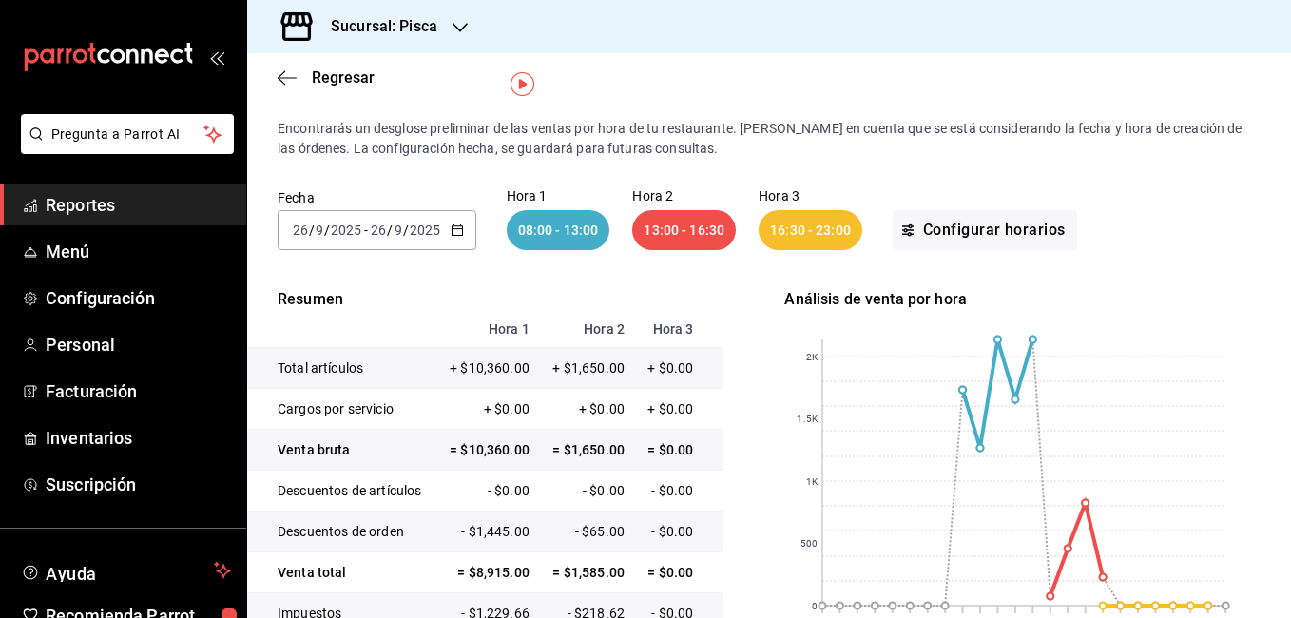
scroll to position [10, 0]
